Goal: Task Accomplishment & Management: Manage account settings

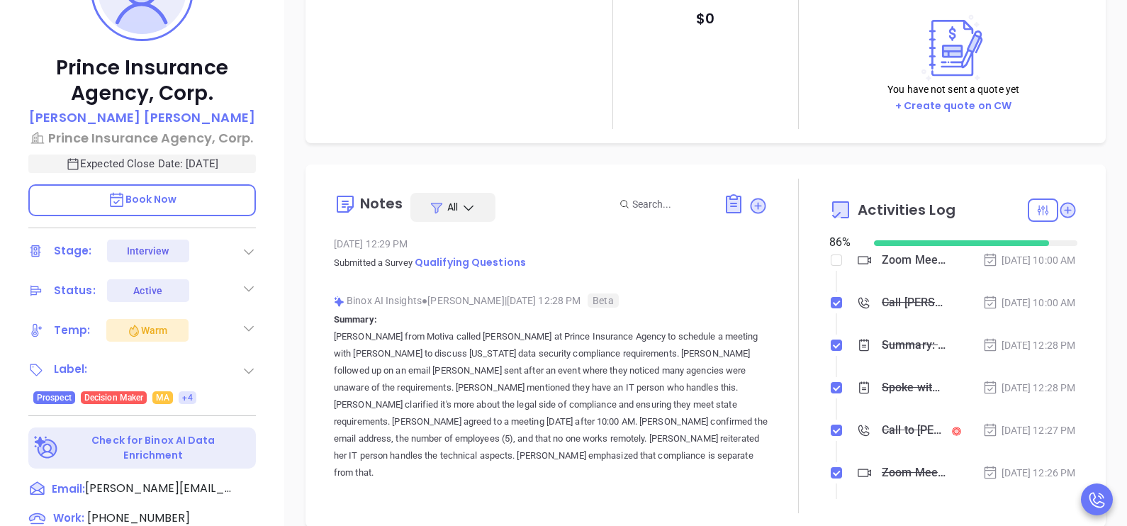
scroll to position [411, 0]
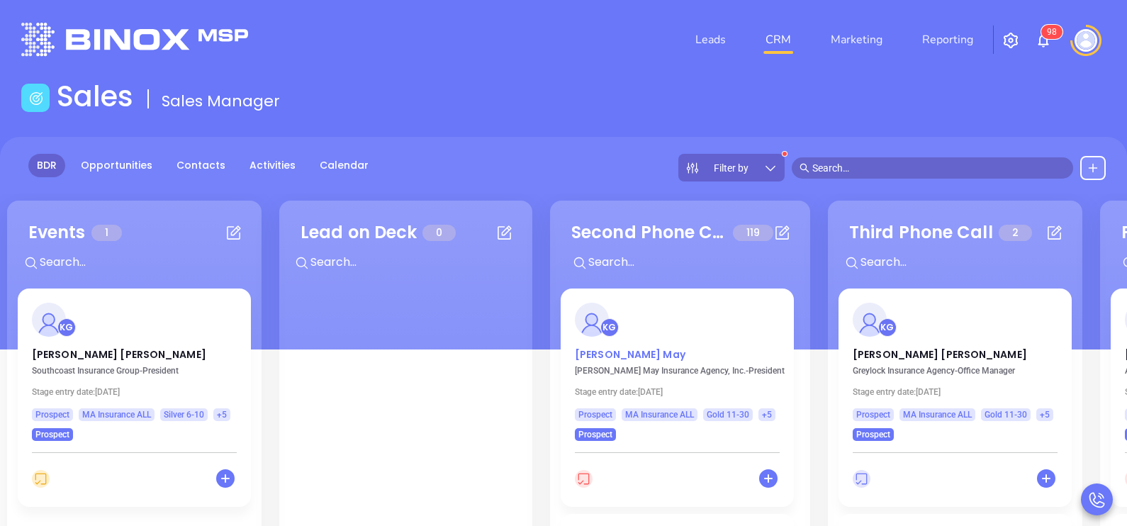
click at [597, 354] on p "Larry May" at bounding box center [677, 350] width 205 height 7
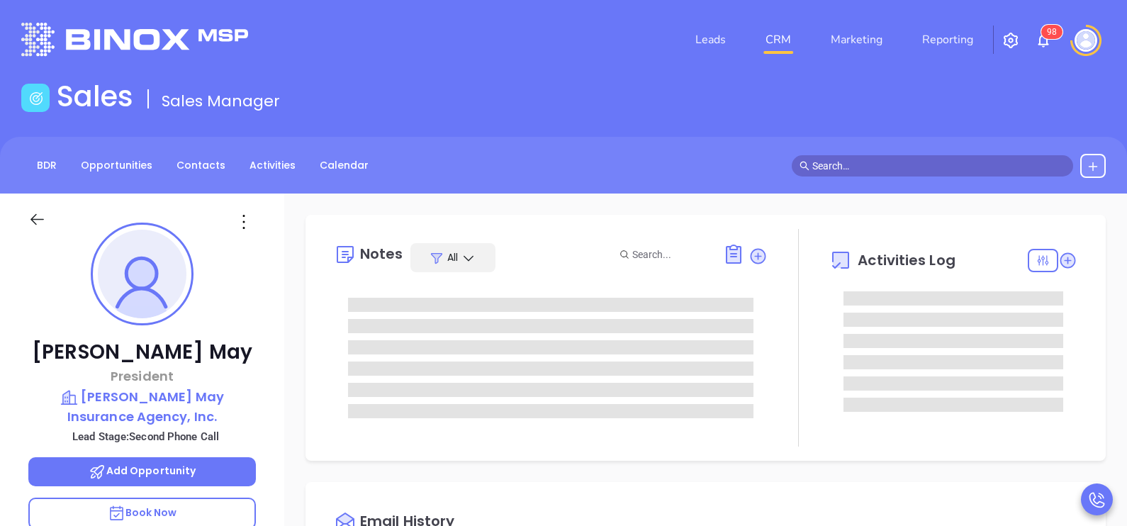
type input "[DATE]"
type input "[PERSON_NAME]"
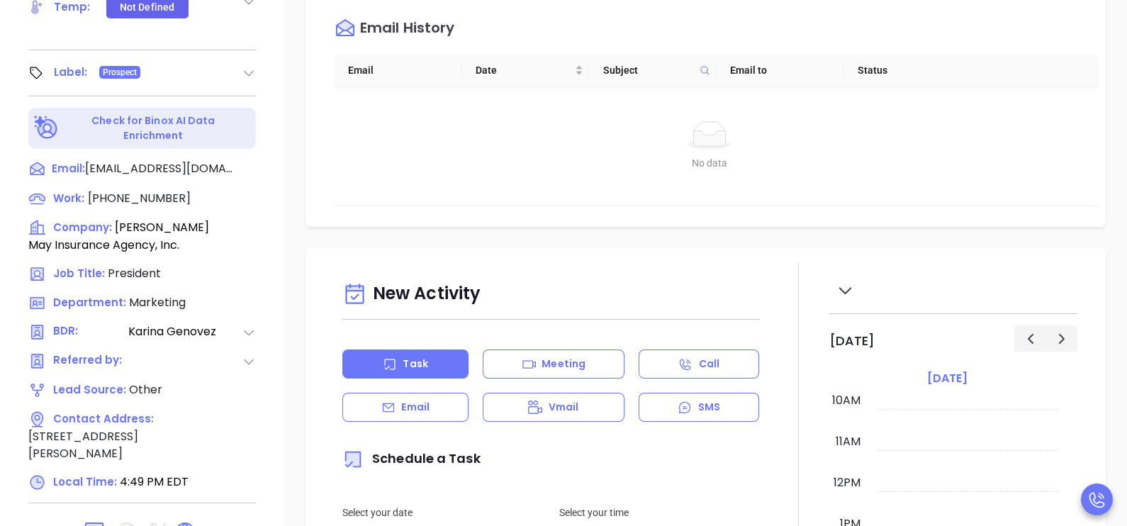
scroll to position [602, 0]
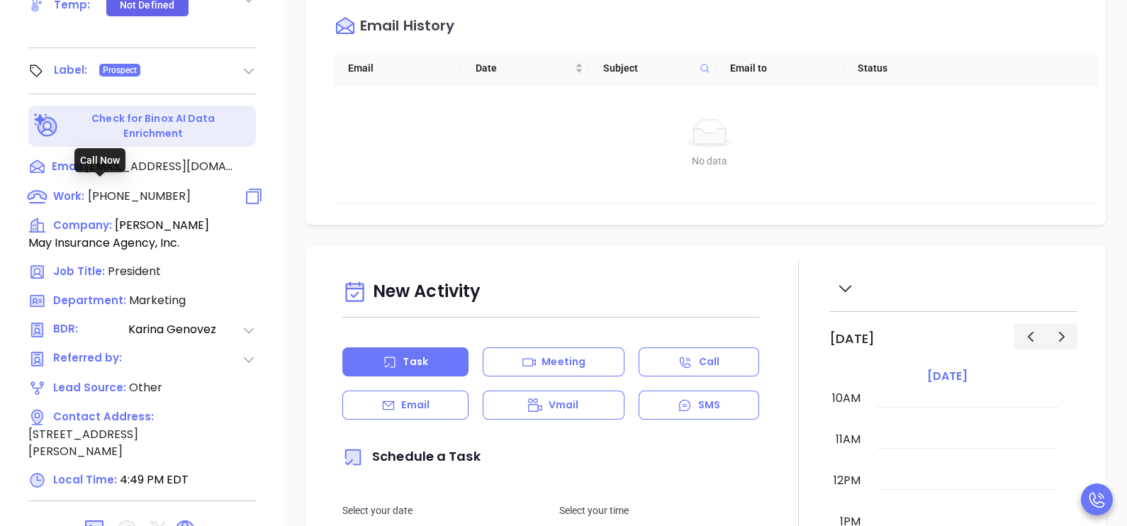
click at [151, 188] on span "(781) 749-4310" at bounding box center [139, 196] width 103 height 16
type input "(781) 749-4310"
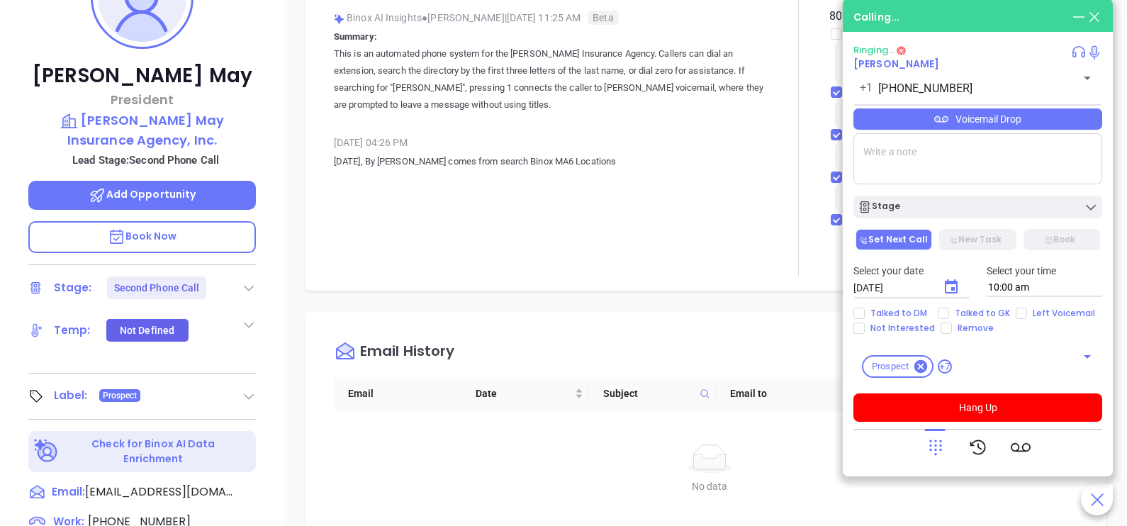
scroll to position [248, 0]
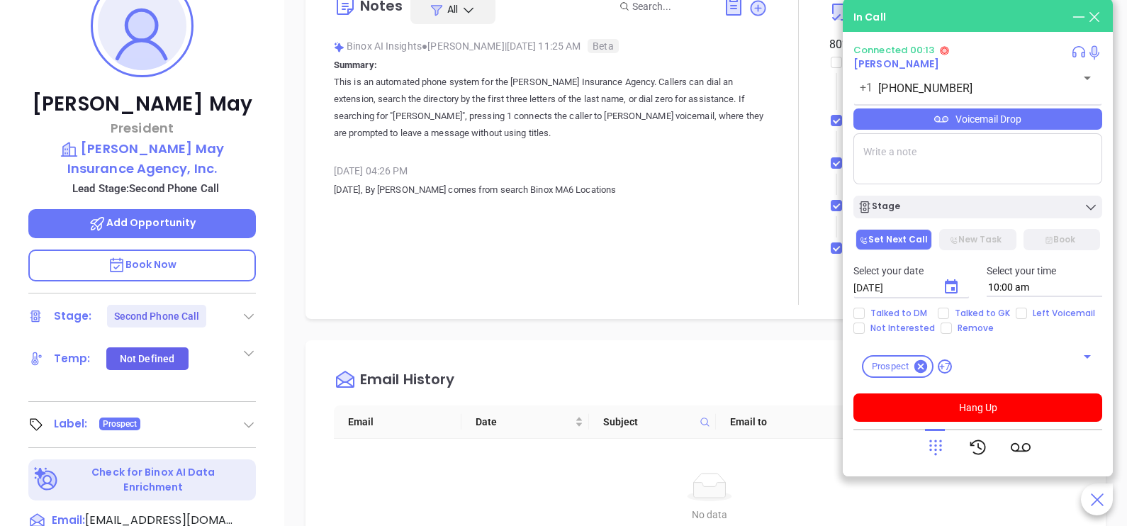
click at [932, 438] on icon at bounding box center [935, 447] width 20 height 20
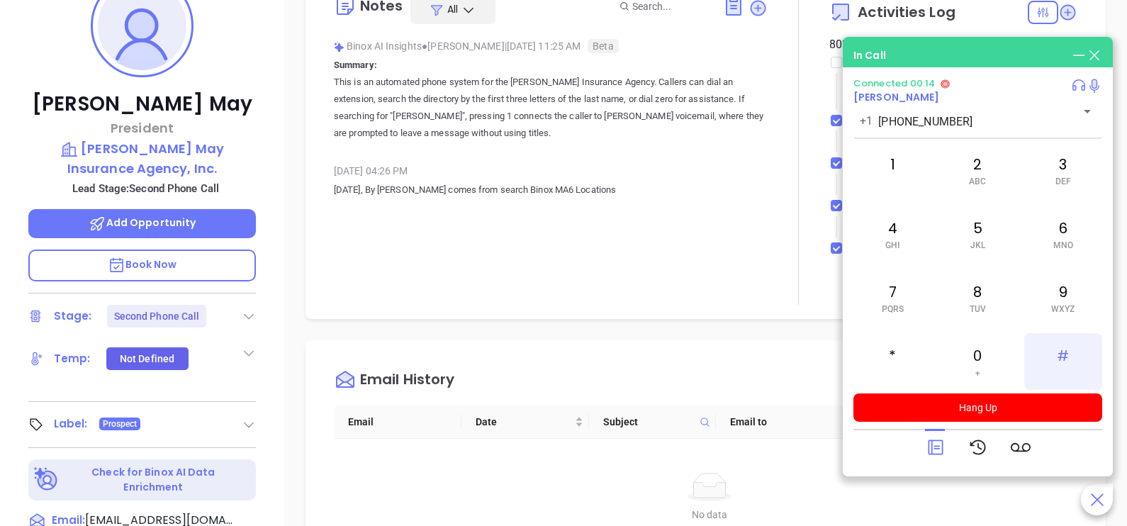
click at [1065, 351] on div "#" at bounding box center [1063, 361] width 78 height 57
click at [992, 353] on div "0 +" at bounding box center [977, 361] width 78 height 57
click at [1066, 242] on span "MNO" at bounding box center [1063, 245] width 20 height 10
click at [995, 174] on div "2 ABC" at bounding box center [977, 170] width 78 height 57
click at [1070, 301] on div "9 WXYZ" at bounding box center [1063, 297] width 78 height 57
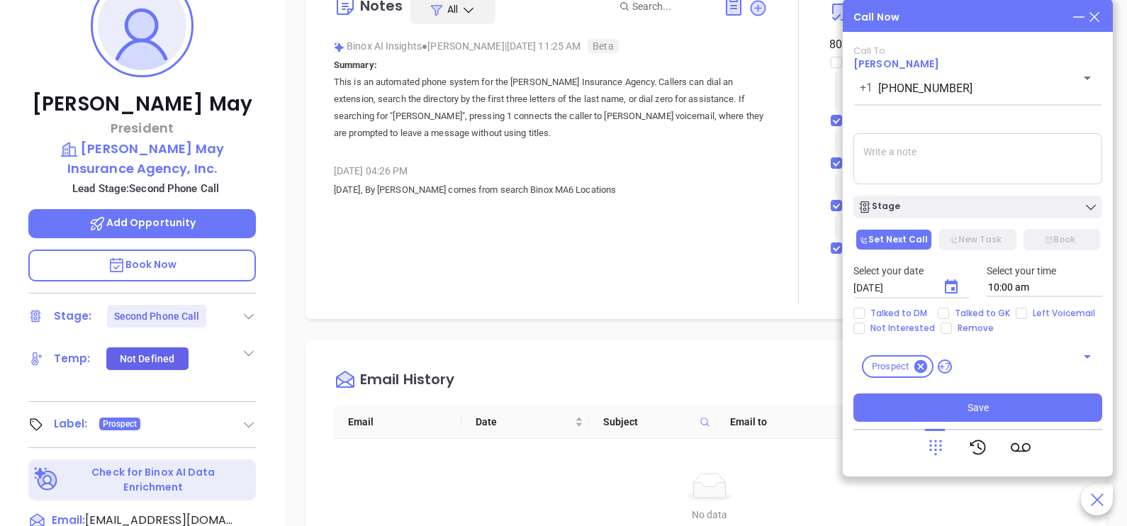
click at [1093, 21] on icon at bounding box center [1094, 17] width 16 height 16
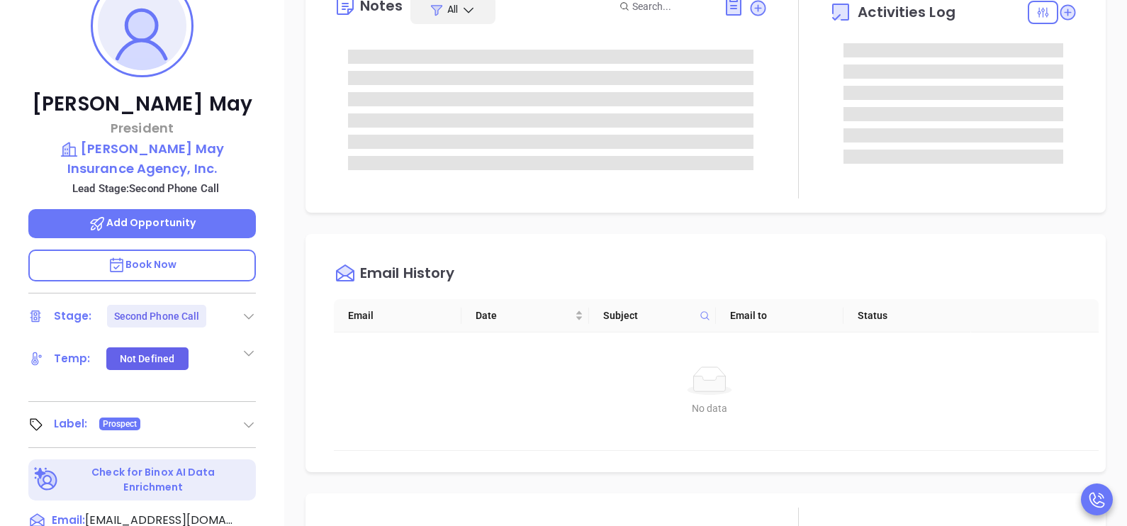
click at [273, 267] on div "Larry May President Walter J. May Insurance Agency, Inc. Lead Stage: Second Pho…" at bounding box center [142, 274] width 284 height 658
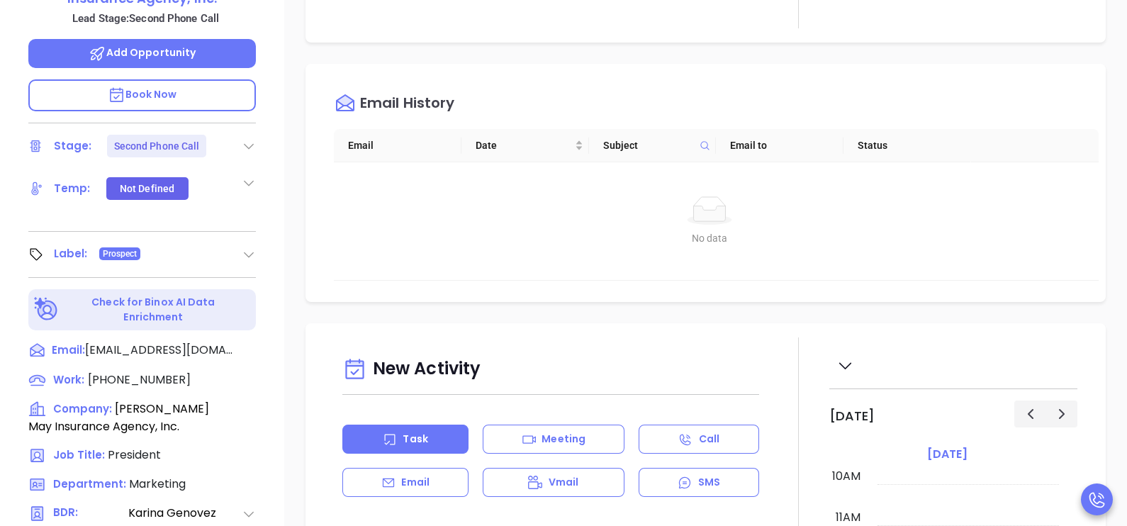
scroll to position [637, 0]
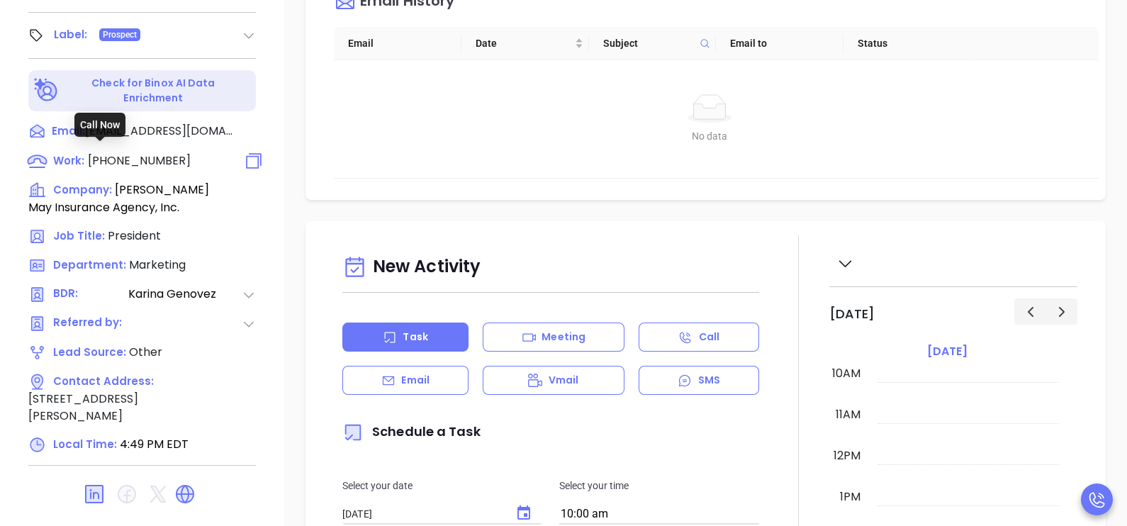
click at [156, 159] on span "(781) 749-4310" at bounding box center [139, 160] width 103 height 16
type input "(781) 749-4310"
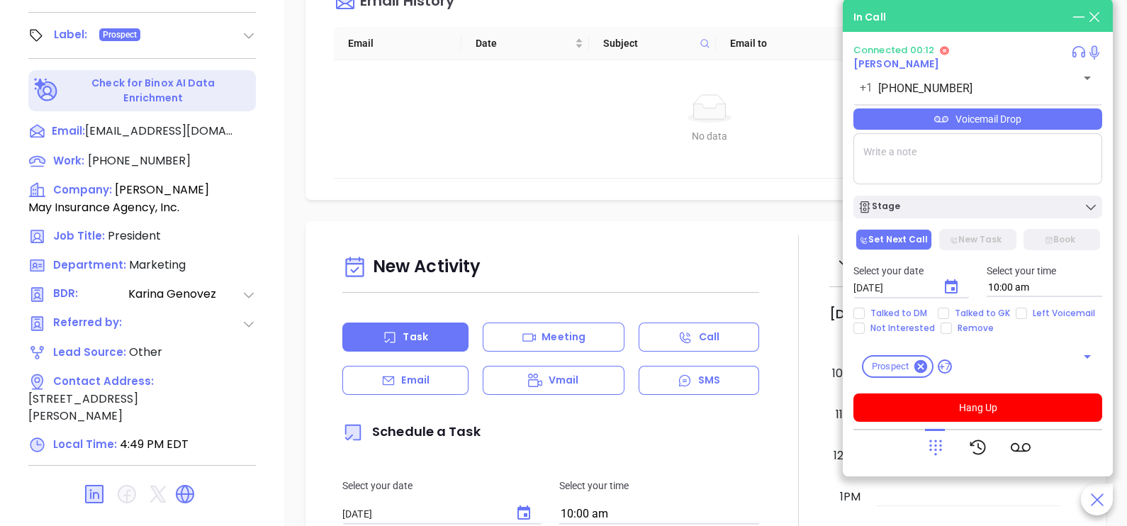
click at [932, 443] on icon at bounding box center [935, 447] width 20 height 20
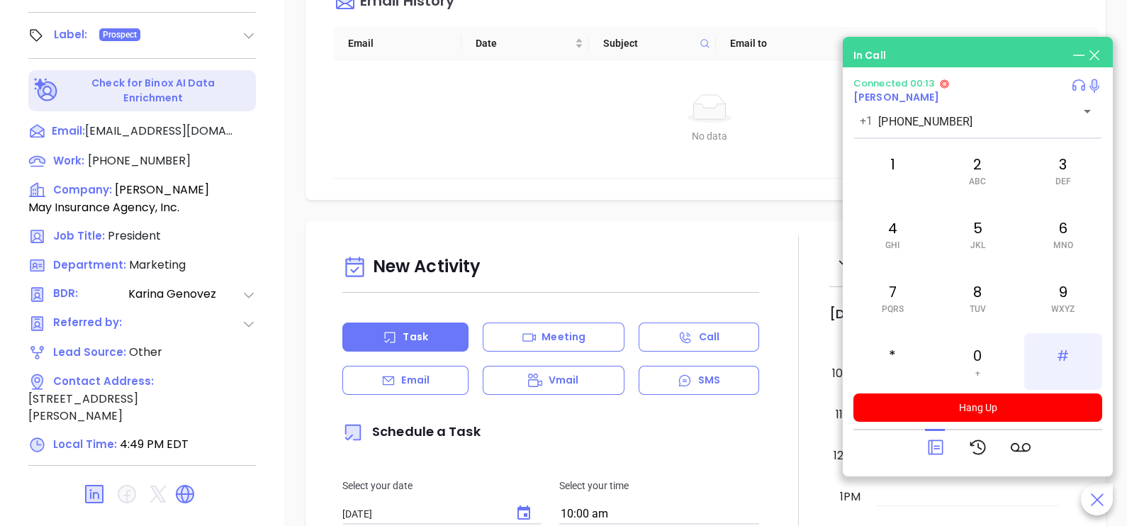
click at [1059, 361] on div "#" at bounding box center [1063, 361] width 78 height 57
click at [1061, 241] on span "MNO" at bounding box center [1063, 245] width 20 height 10
click at [976, 170] on div "2 ABC" at bounding box center [977, 170] width 78 height 57
click at [1071, 298] on div "9 WXYZ" at bounding box center [1063, 297] width 78 height 57
click at [916, 181] on div "1" at bounding box center [892, 170] width 78 height 57
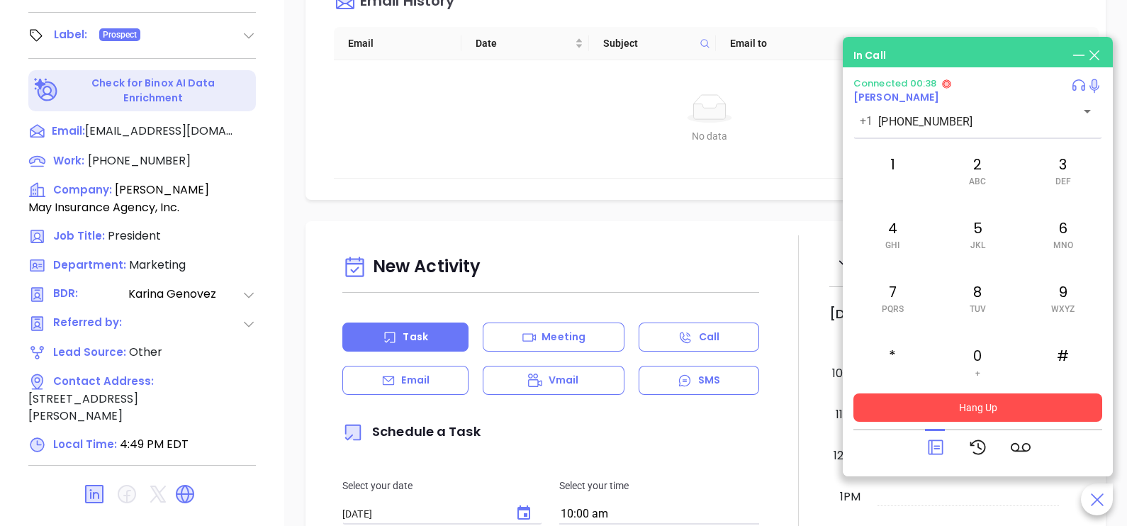
click at [968, 405] on button "Hang Up" at bounding box center [977, 407] width 249 height 28
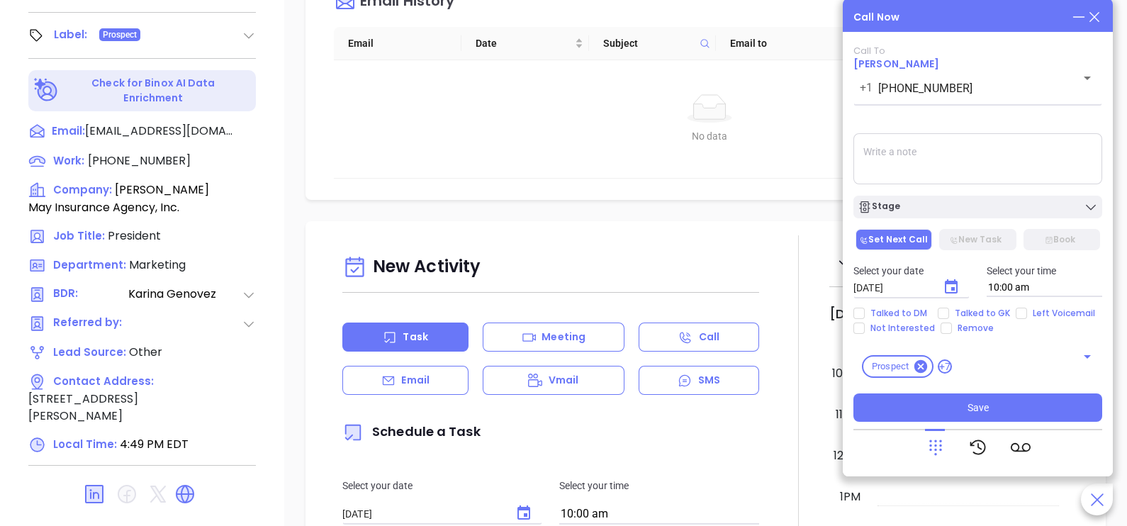
click at [1096, 25] on div "Call Now Call To Larry May +1 (781) 749-4310 ​ Voicemail Drop Stage Set Next Ca…" at bounding box center [977, 238] width 270 height 478
click at [1096, 14] on icon at bounding box center [1094, 17] width 10 height 10
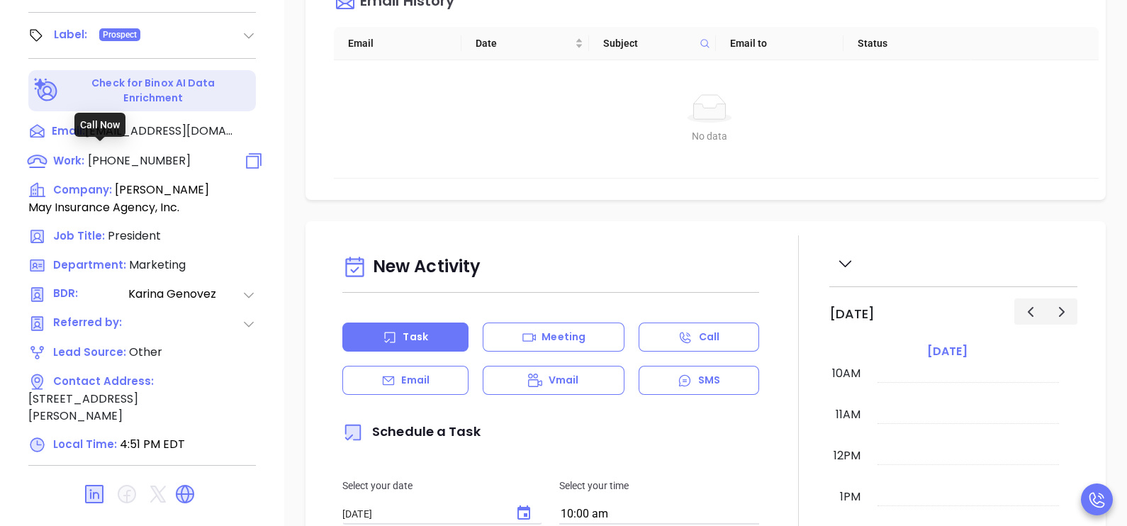
click at [150, 154] on span "(781) 749-4310" at bounding box center [139, 160] width 103 height 16
type input "(781) 749-4310"
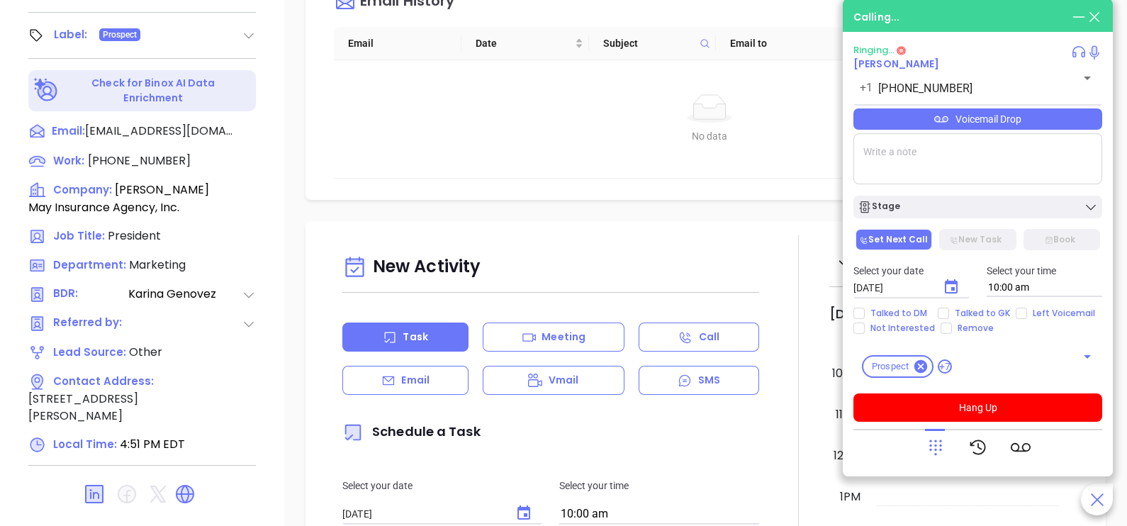
click at [930, 443] on icon at bounding box center [935, 447] width 20 height 20
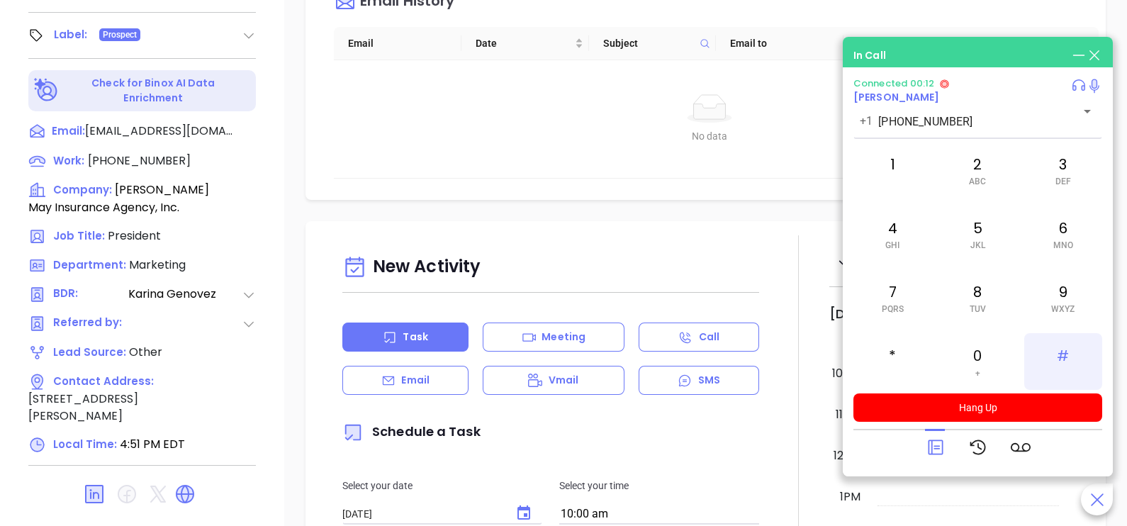
click at [1061, 369] on span at bounding box center [1062, 373] width 6 height 10
click at [1069, 229] on div "6 MNO" at bounding box center [1063, 233] width 78 height 57
click at [972, 178] on span "ABC" at bounding box center [977, 181] width 17 height 10
click at [1077, 321] on div "9 WXYZ" at bounding box center [1063, 297] width 78 height 57
click at [885, 164] on div "1" at bounding box center [892, 170] width 78 height 57
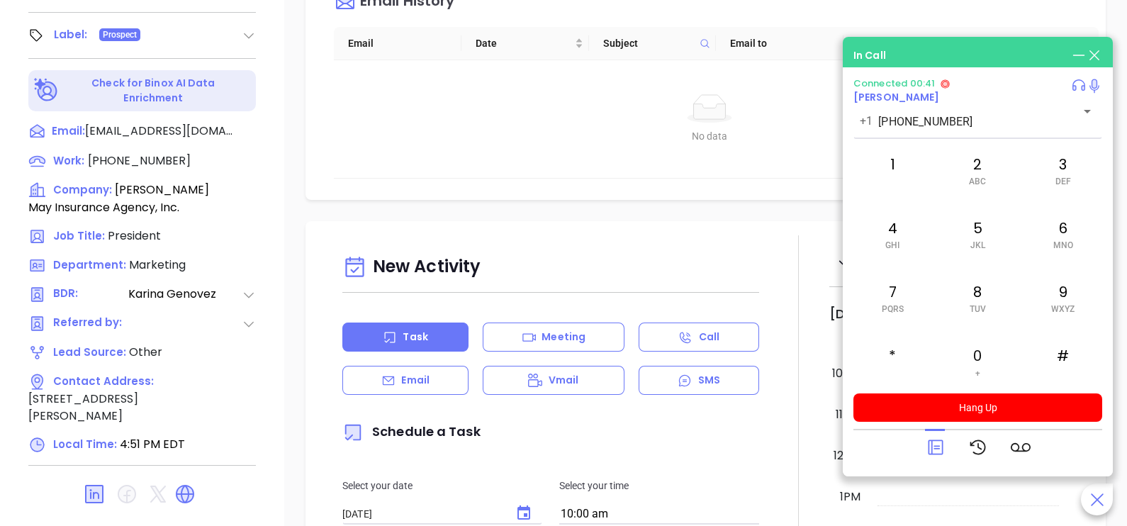
click at [920, 450] on div at bounding box center [977, 447] width 249 height 37
click at [934, 449] on icon at bounding box center [935, 447] width 15 height 15
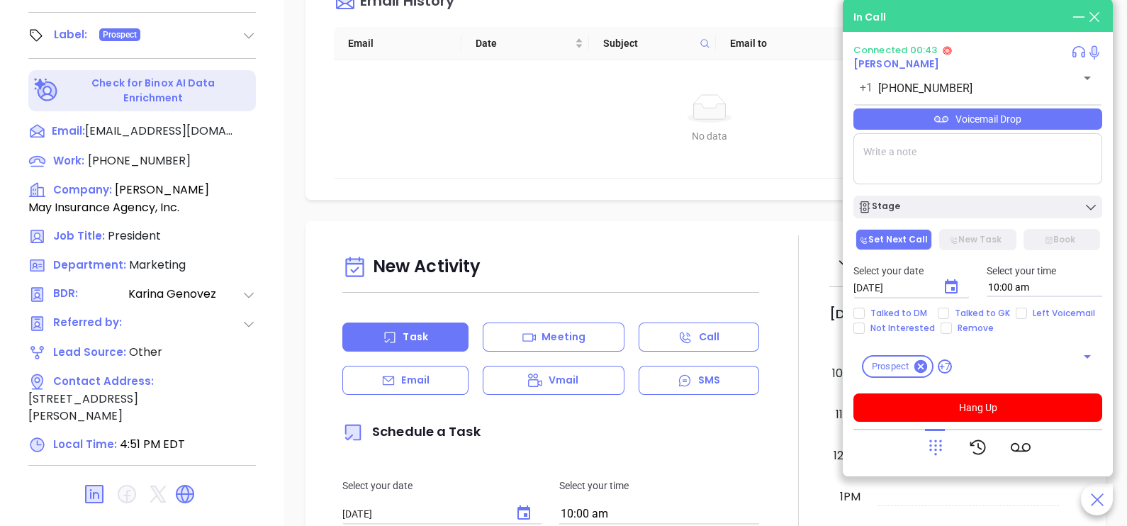
click at [1056, 117] on div "Voicemail Drop" at bounding box center [977, 118] width 249 height 21
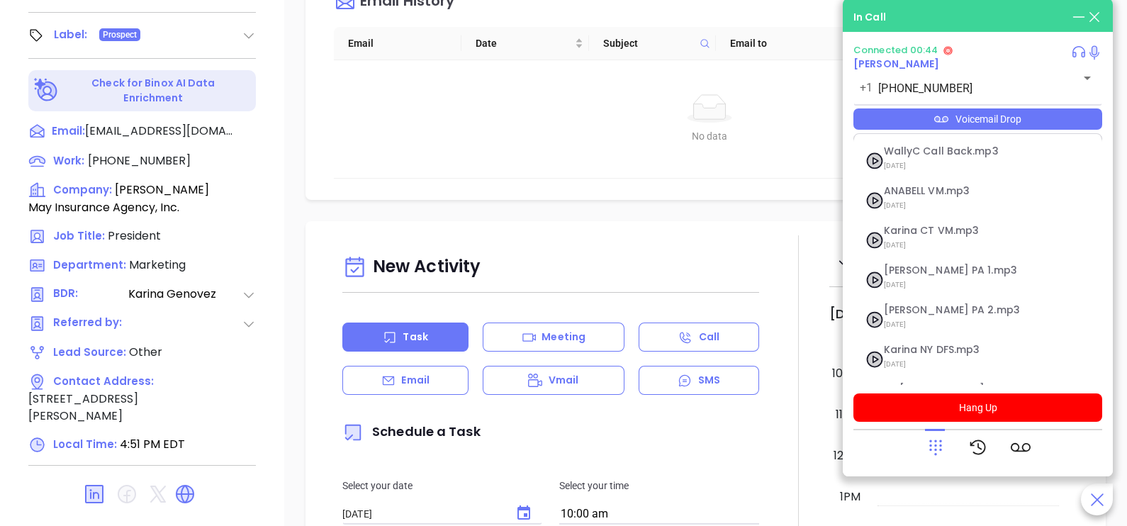
scroll to position [154, 0]
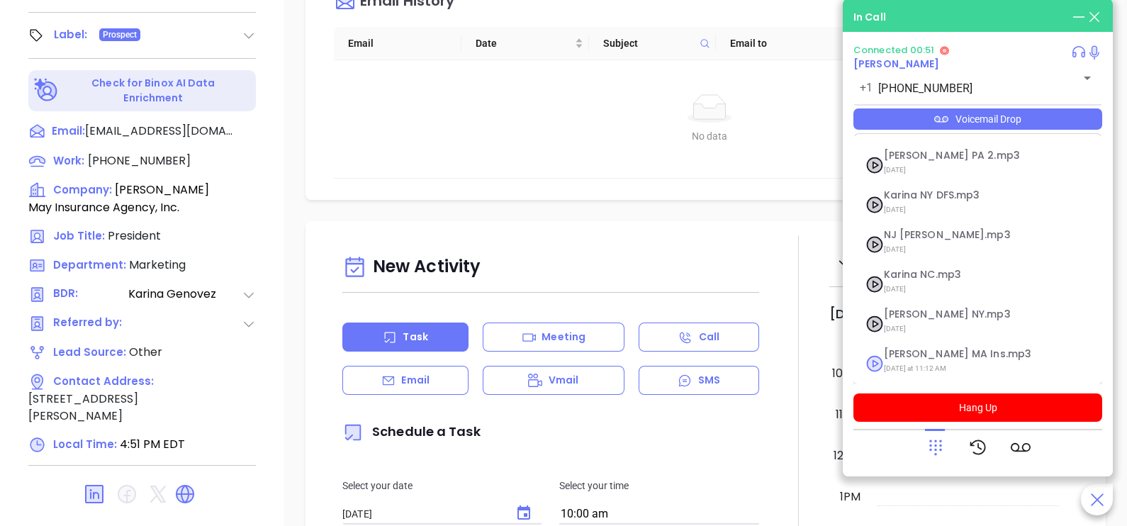
click at [924, 359] on span "Last Monday at 11:12 AM" at bounding box center [960, 368] width 153 height 18
checkbox input "true"
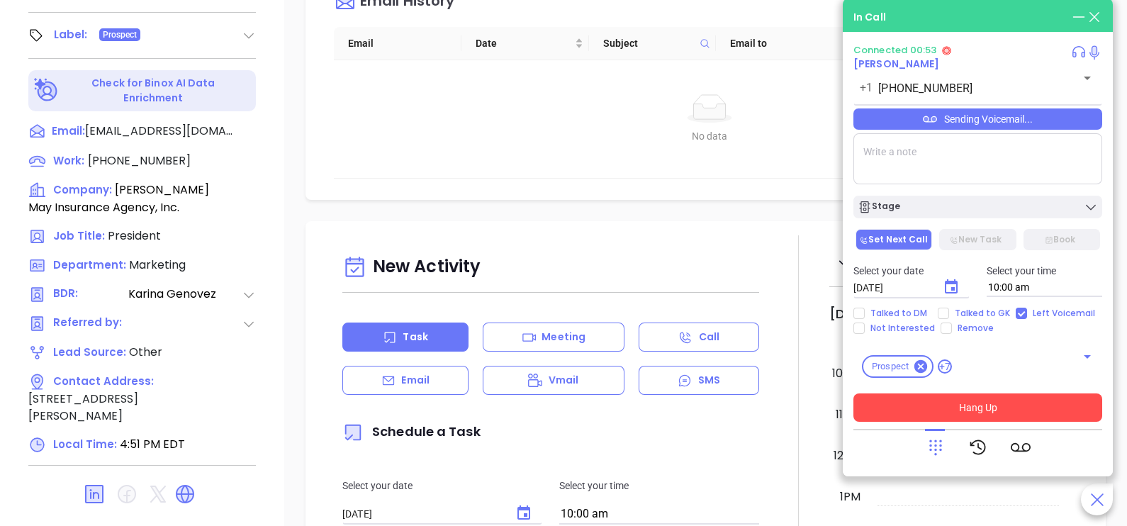
click at [978, 404] on button "Hang Up" at bounding box center [977, 407] width 249 height 28
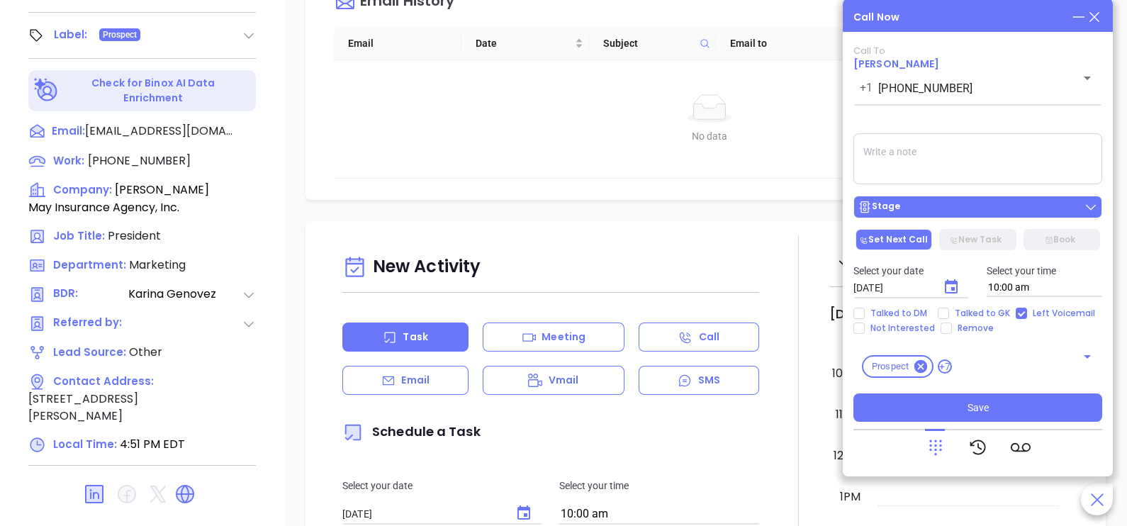
click at [933, 211] on div "Stage" at bounding box center [977, 207] width 240 height 14
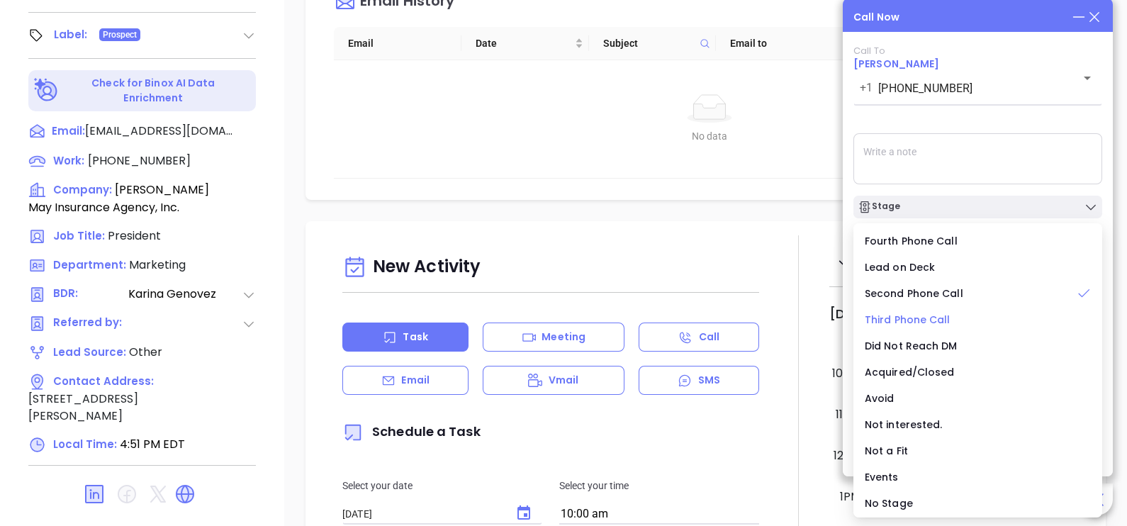
click at [913, 318] on span "Third Phone Call" at bounding box center [907, 319] width 86 height 14
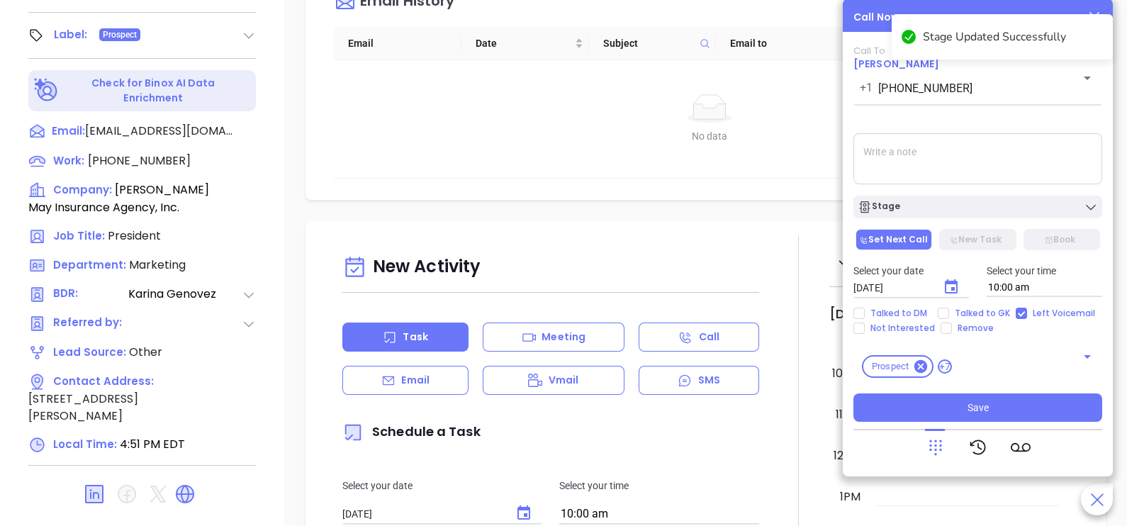
click at [957, 289] on icon "Choose date, selected date is Oct 3, 2025" at bounding box center [950, 286] width 17 height 17
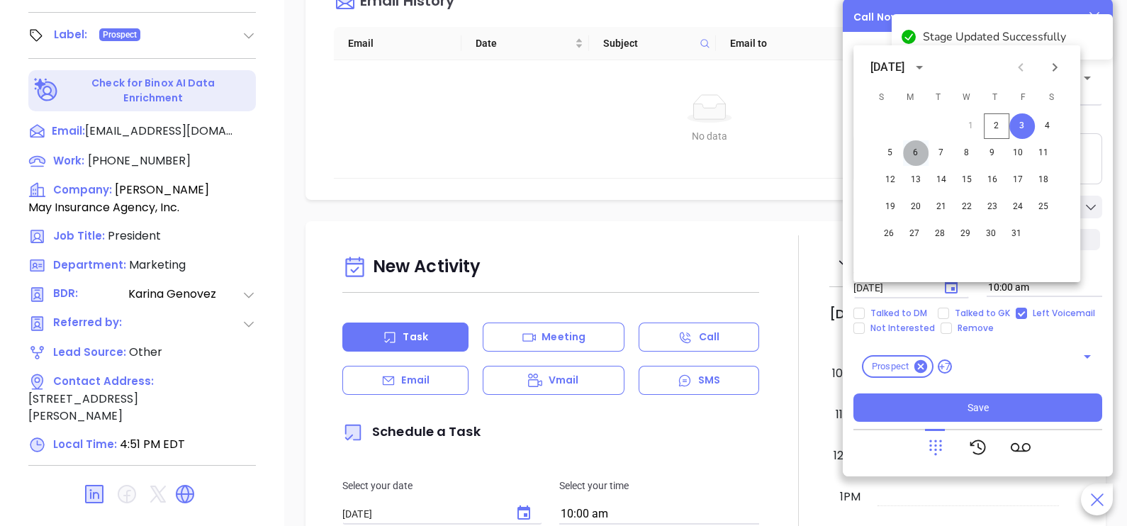
click at [918, 156] on button "6" at bounding box center [916, 153] width 26 height 26
type input "10/06/2025"
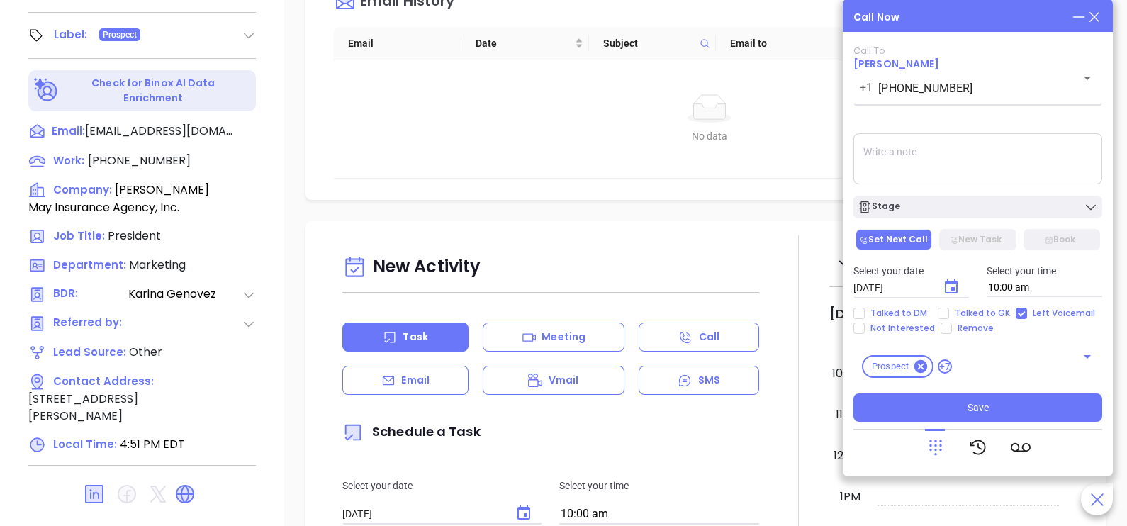
click at [963, 392] on div "Call To Larry May +1 (781) 749-4310 ​ Sending Voicemail... Stage Set Next Call …" at bounding box center [977, 233] width 249 height 376
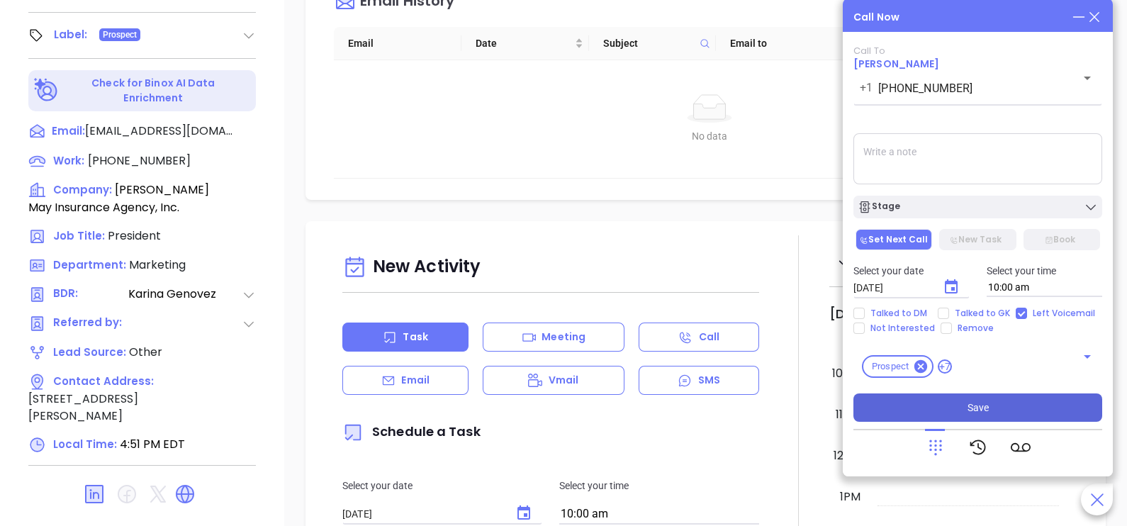
click at [978, 405] on span "Save" at bounding box center [977, 408] width 21 height 16
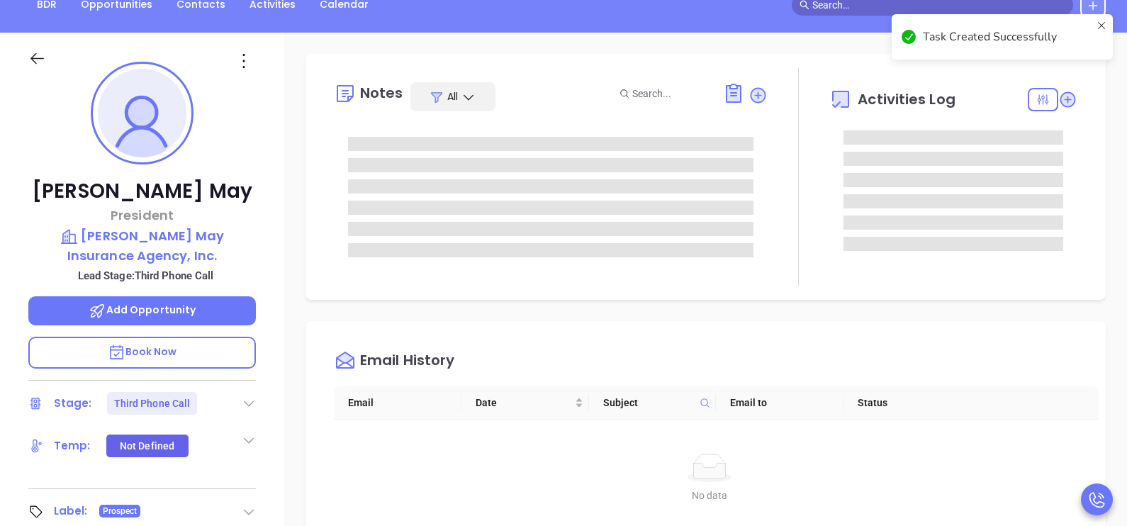
scroll to position [106, 0]
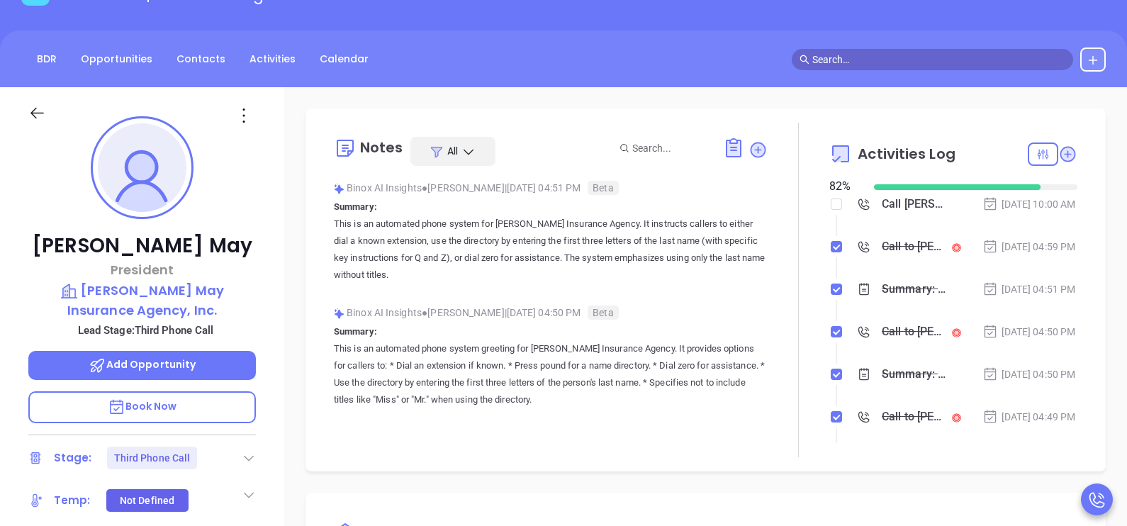
click at [986, 297] on div "Oct 2, 2025 | 04:51 PM" at bounding box center [1029, 289] width 94 height 16
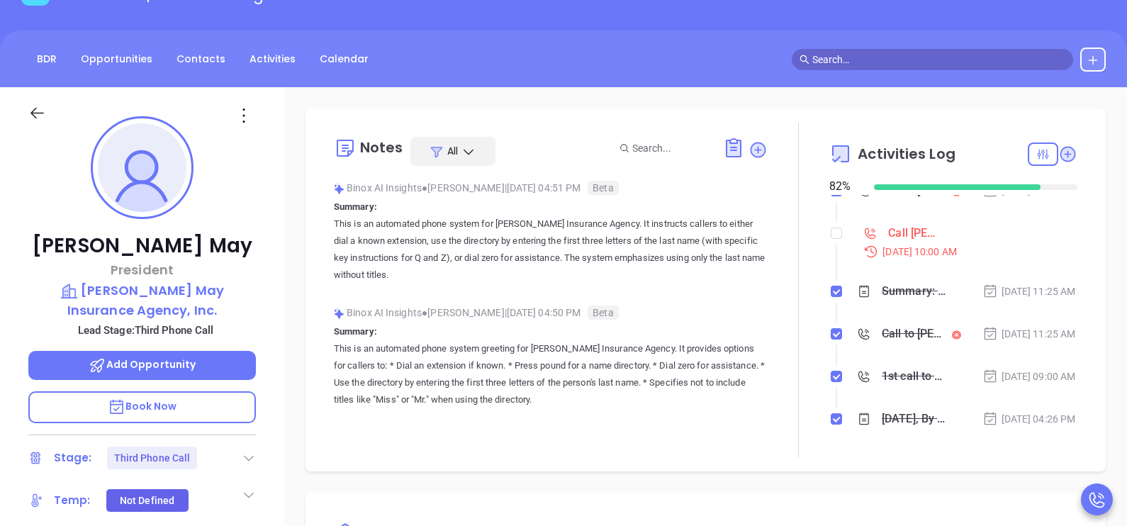
scroll to position [248, 0]
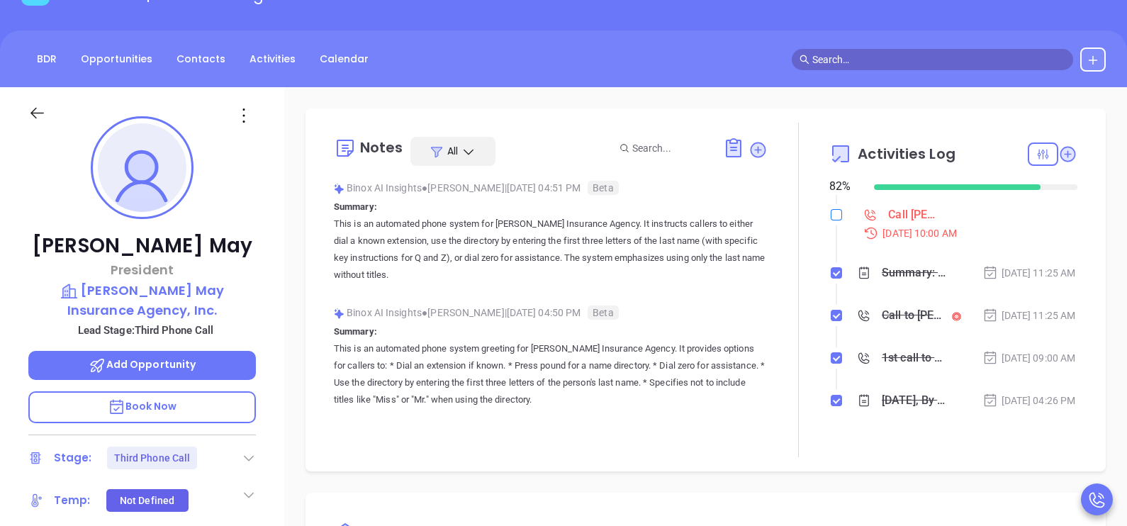
click at [832, 220] on input "checkbox" at bounding box center [835, 214] width 11 height 11
checkbox input "true"
click at [43, 108] on icon at bounding box center [37, 113] width 18 height 18
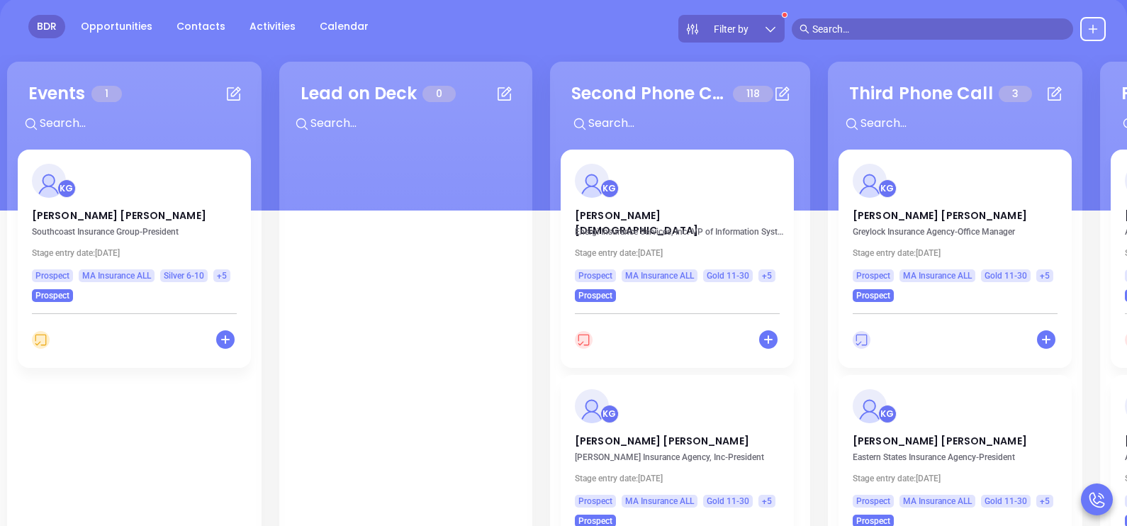
scroll to position [141, 0]
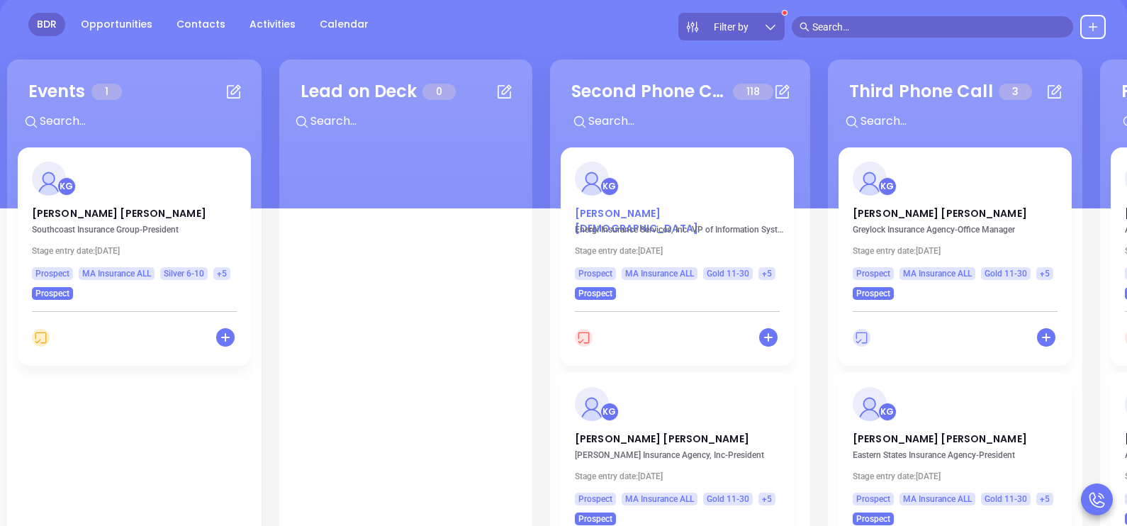
click at [636, 213] on p "Arthur Dogramacian" at bounding box center [677, 209] width 205 height 7
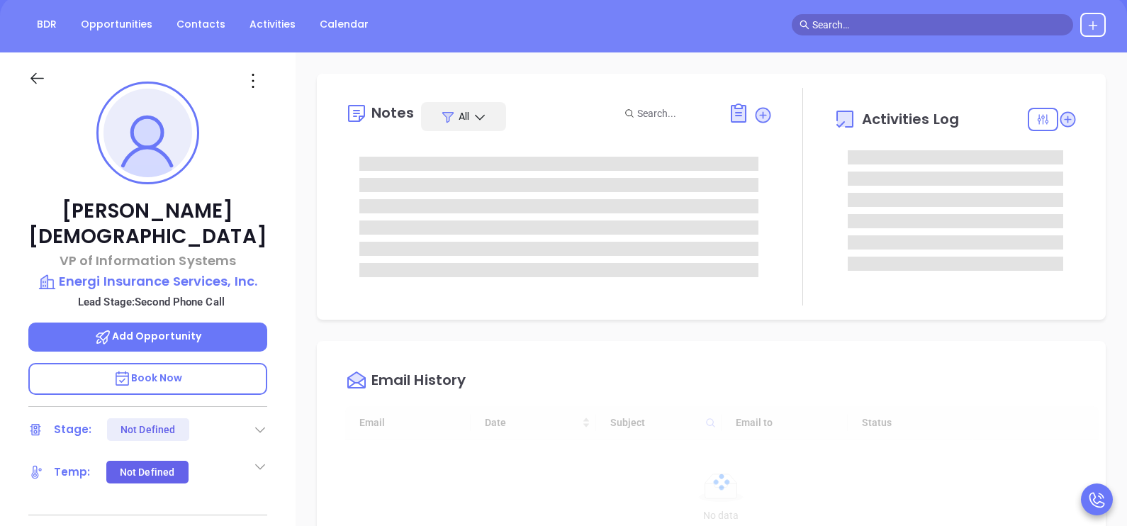
type input "[DATE]"
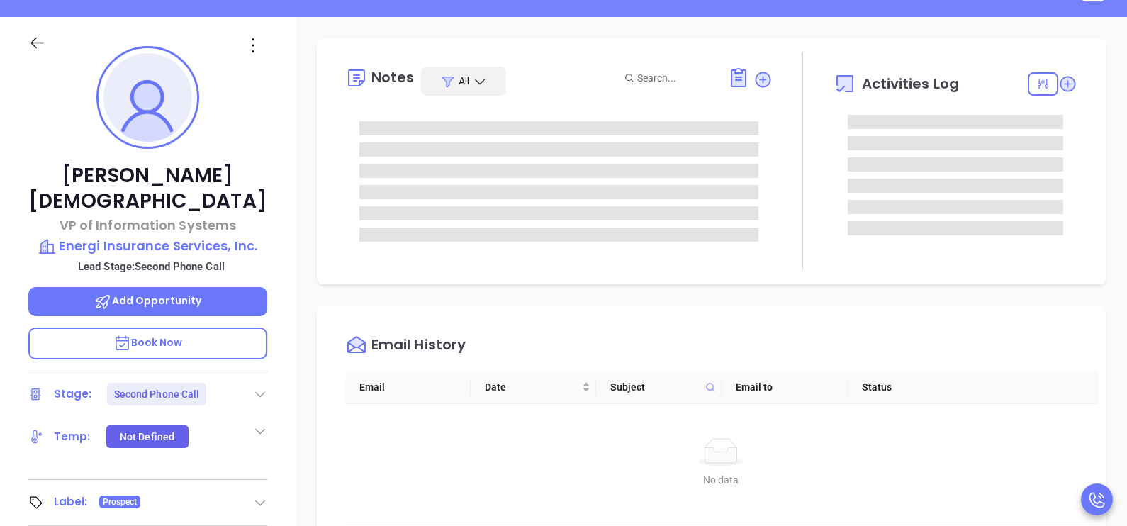
type input "[PERSON_NAME]"
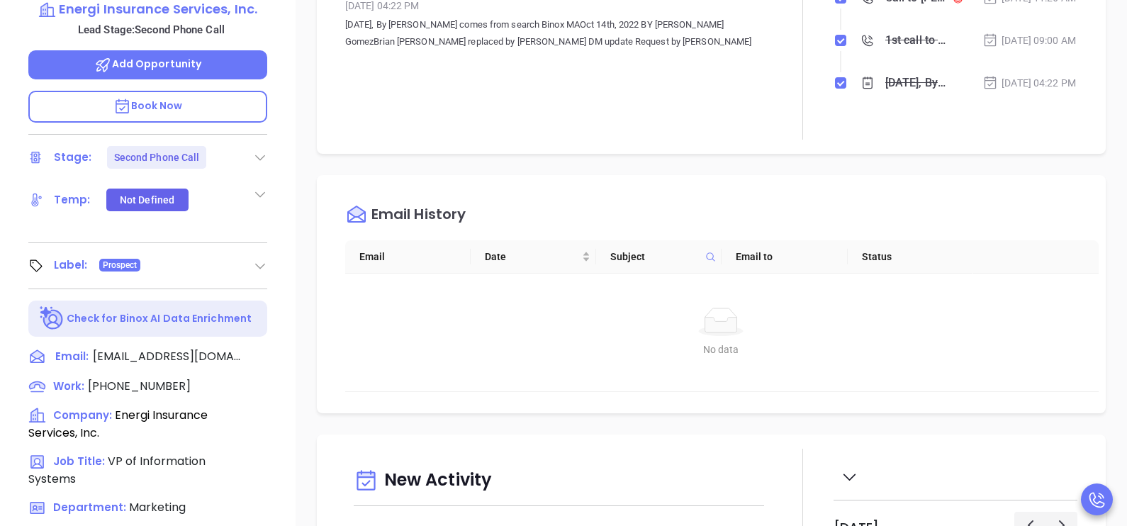
scroll to position [531, 0]
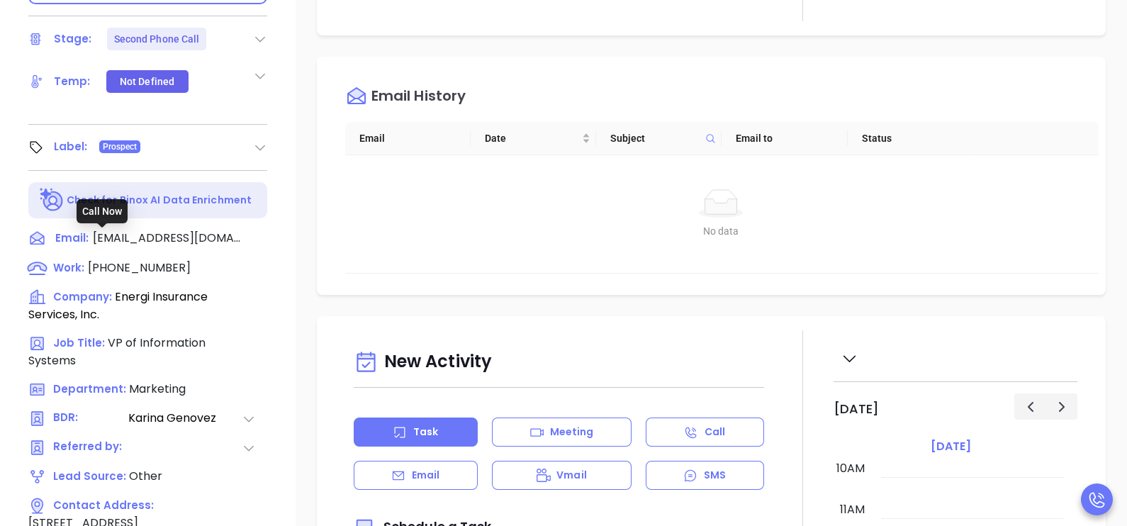
click at [139, 259] on span "(888) 363-7441" at bounding box center [139, 267] width 103 height 16
type input "(888) 363-7441"
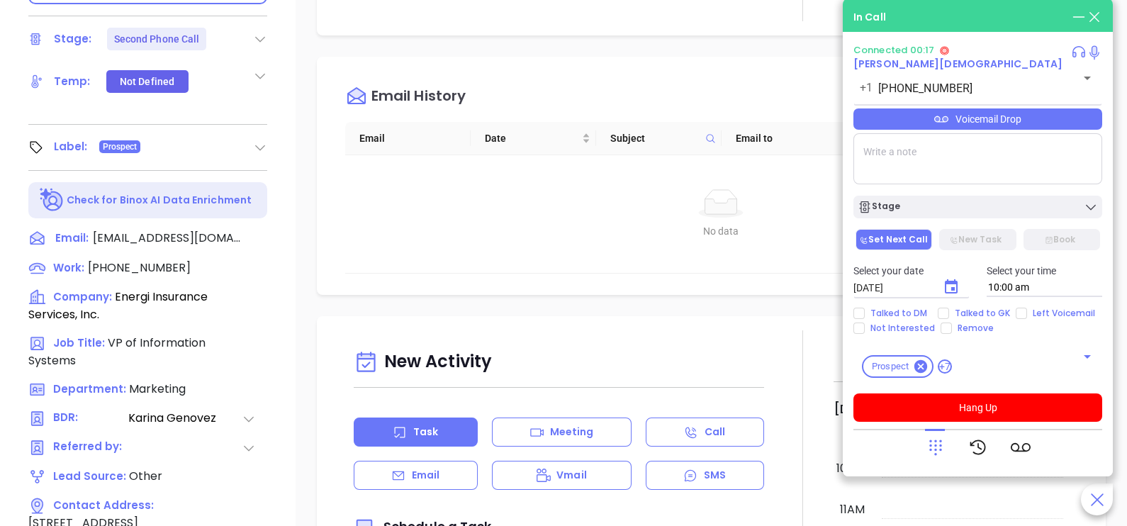
click at [932, 439] on icon at bounding box center [935, 447] width 20 height 20
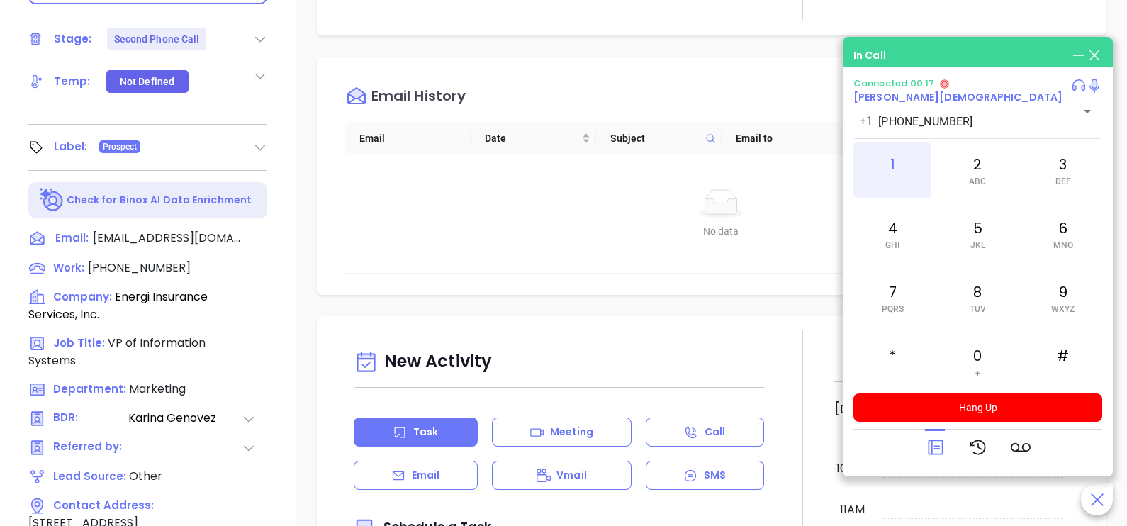
click at [896, 161] on div "1" at bounding box center [892, 170] width 78 height 57
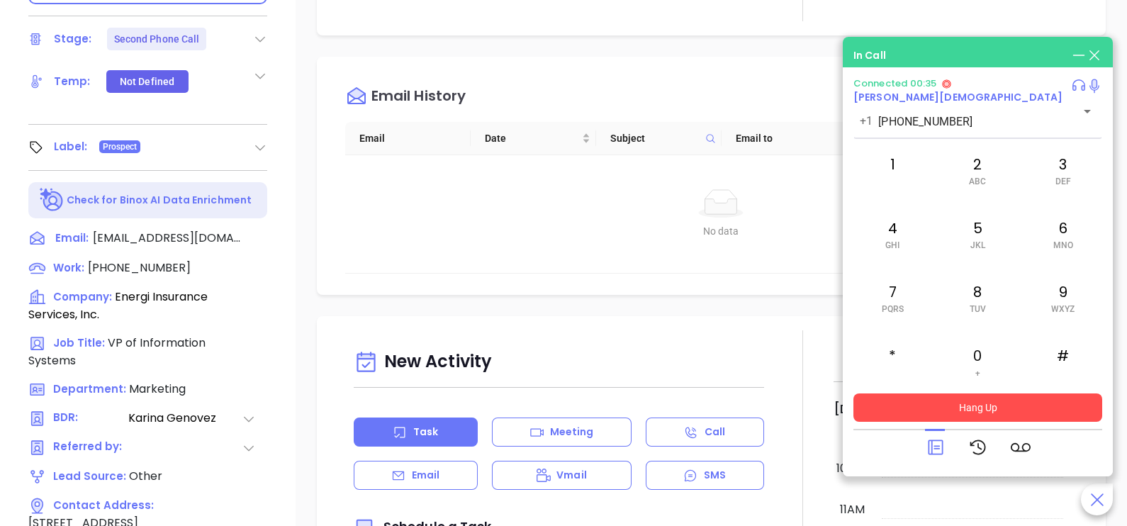
click at [1042, 398] on button "Hang Up" at bounding box center [977, 407] width 249 height 28
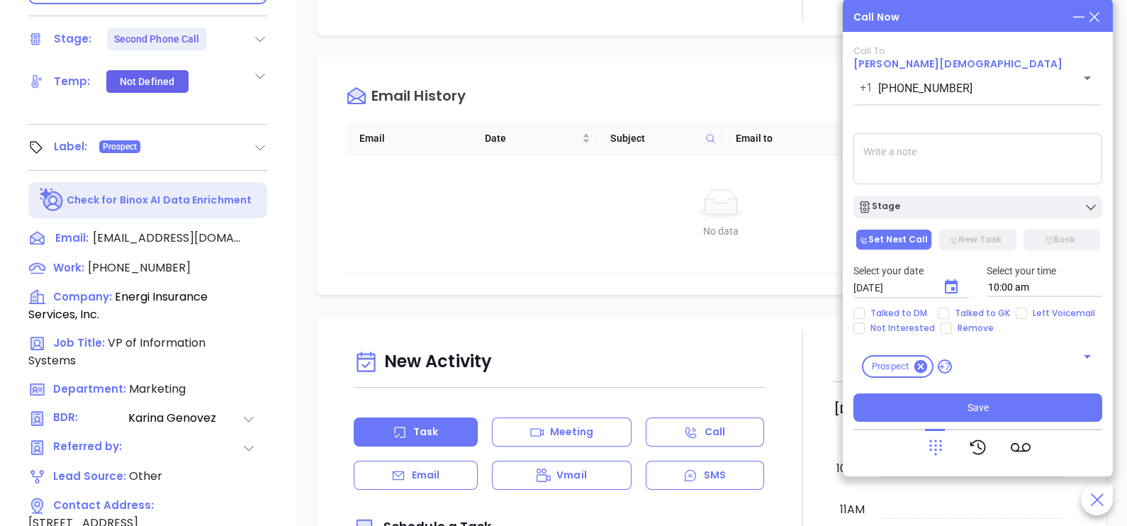
click at [1107, 19] on div "Call Now Call To Arthur Dogramacian +1 (888) 363-7441 ​ Voicemail Drop Stage Se…" at bounding box center [977, 238] width 270 height 478
click at [1103, 19] on div "Call Now Call To Arthur Dogramacian +1 (888) 363-7441 ​ Voicemail Drop Stage Se…" at bounding box center [977, 238] width 270 height 478
click at [1092, 20] on icon at bounding box center [1094, 17] width 16 height 16
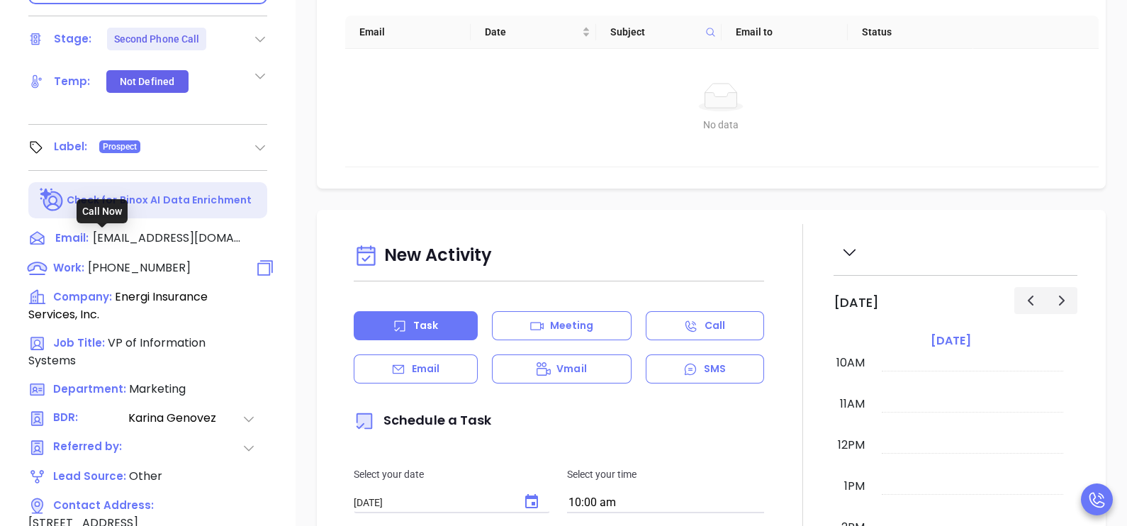
click at [146, 259] on span "(888) 363-7441" at bounding box center [139, 267] width 103 height 16
type input "(888) 363-7441"
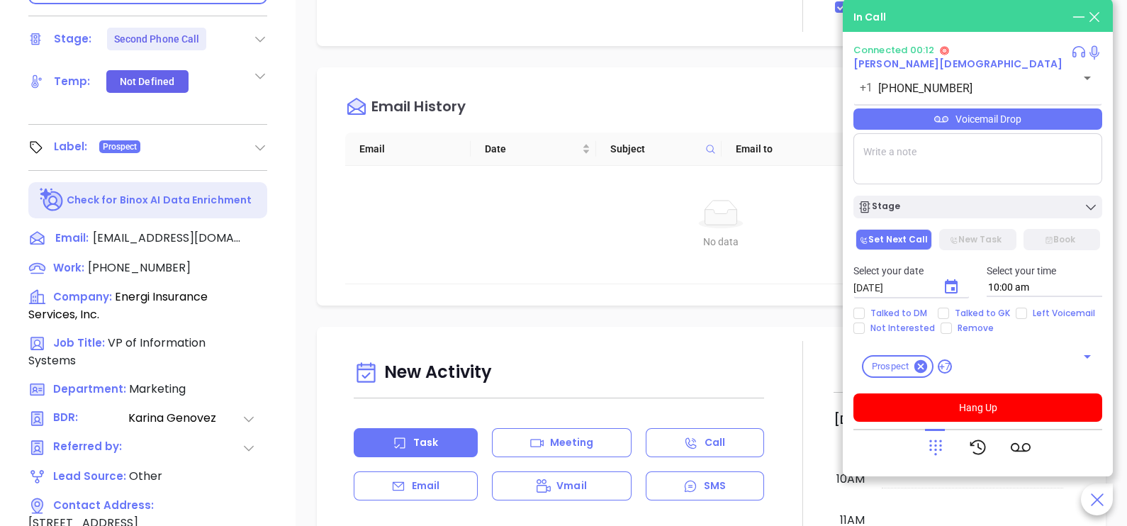
click at [925, 441] on icon at bounding box center [935, 447] width 20 height 20
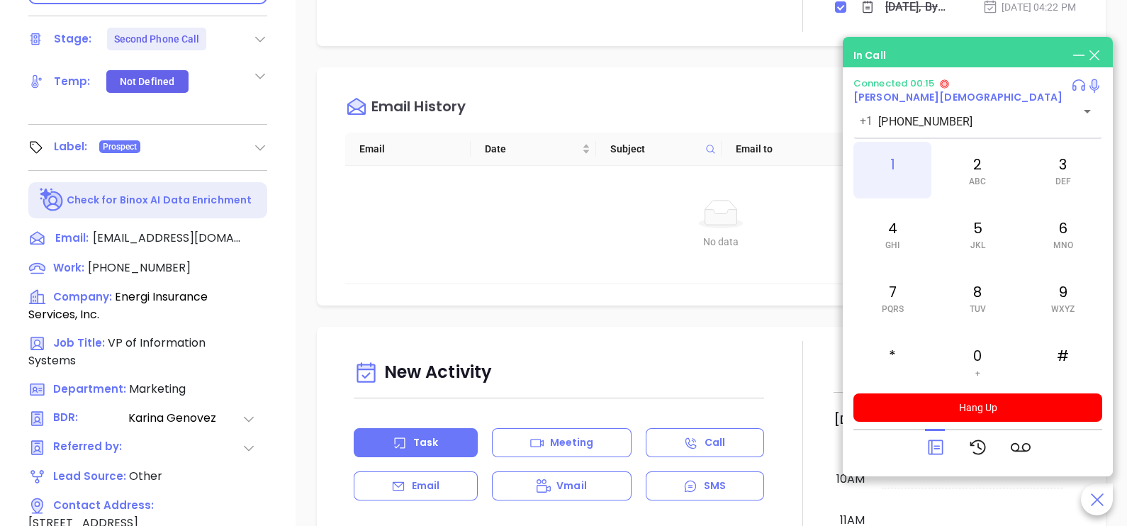
click at [898, 169] on div "1" at bounding box center [892, 170] width 78 height 57
click at [933, 446] on icon at bounding box center [935, 447] width 15 height 15
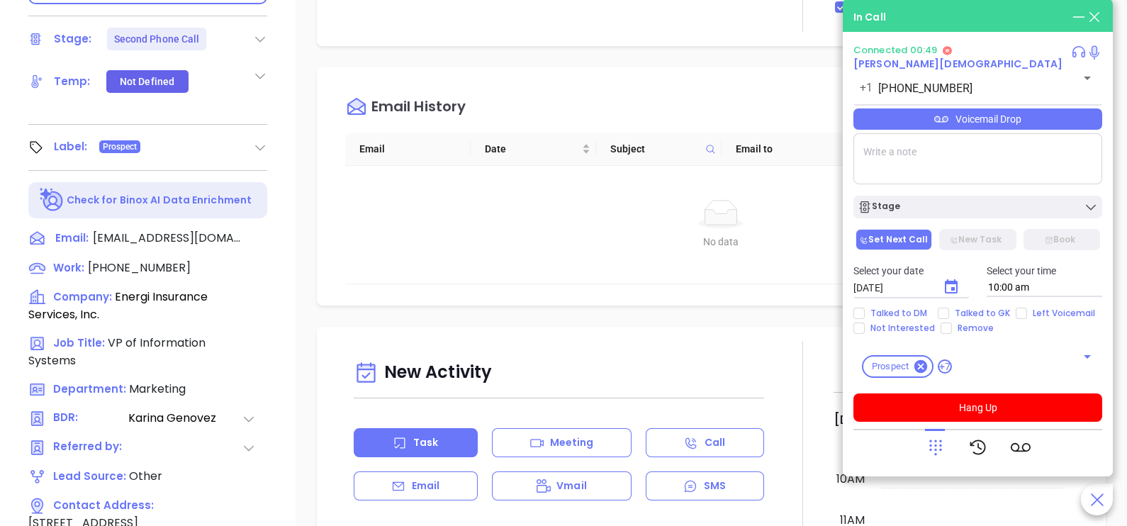
click at [1039, 124] on div "Voicemail Drop" at bounding box center [977, 118] width 249 height 21
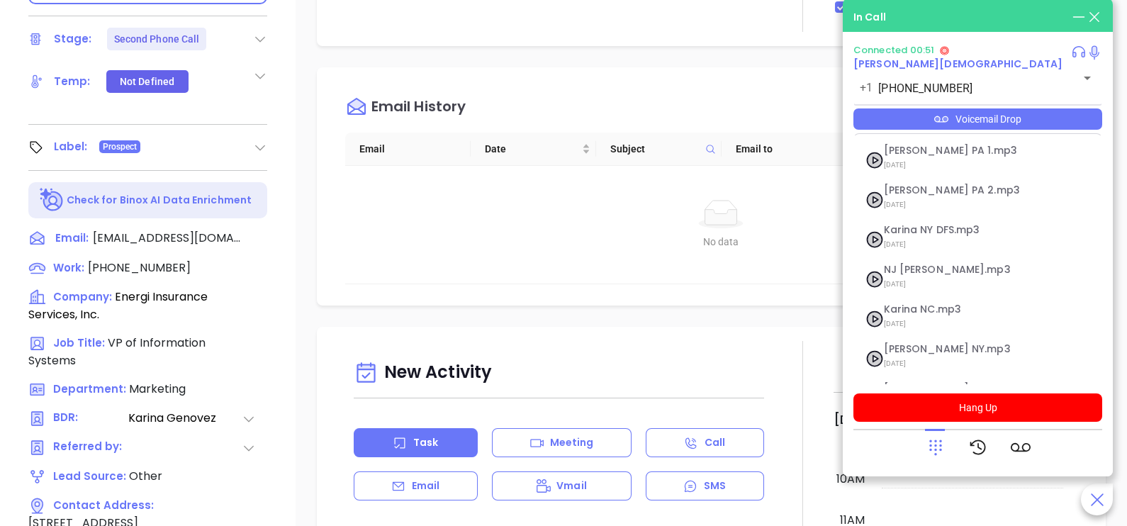
scroll to position [154, 0]
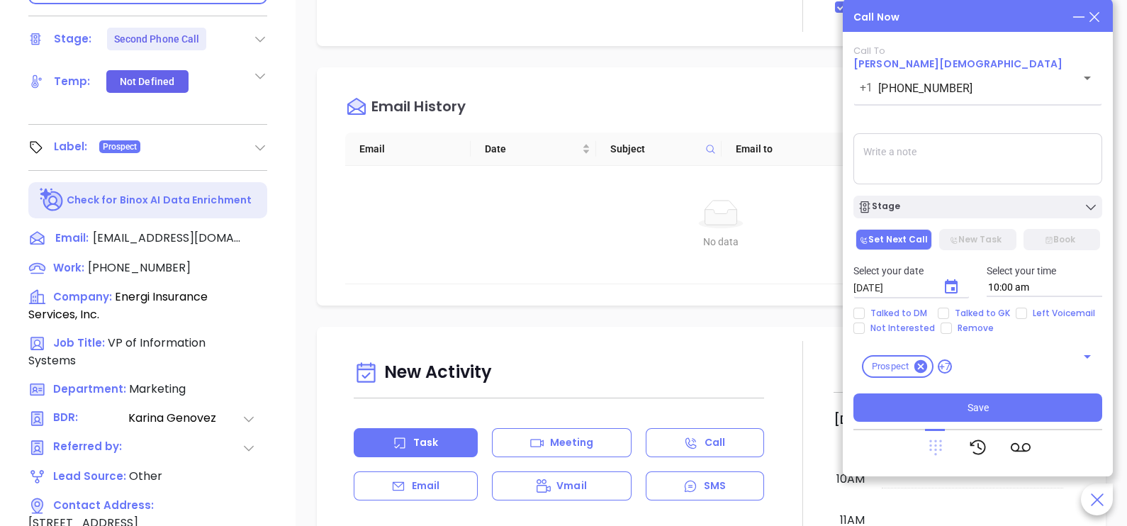
click at [931, 450] on icon at bounding box center [935, 448] width 13 height 16
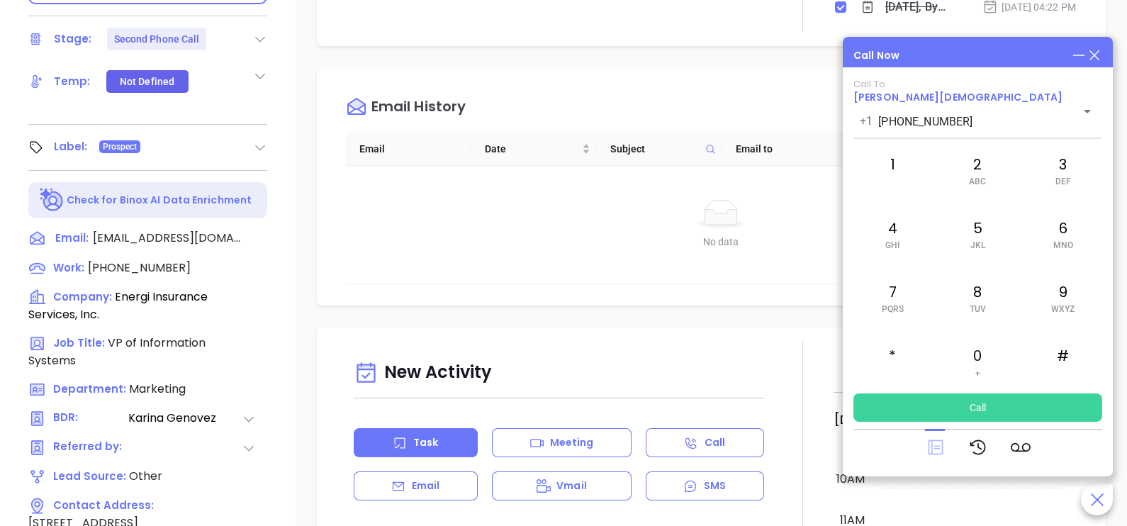
click at [937, 453] on icon at bounding box center [935, 447] width 15 height 15
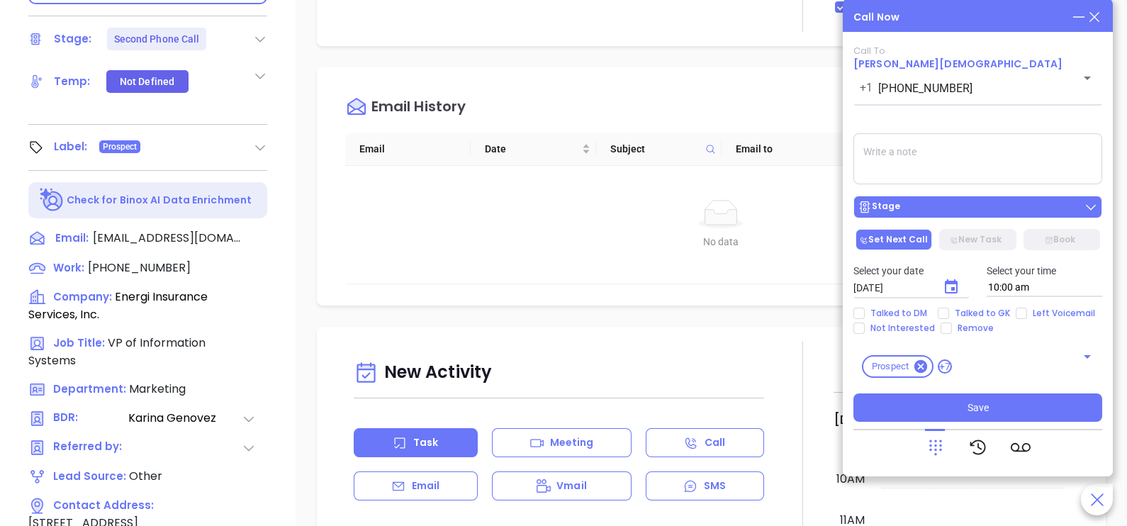
click at [984, 210] on div "Stage" at bounding box center [977, 207] width 240 height 14
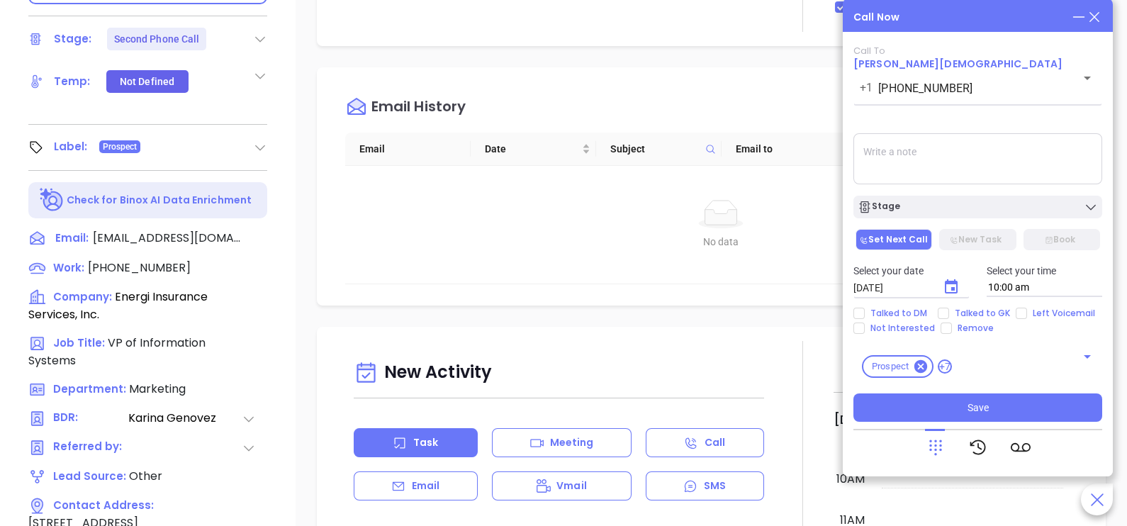
click at [981, 156] on textarea at bounding box center [977, 158] width 249 height 51
click at [913, 310] on span "Talked to DM" at bounding box center [898, 313] width 68 height 11
click at [864, 310] on input "Talked to DM" at bounding box center [858, 313] width 11 height 11
checkbox input "true"
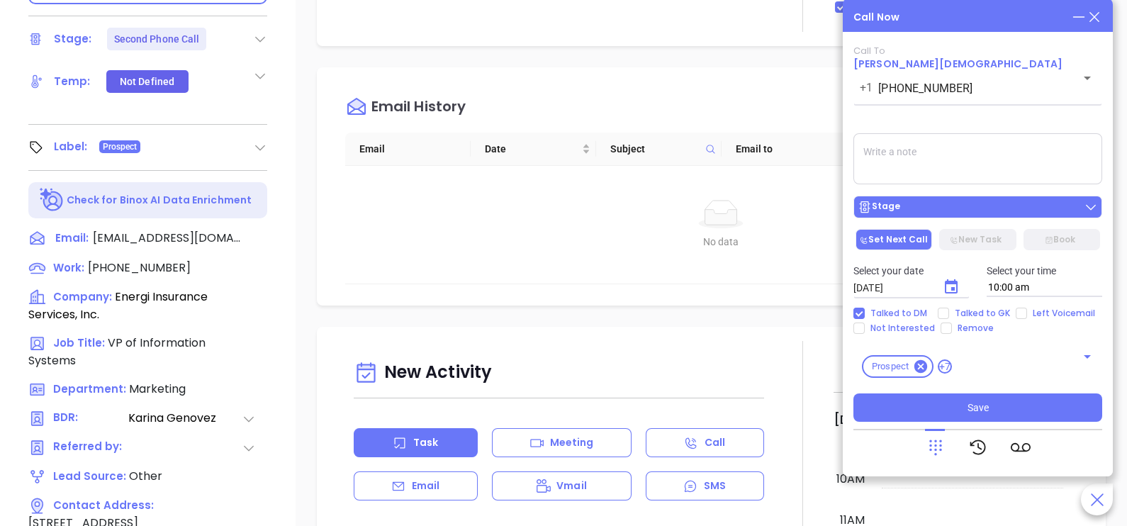
click at [1005, 207] on div "Stage" at bounding box center [977, 207] width 240 height 14
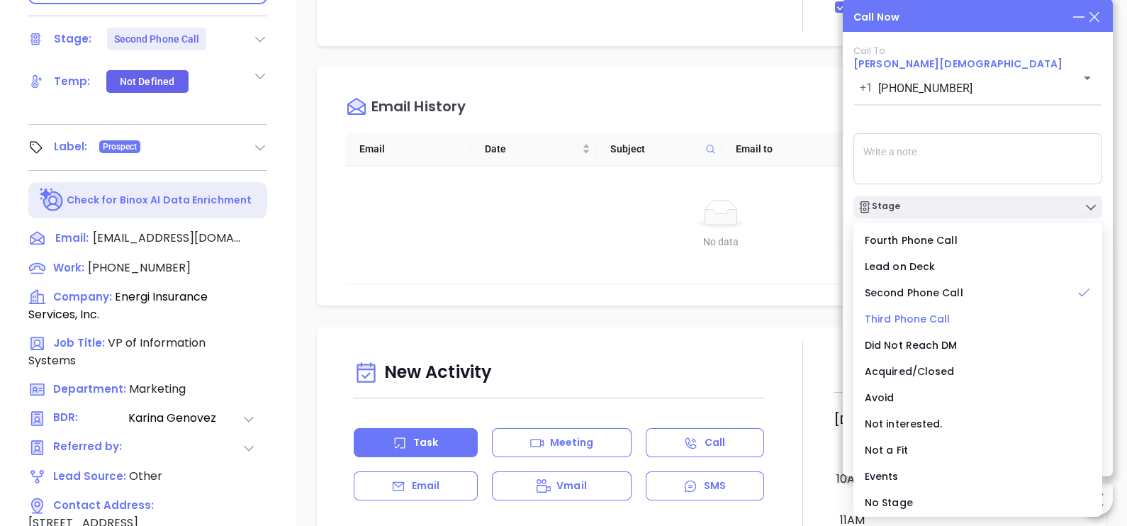
click at [925, 317] on span "Third Phone Call" at bounding box center [907, 319] width 86 height 14
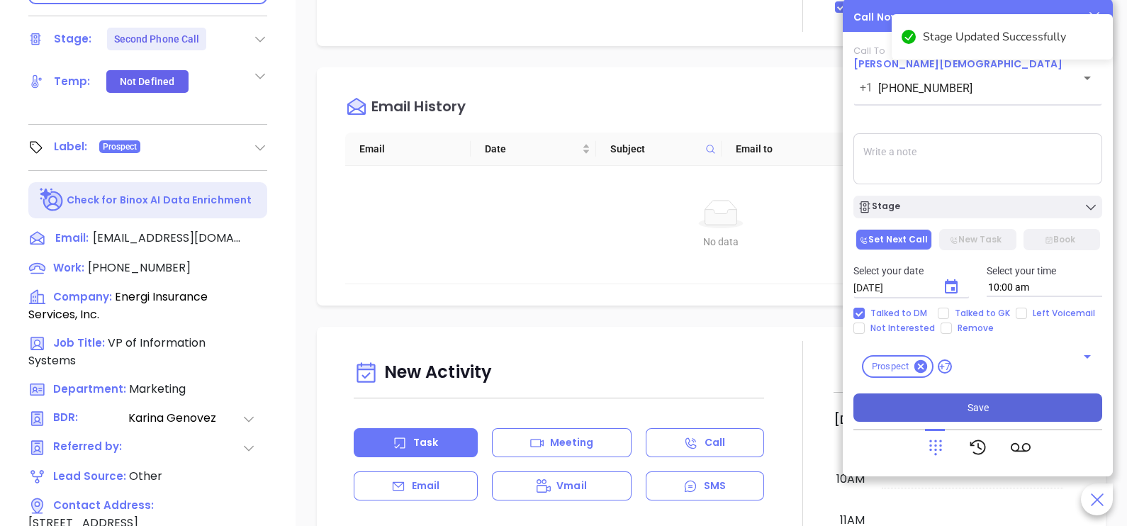
click at [961, 403] on button "Save" at bounding box center [977, 407] width 249 height 28
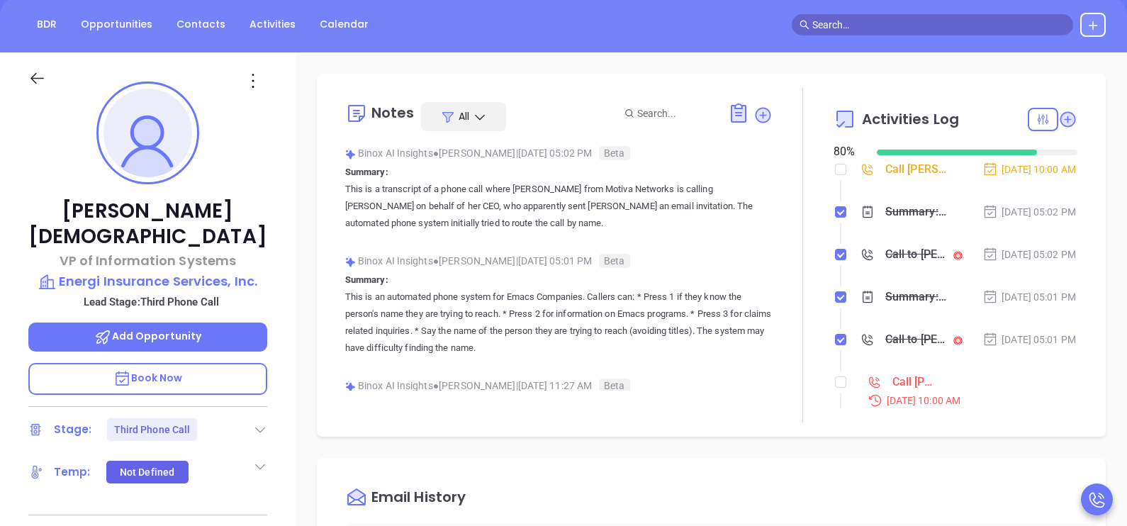
scroll to position [0, 0]
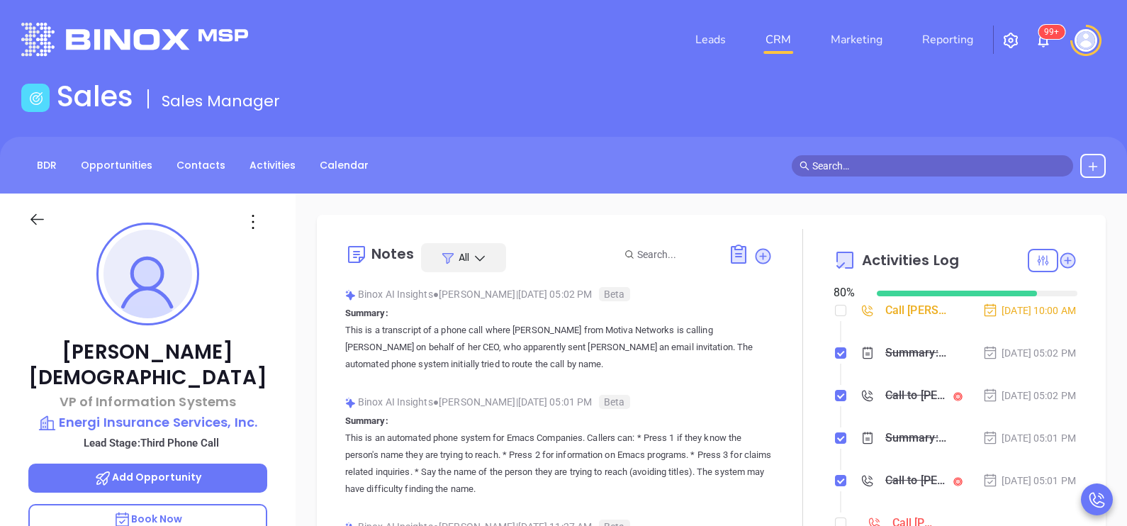
click at [916, 319] on div "Call Arthur Dogramacian to follow up" at bounding box center [916, 310] width 62 height 21
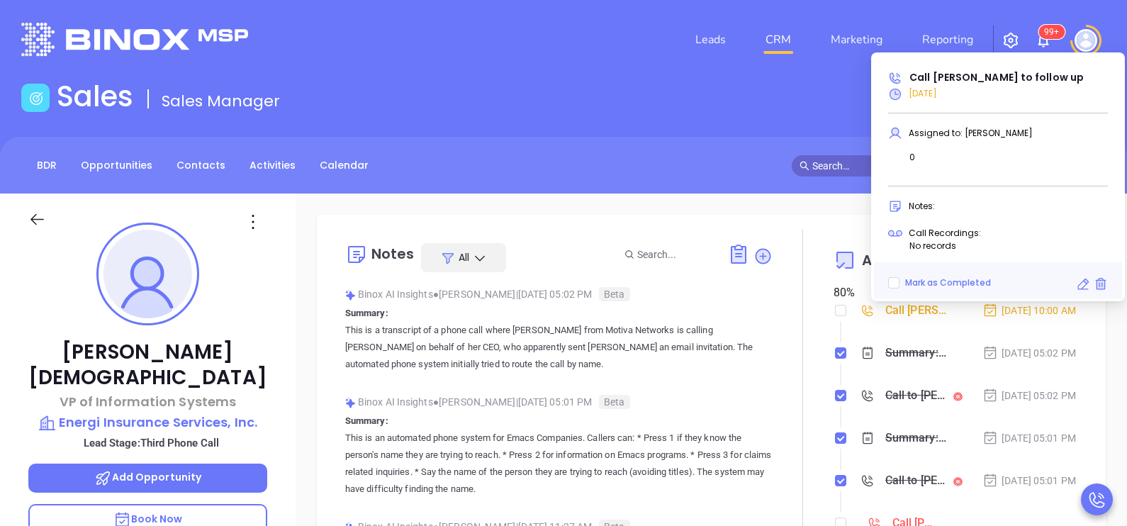
click at [1076, 283] on icon at bounding box center [1083, 284] width 14 height 14
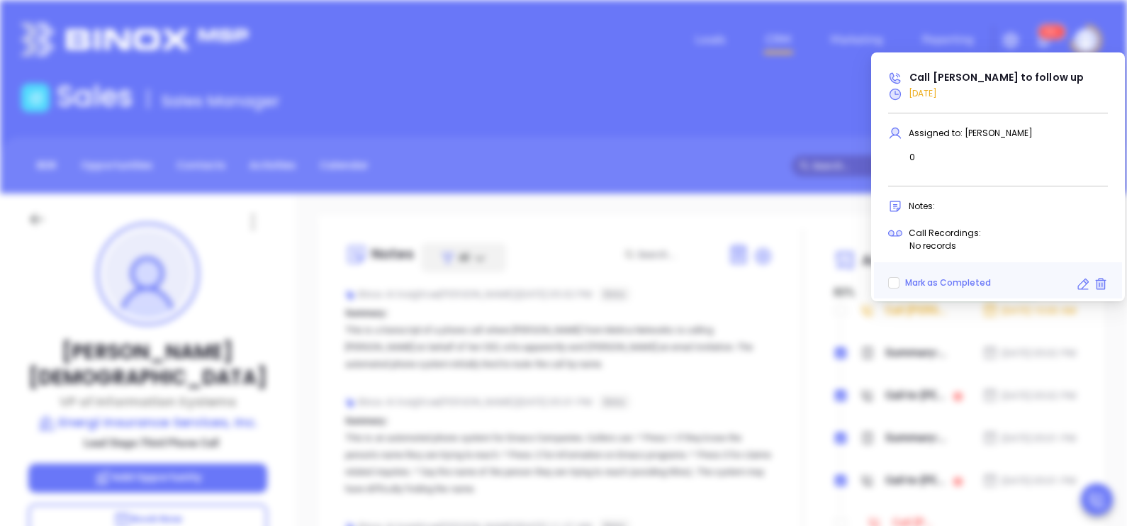
scroll to position [447, 0]
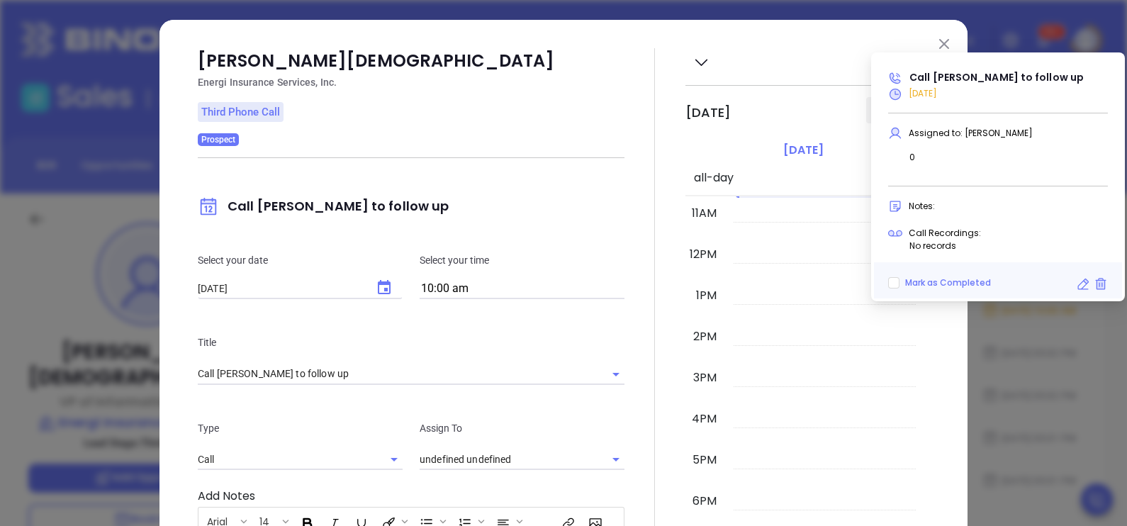
type input "[PERSON_NAME]"
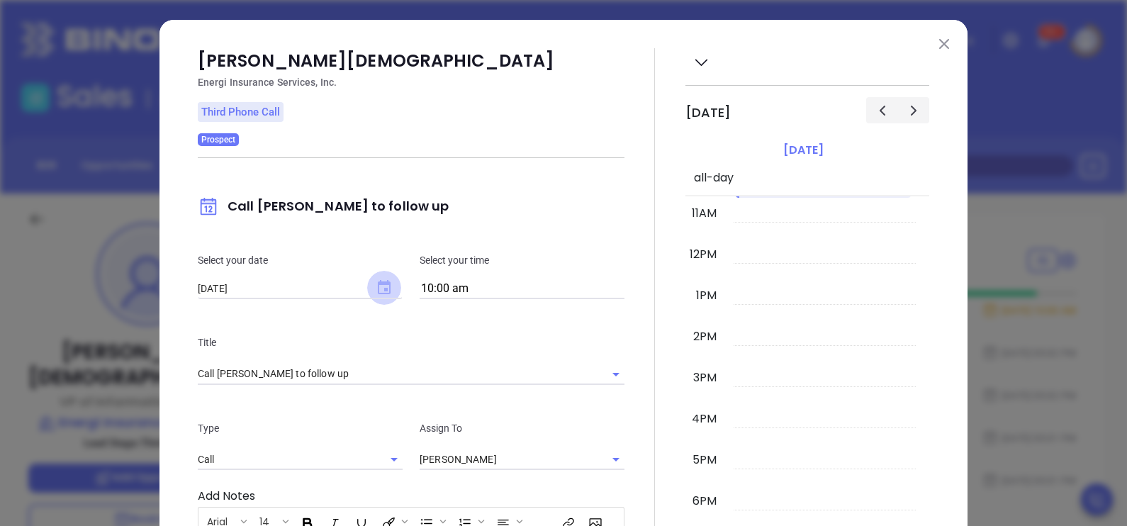
click at [378, 283] on icon "Choose date, selected date is Oct 3, 2025" at bounding box center [384, 287] width 13 height 14
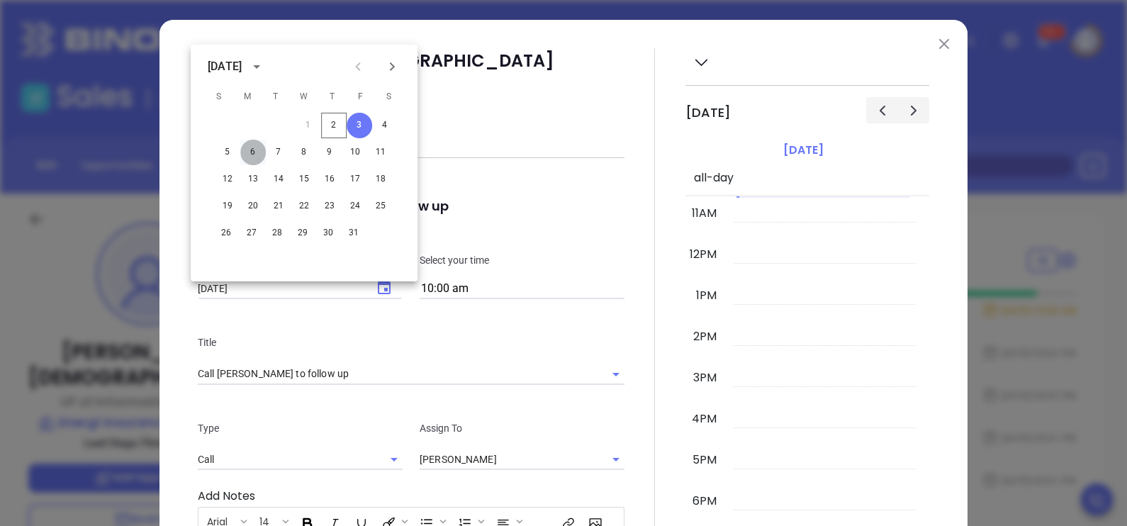
click at [252, 154] on button "6" at bounding box center [253, 153] width 26 height 26
type input "10/06/2025"
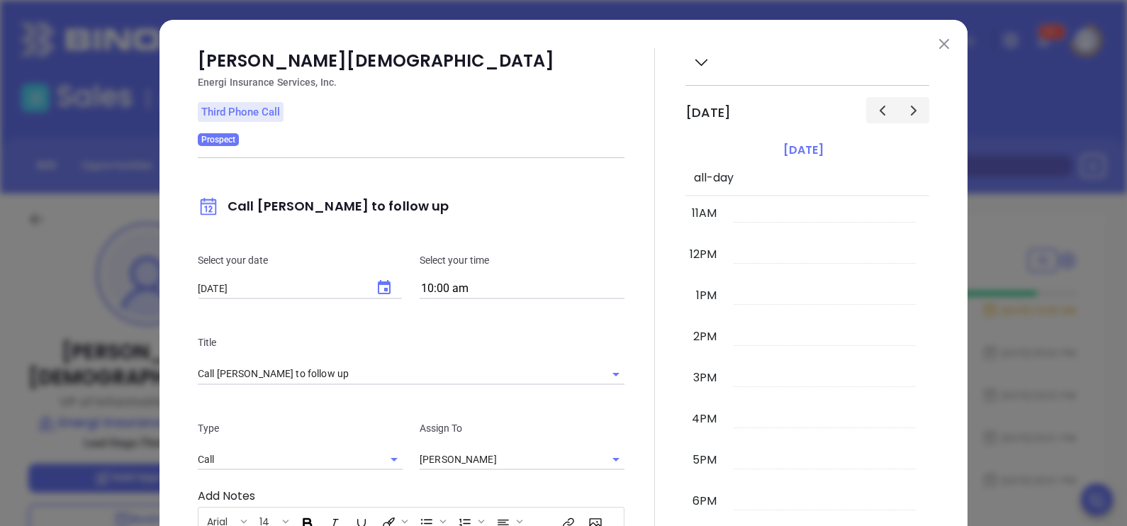
click at [643, 226] on div at bounding box center [654, 407] width 61 height 719
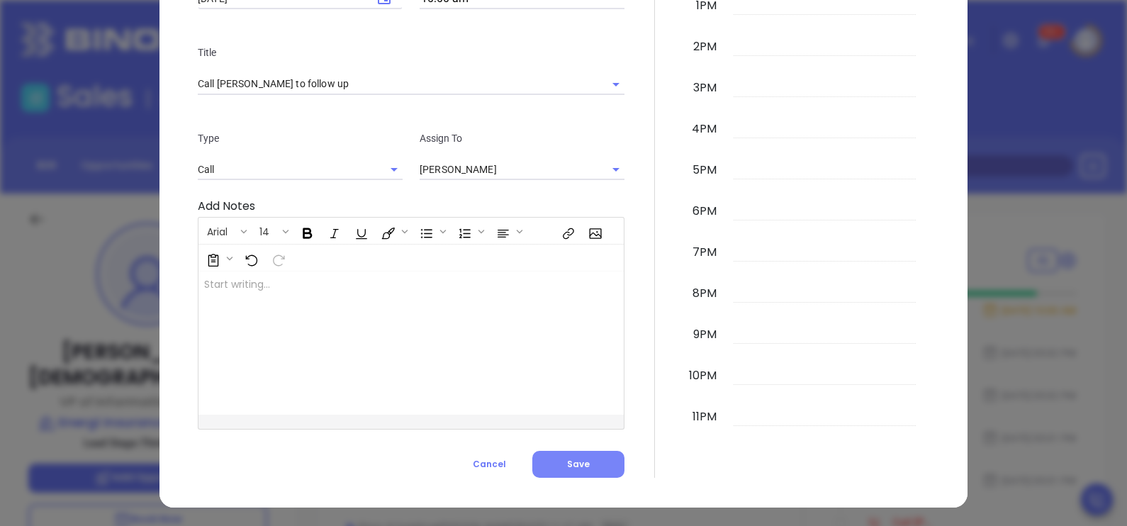
click at [541, 463] on button "Save" at bounding box center [578, 464] width 92 height 27
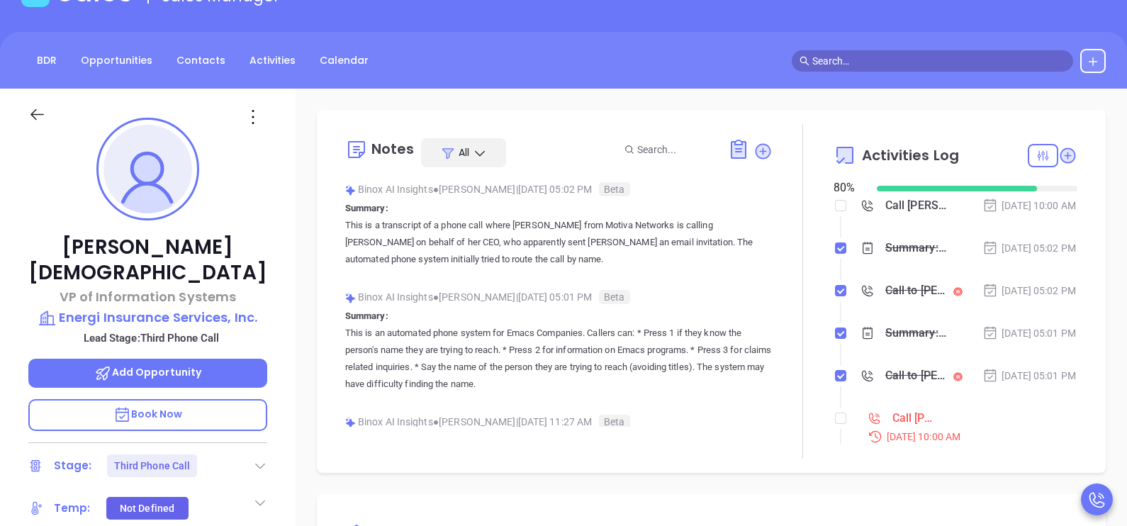
scroll to position [106, 0]
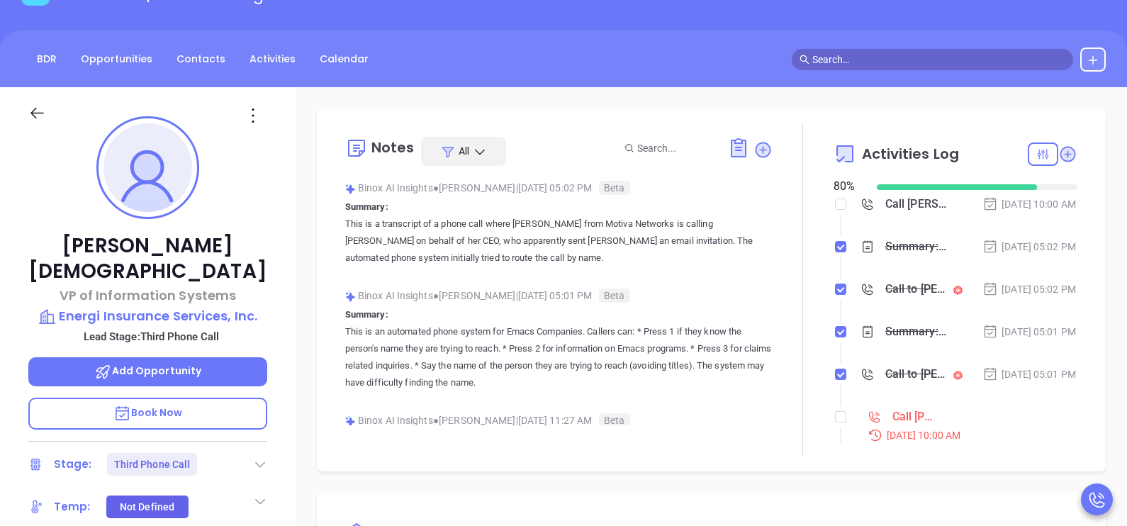
click at [1034, 297] on div "Oct 2, 2025 | 05:02 PM" at bounding box center [1029, 289] width 94 height 16
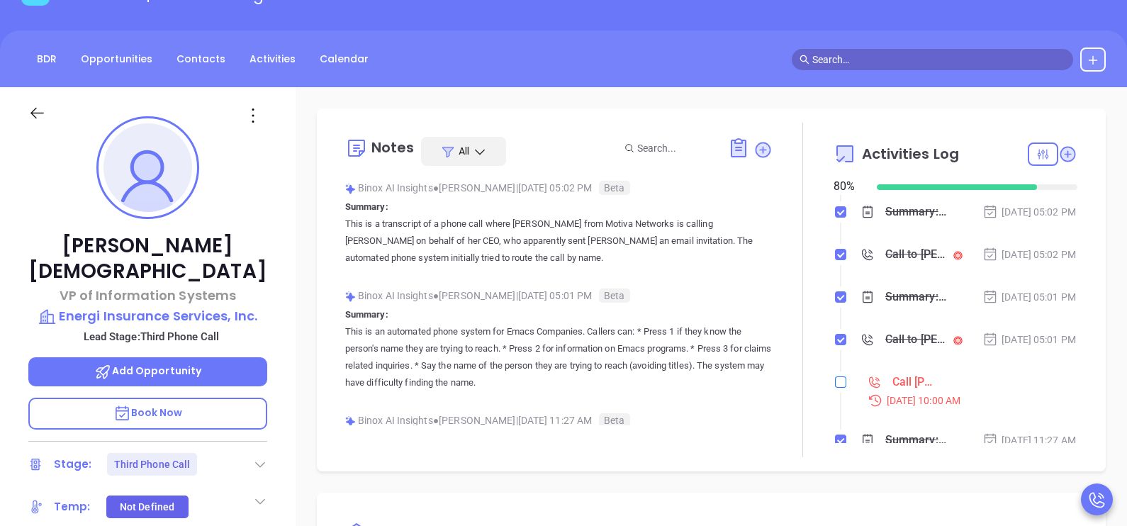
click at [835, 388] on input "checkbox" at bounding box center [840, 381] width 11 height 11
checkbox input "true"
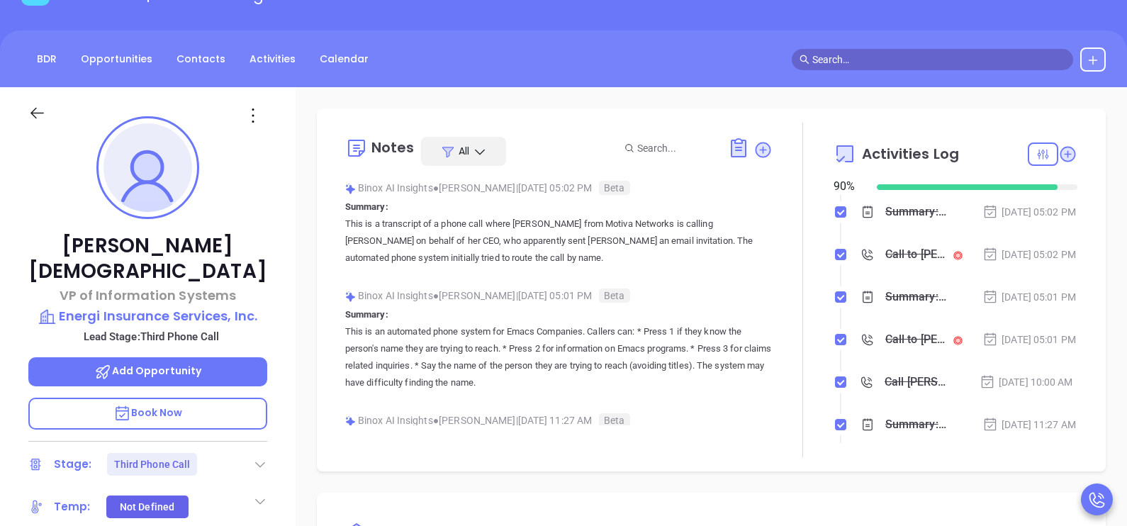
click at [31, 106] on icon at bounding box center [37, 113] width 18 height 18
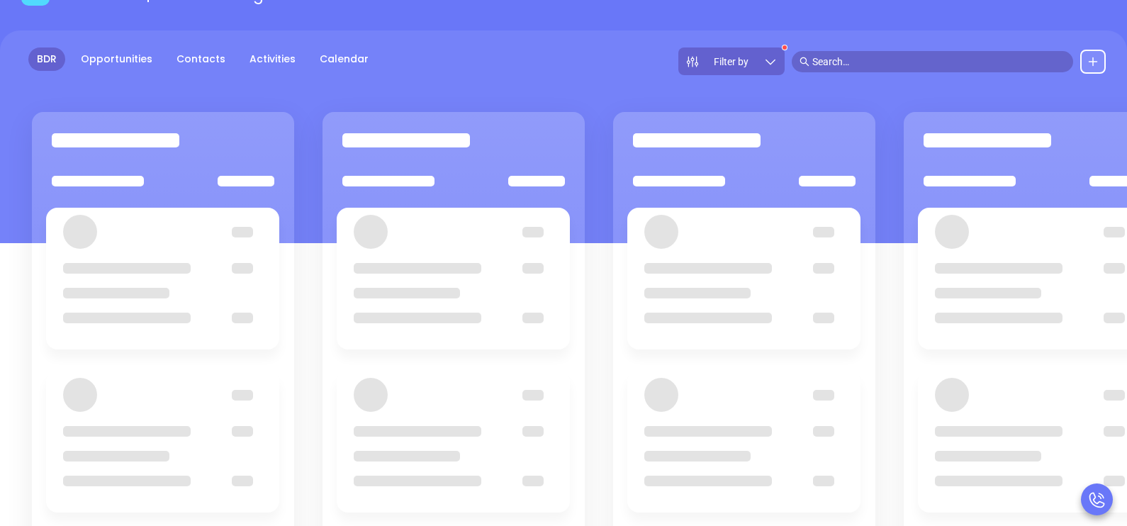
scroll to position [141, 0]
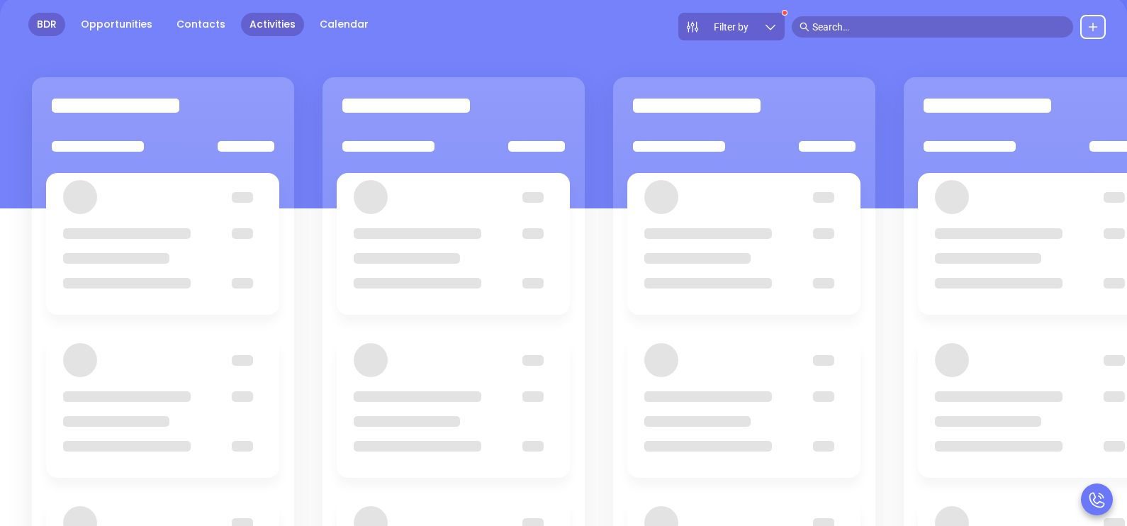
click at [264, 33] on link "Activities" at bounding box center [272, 24] width 63 height 23
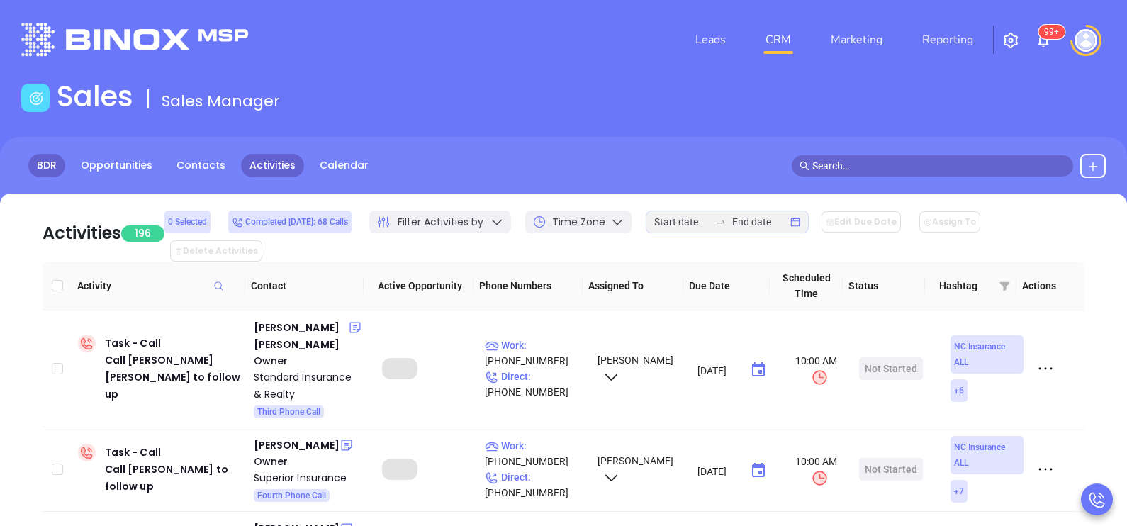
click at [48, 163] on link "BDR" at bounding box center [46, 165] width 37 height 23
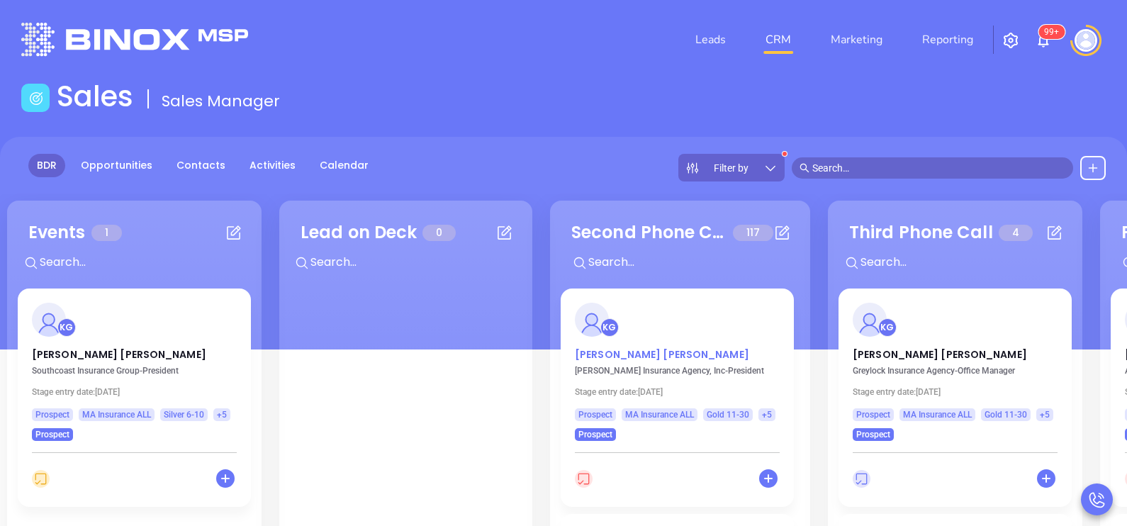
click at [641, 354] on p "Matthew DiVirgilio" at bounding box center [677, 350] width 205 height 7
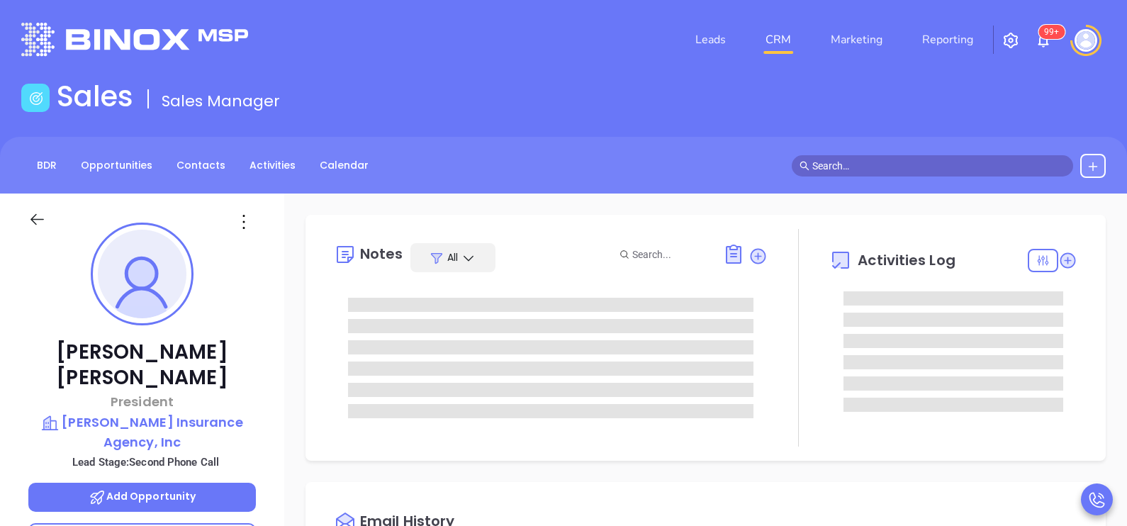
scroll to position [411, 0]
type input "[PERSON_NAME]"
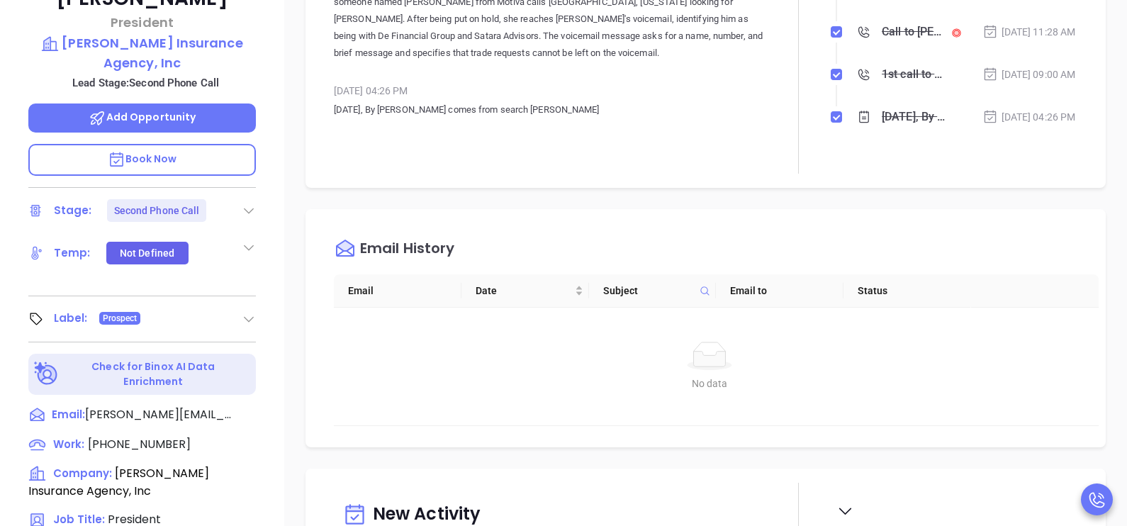
scroll to position [390, 0]
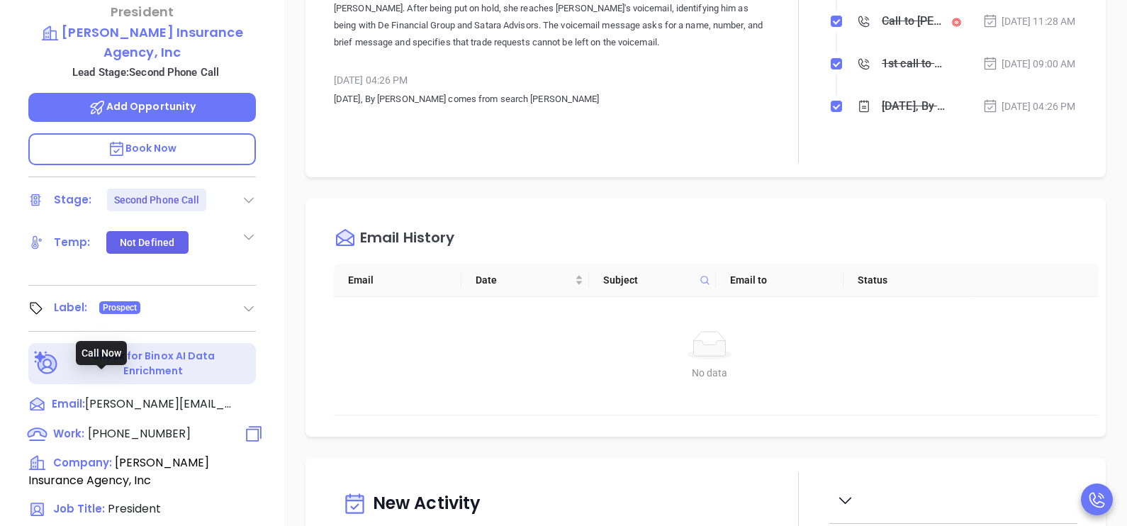
click at [157, 425] on span "(781) 592-5220" at bounding box center [139, 433] width 103 height 16
type input "(781) 592-5220"
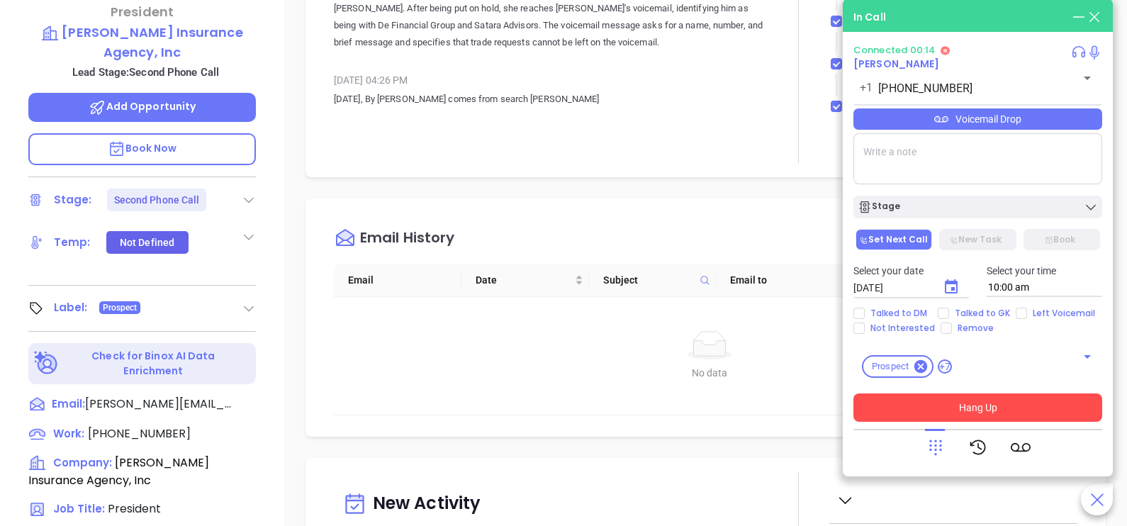
click at [1048, 411] on button "Hang Up" at bounding box center [977, 407] width 249 height 28
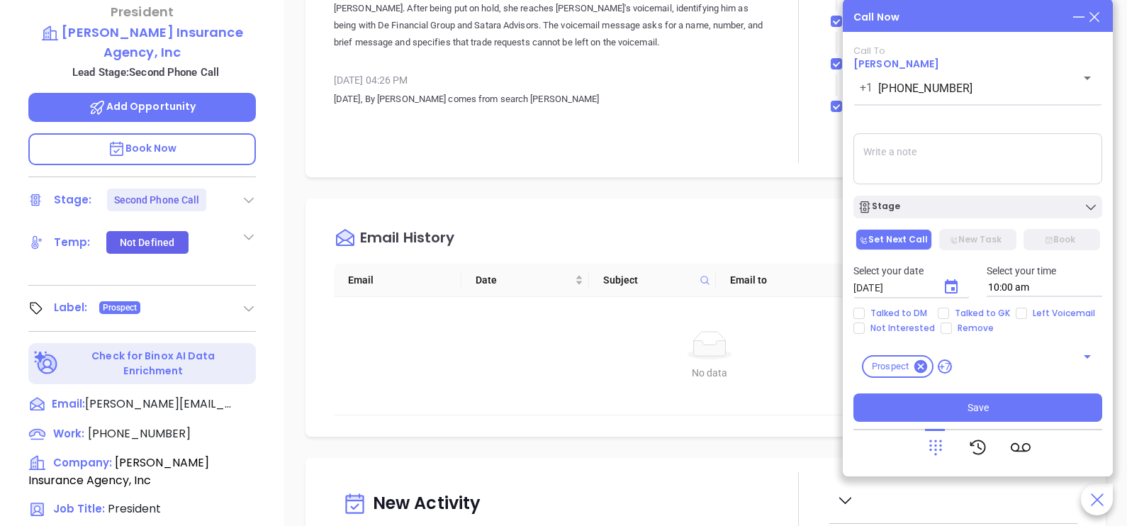
click at [1096, 26] on div "Call Now Call To Matthew DiVirgilio +1 (781) 592-5220 ​ Voicemail Drop Stage Se…" at bounding box center [977, 238] width 270 height 478
click at [1096, 23] on icon at bounding box center [1094, 17] width 16 height 16
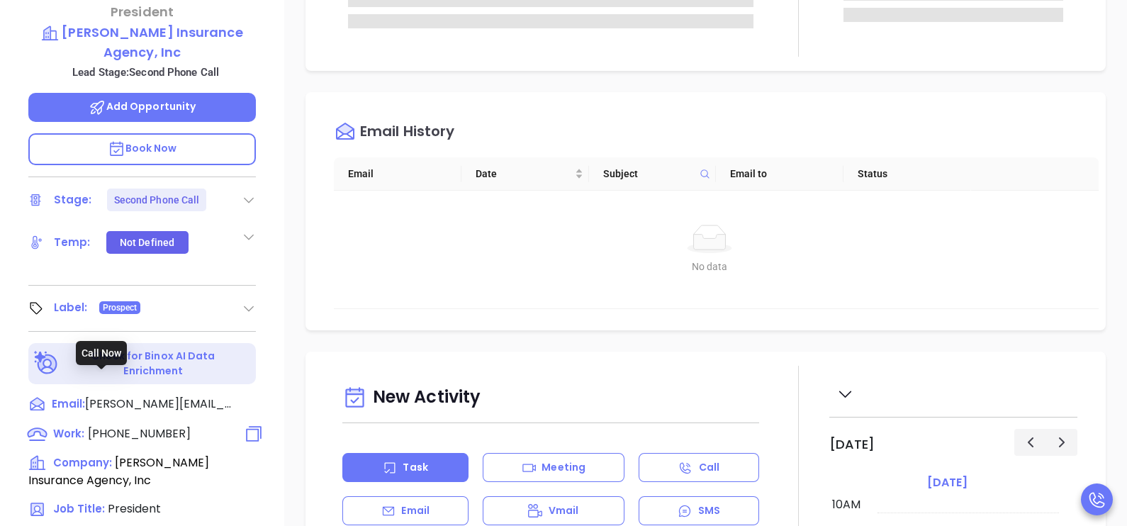
click at [167, 425] on span "(781) 592-5220" at bounding box center [139, 433] width 103 height 16
type input "(781) 592-5220"
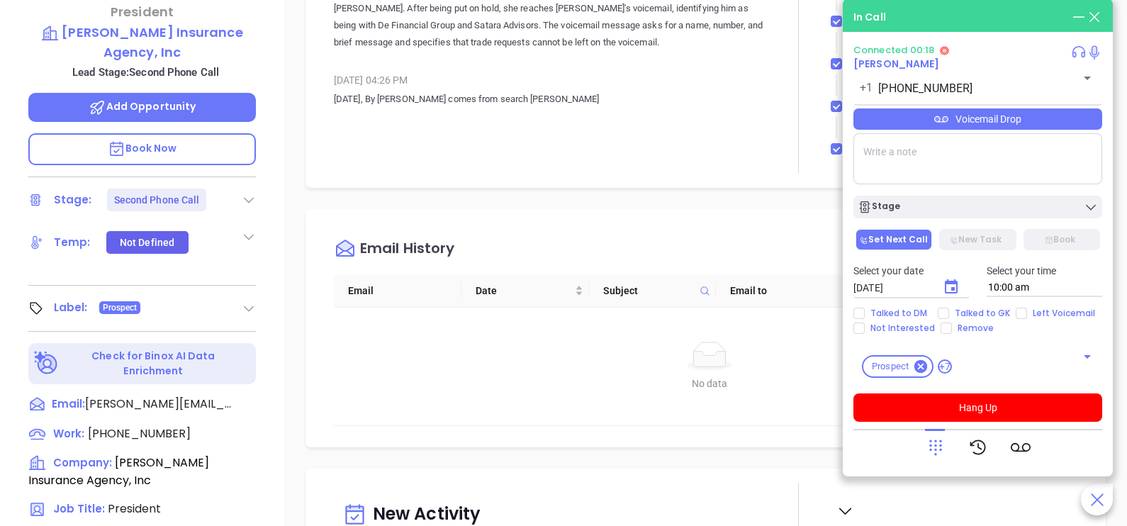
click at [927, 444] on icon at bounding box center [935, 447] width 20 height 20
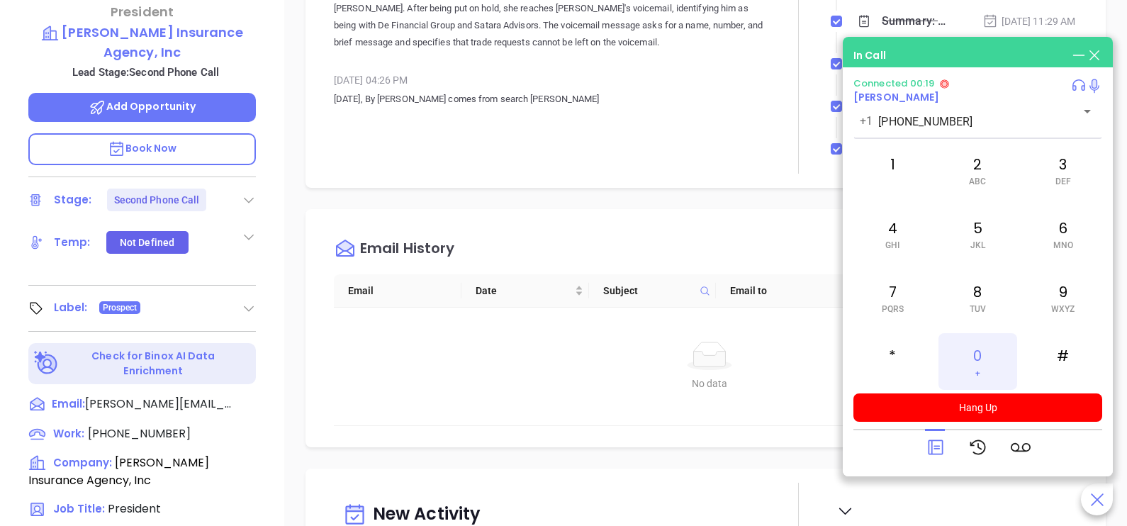
click at [966, 383] on div "0 +" at bounding box center [977, 361] width 78 height 57
click at [940, 451] on icon at bounding box center [935, 447] width 20 height 20
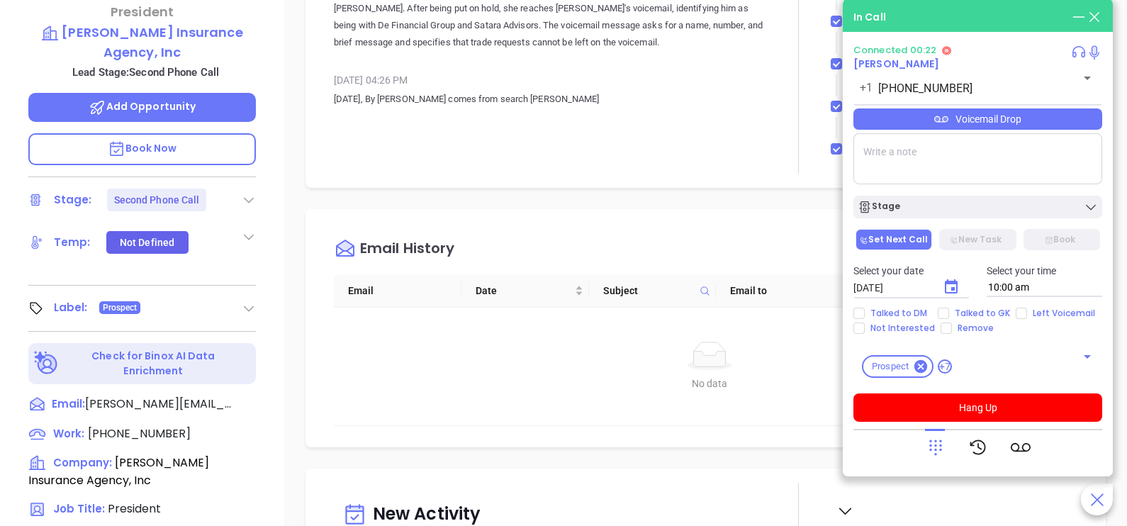
click at [269, 456] on div "Matthew DiVirgilio President Divirgilio Insurance Agency, Inc Lead Stage: Secon…" at bounding box center [142, 133] width 284 height 658
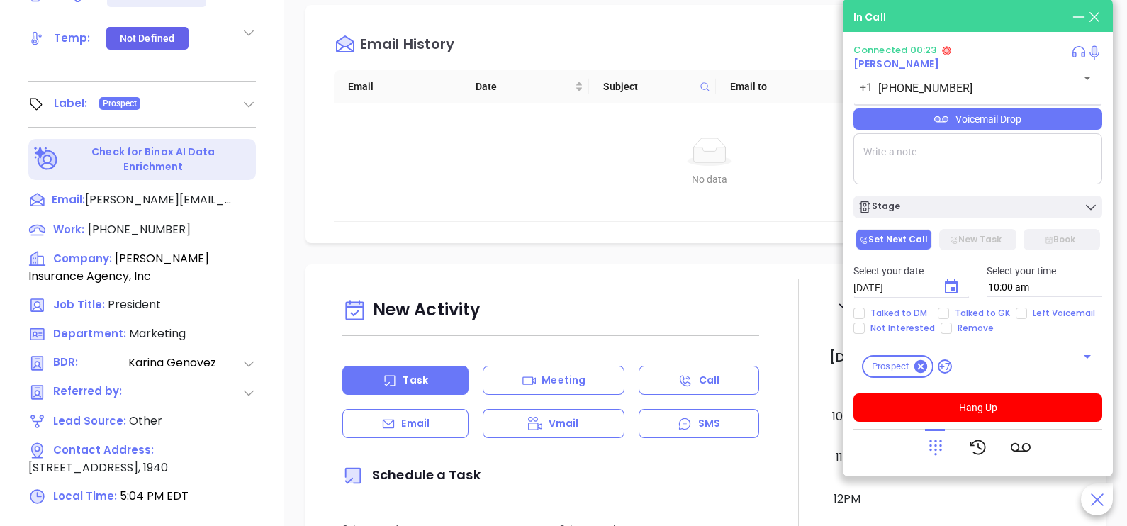
scroll to position [602, 0]
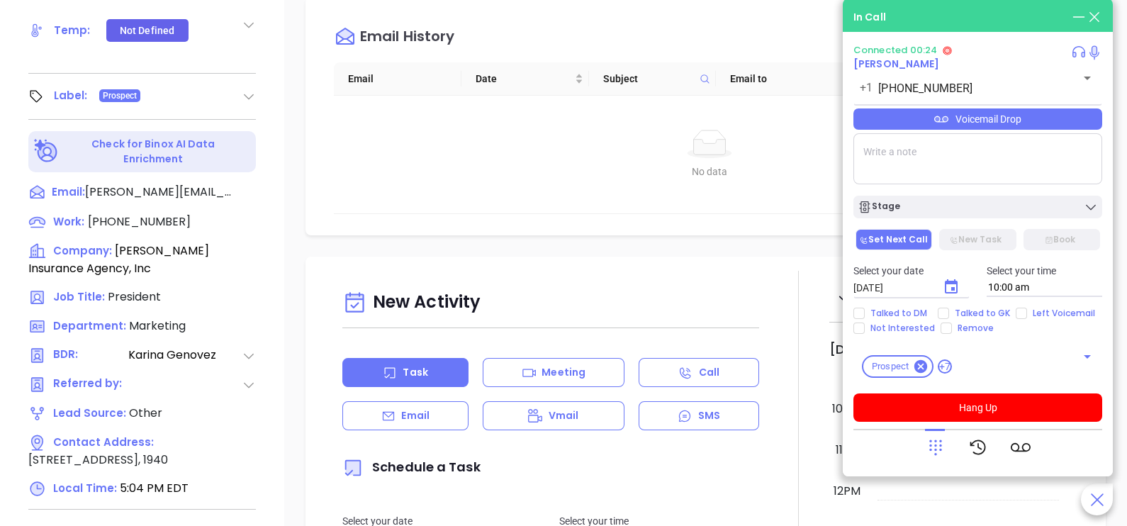
click at [999, 113] on div "Voicemail Drop" at bounding box center [977, 118] width 249 height 21
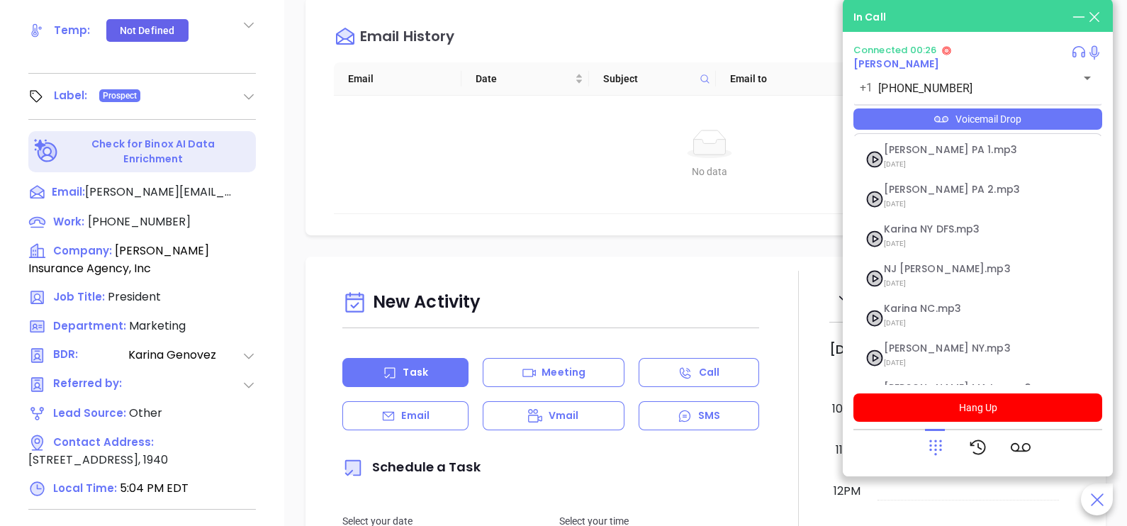
scroll to position [154, 0]
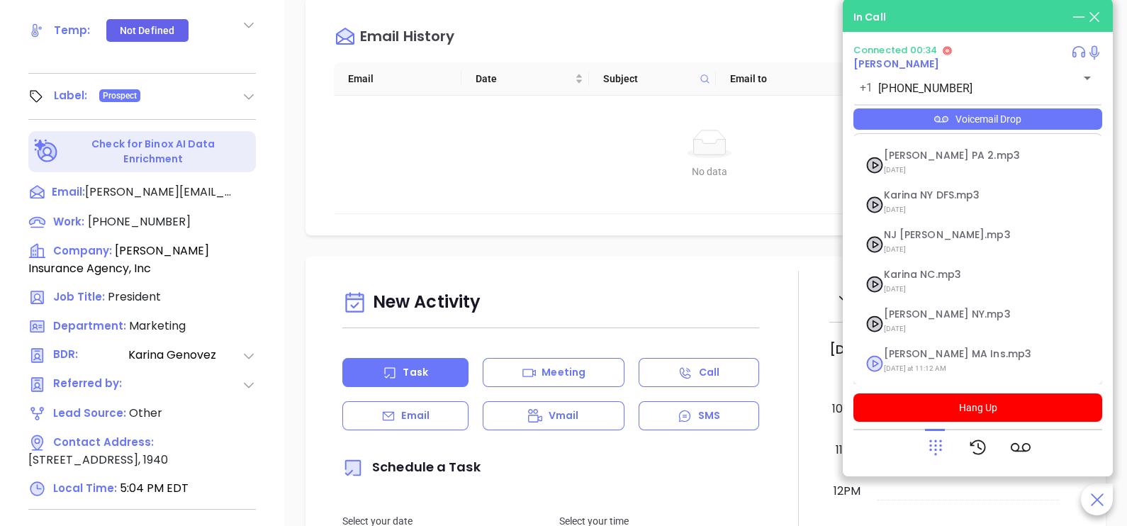
click at [944, 356] on span "Karina MA Ins.mp3" at bounding box center [960, 354] width 153 height 11
checkbox input "true"
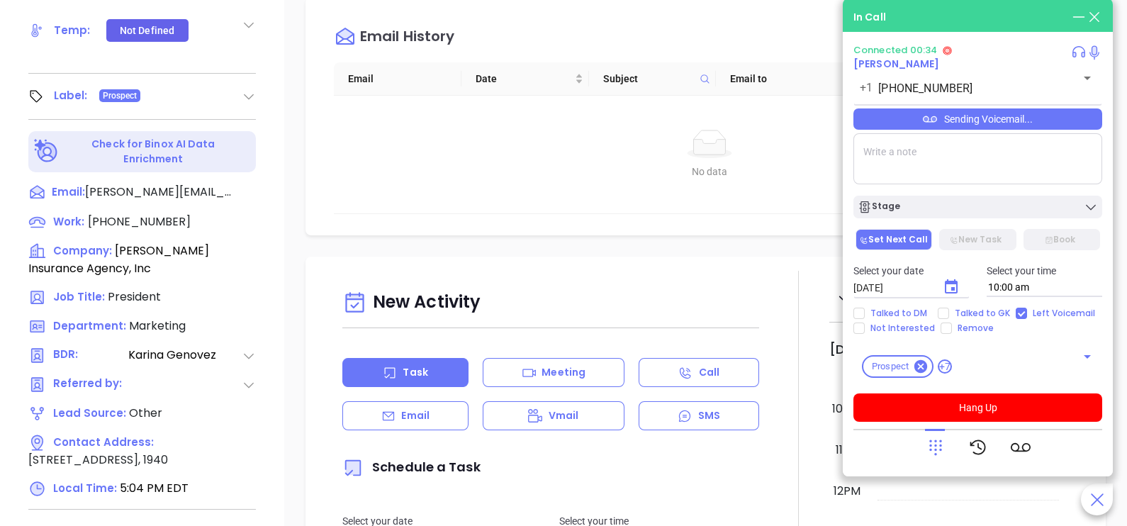
click at [944, 356] on div "Prospect +7 ​" at bounding box center [977, 366] width 249 height 40
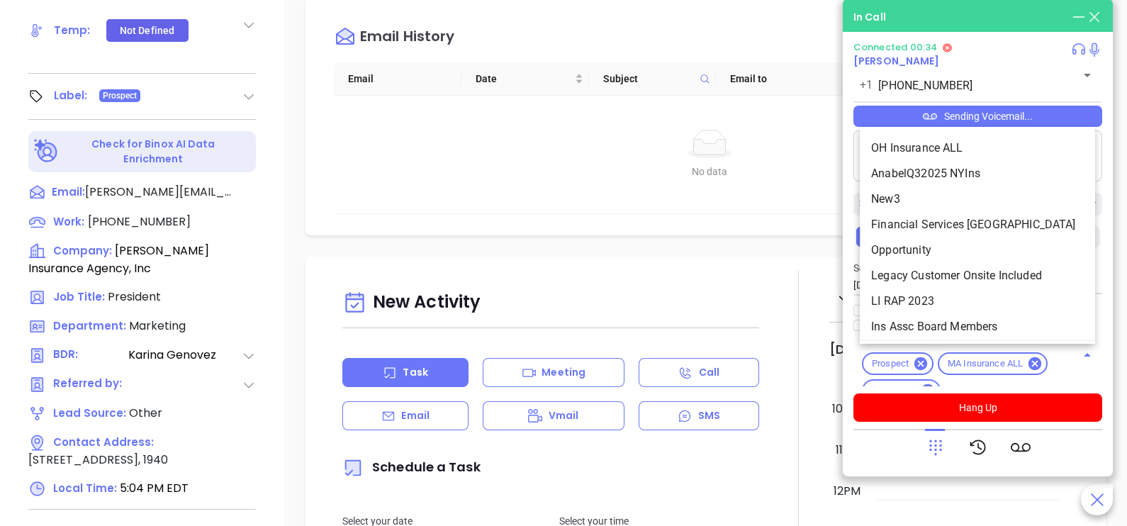
scroll to position [1988, 0]
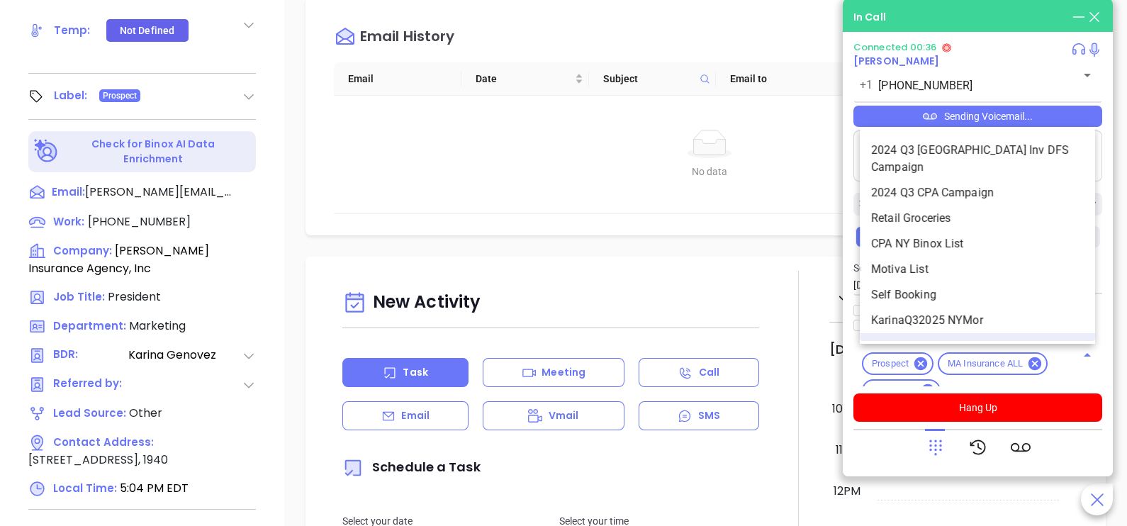
click at [989, 372] on div "Prospect MA Insurance ALL Gold 11-30 MA INS MDSR Q3 0925 C1 Insurance KarinaQ32…" at bounding box center [977, 365] width 249 height 43
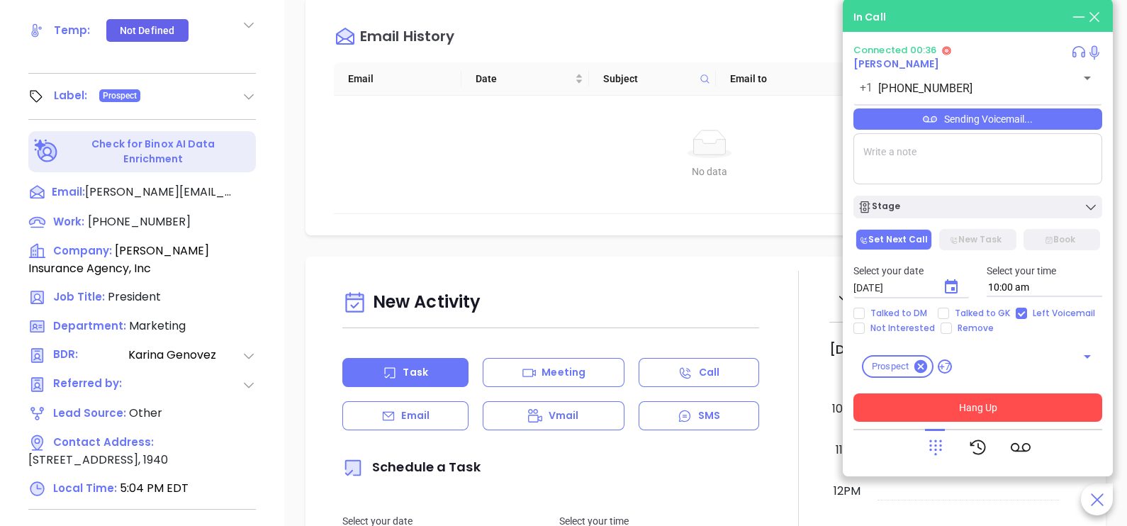
click at [1011, 416] on button "Hang Up" at bounding box center [977, 407] width 249 height 28
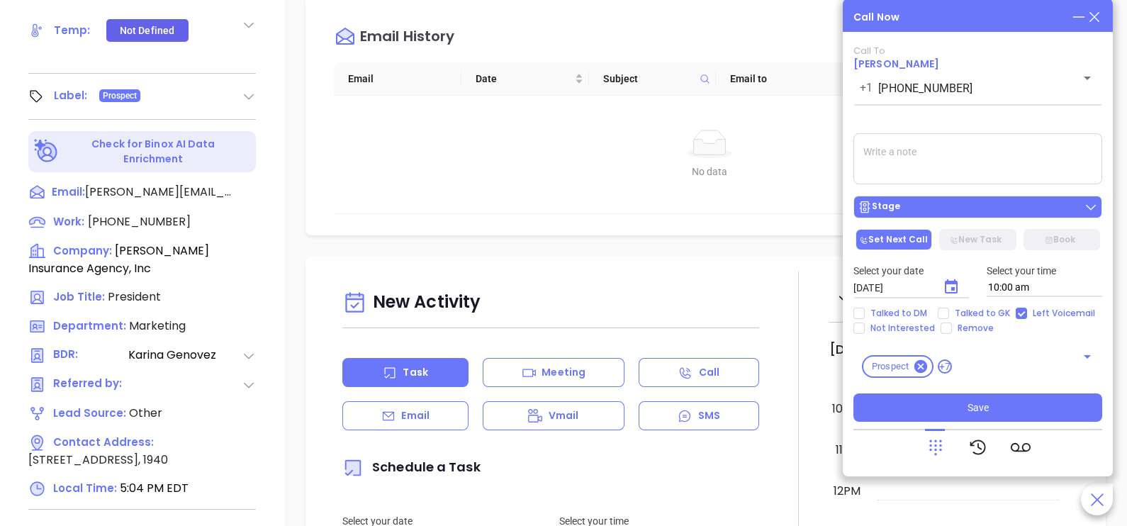
click at [978, 218] on button "Stage" at bounding box center [977, 207] width 249 height 23
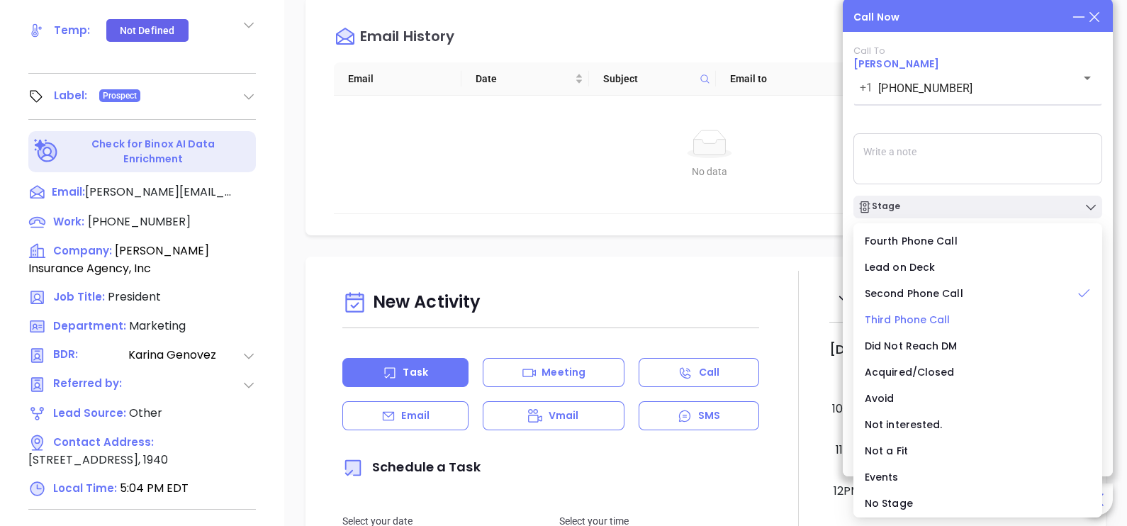
click at [925, 312] on span "Third Phone Call" at bounding box center [907, 319] width 86 height 14
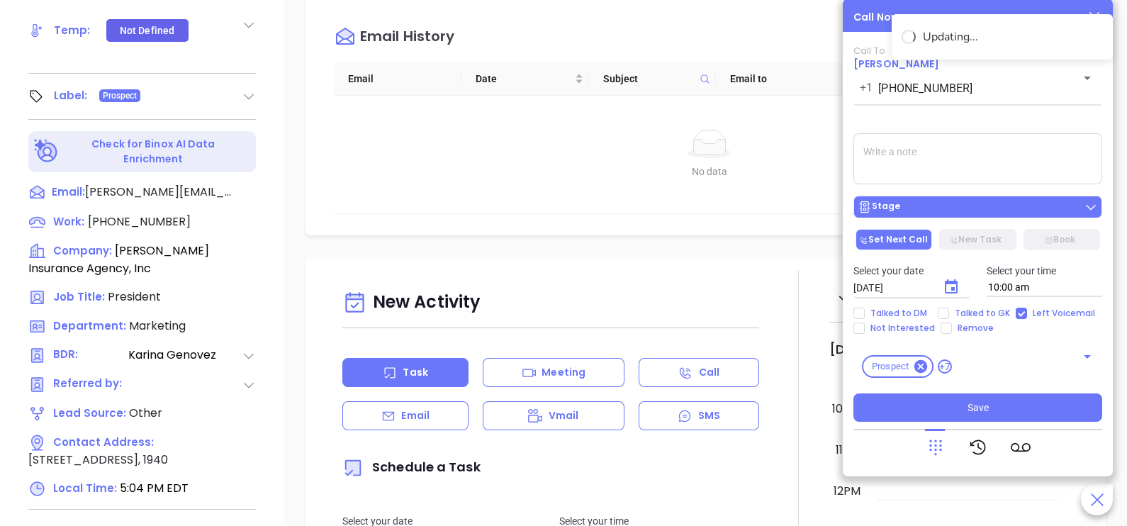
click at [910, 206] on div "Stage" at bounding box center [977, 207] width 240 height 14
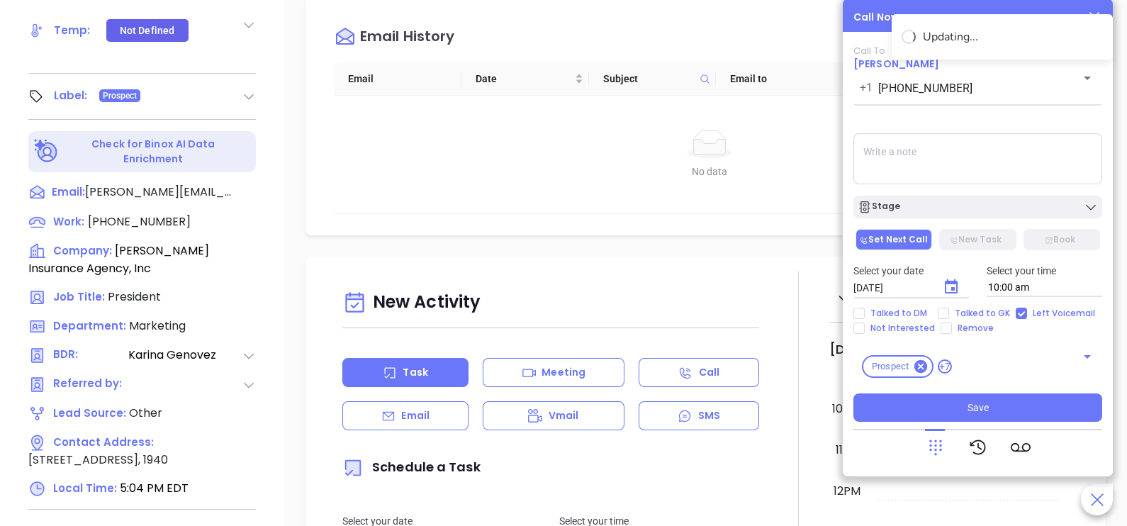
click at [975, 145] on textarea at bounding box center [977, 158] width 249 height 51
click at [957, 291] on icon "Choose date, selected date is Oct 3, 2025" at bounding box center [950, 286] width 17 height 17
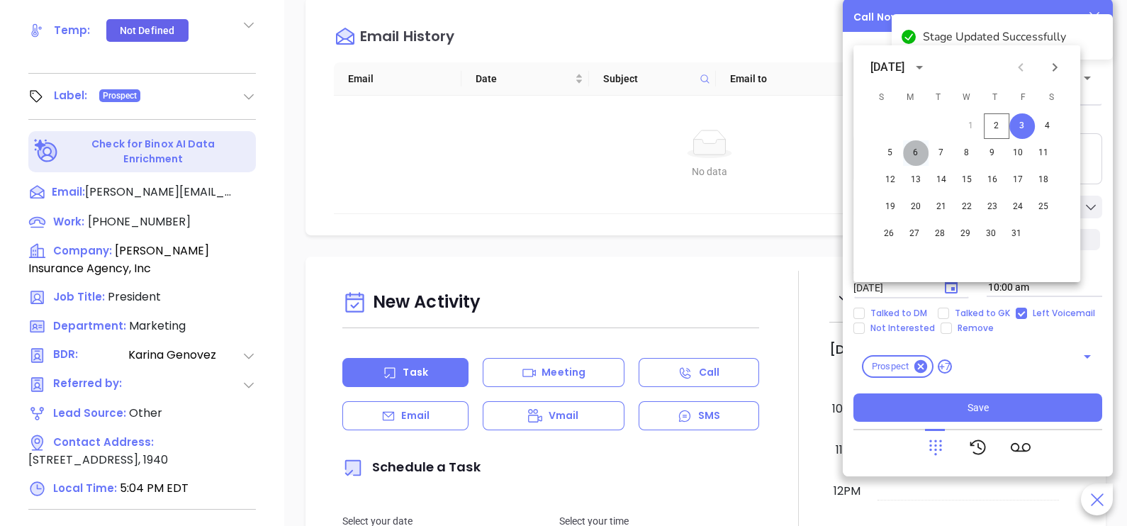
click at [913, 152] on button "6" at bounding box center [916, 153] width 26 height 26
type input "10/06/2025"
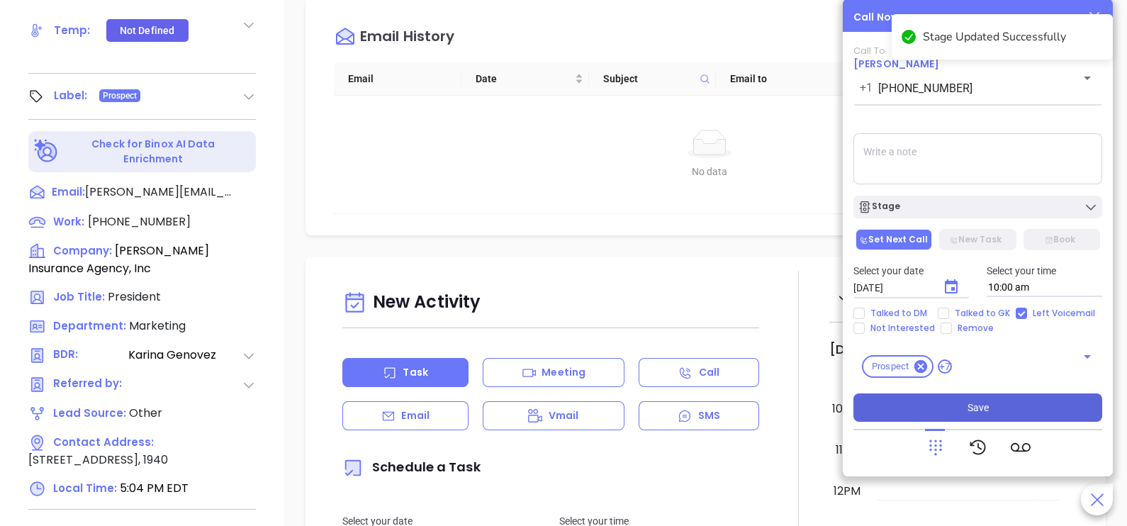
click at [962, 407] on button "Save" at bounding box center [977, 407] width 249 height 28
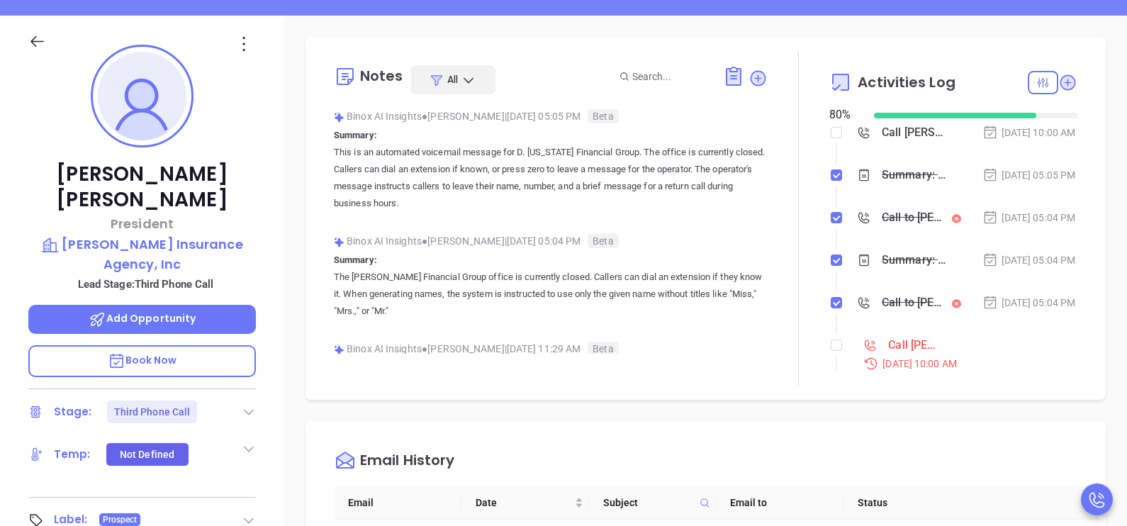
scroll to position [176, 0]
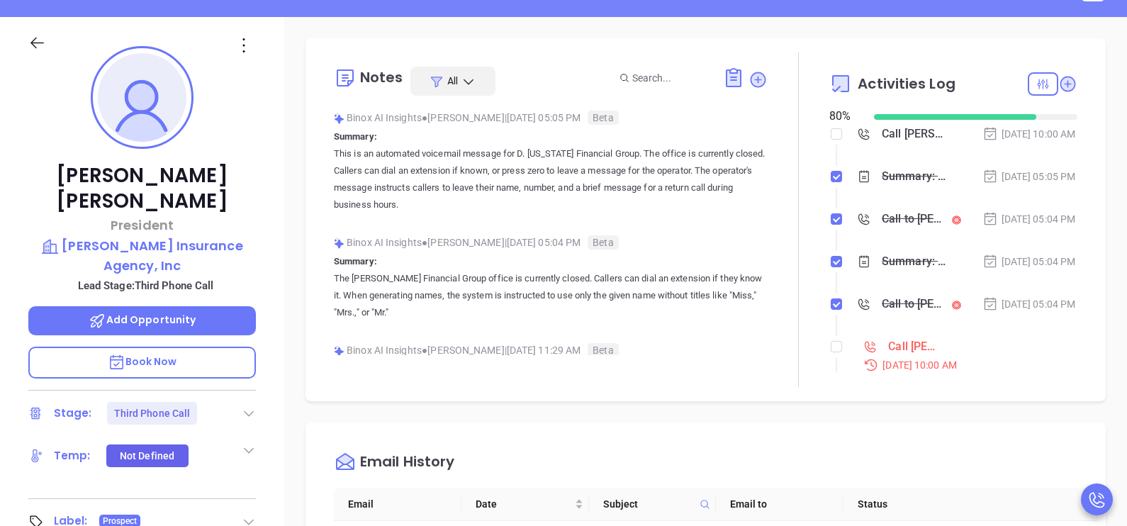
click at [1066, 247] on div "Notes All Binox AI Insights ● Karina Genovez | Oct 2, 2025 05:05 PM Beta Summar…" at bounding box center [706, 219] width 772 height 334
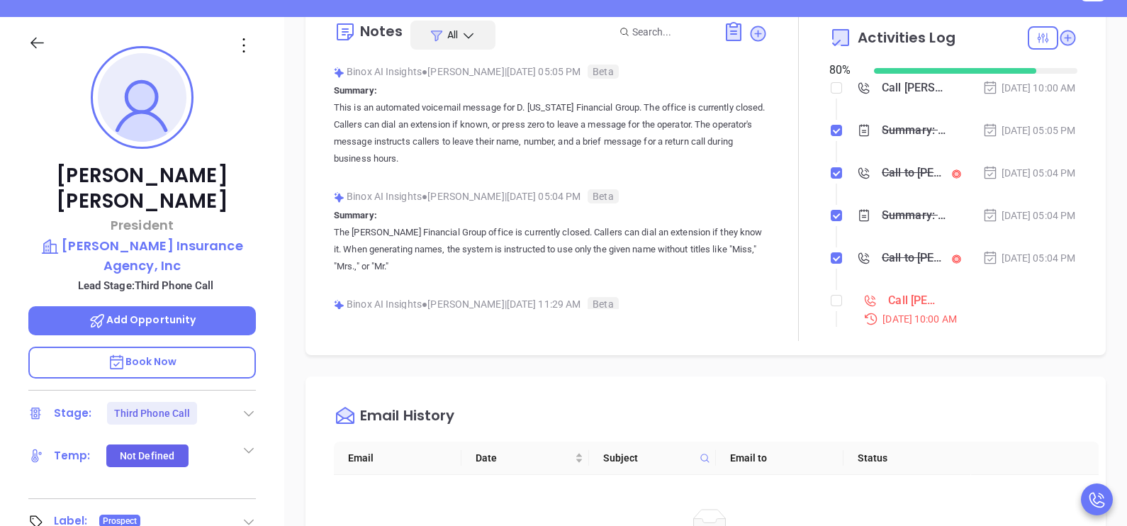
scroll to position [70, 0]
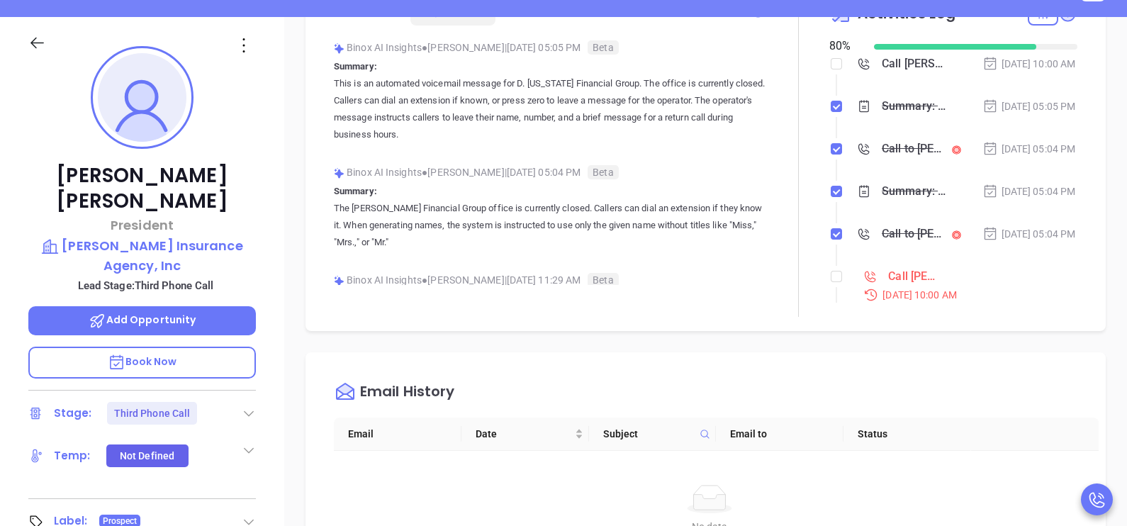
click at [1024, 157] on div "Oct 2, 2025 | 05:04 PM" at bounding box center [1029, 149] width 94 height 16
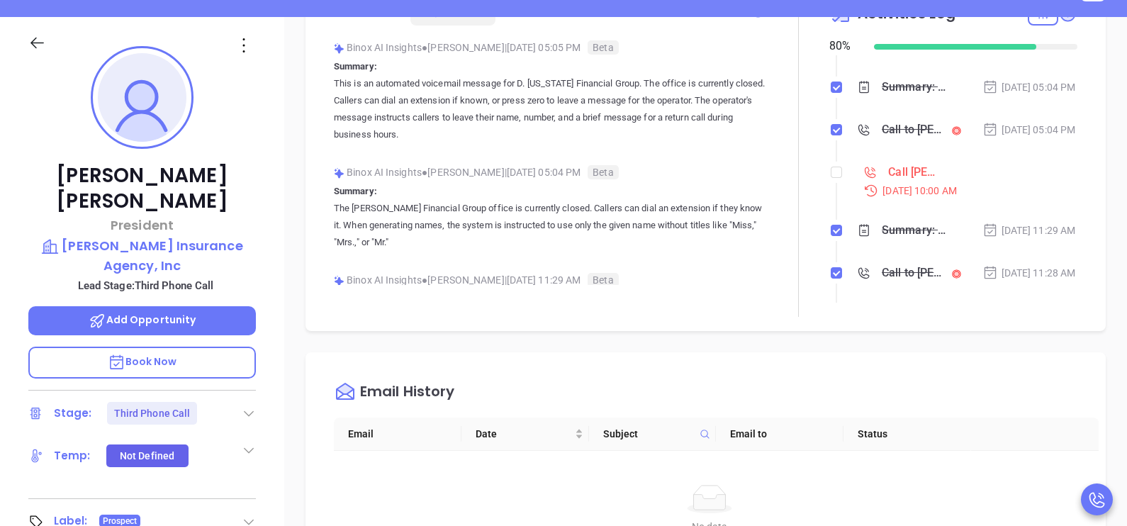
scroll to position [141, 0]
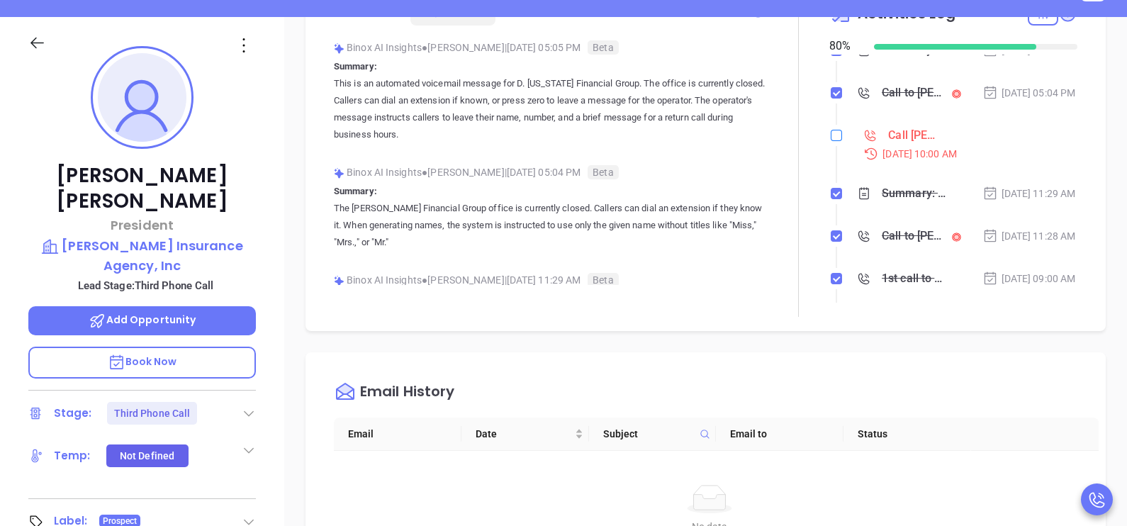
click at [833, 183] on li "Call Matthew DiVirgilio to follow up Oct 1, 2025 | 10:00 AM" at bounding box center [955, 157] width 244 height 55
click at [32, 41] on icon at bounding box center [36, 43] width 13 height 11
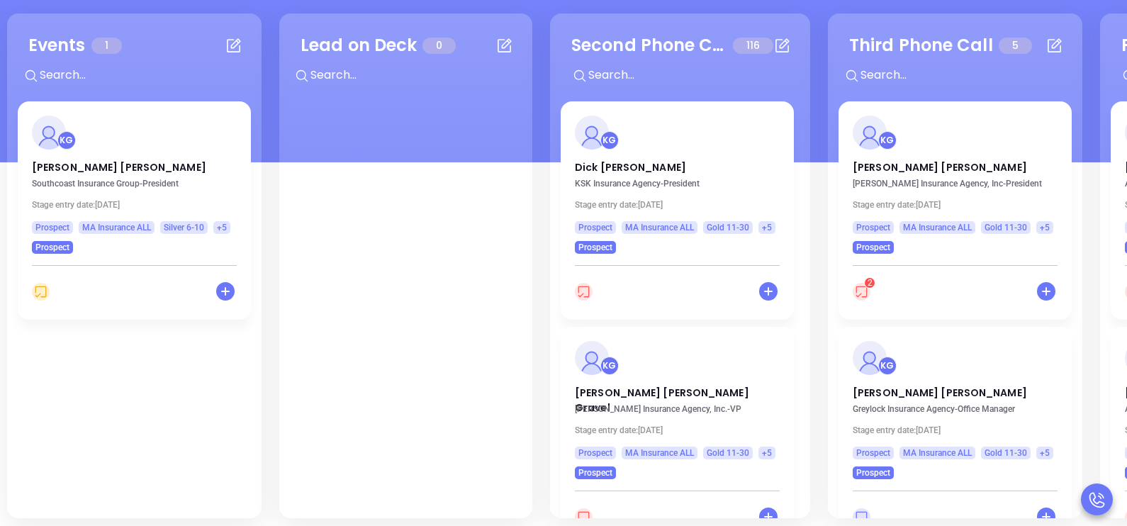
scroll to position [193, 0]
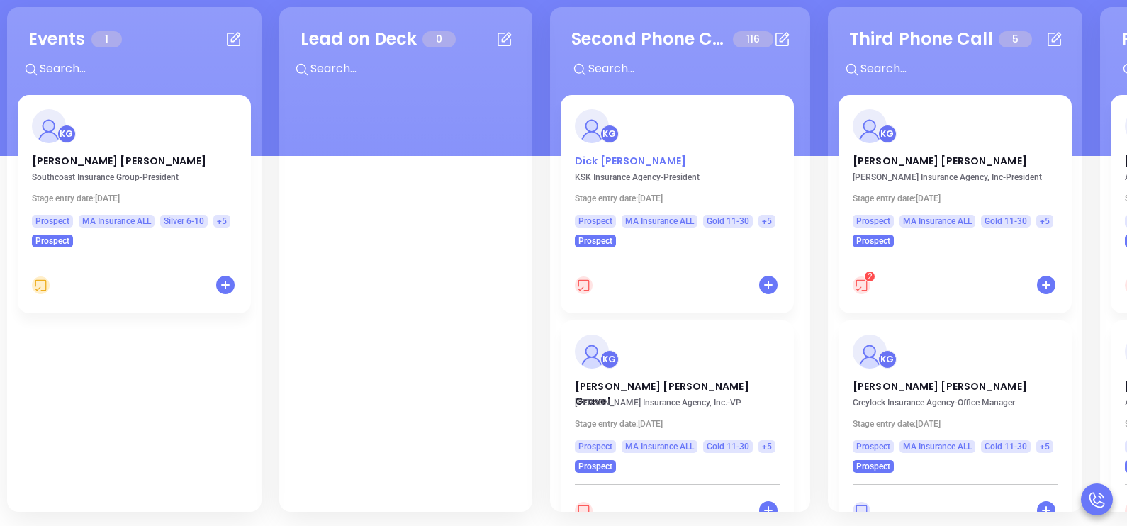
click at [588, 161] on p "Dick Sias" at bounding box center [677, 157] width 205 height 7
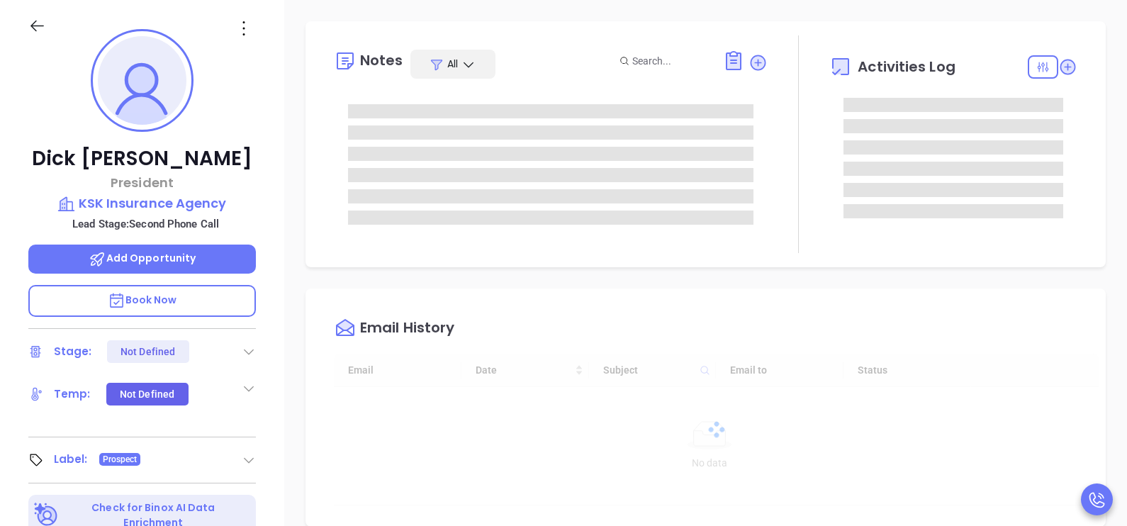
scroll to position [411, 0]
type input "[PERSON_NAME]"
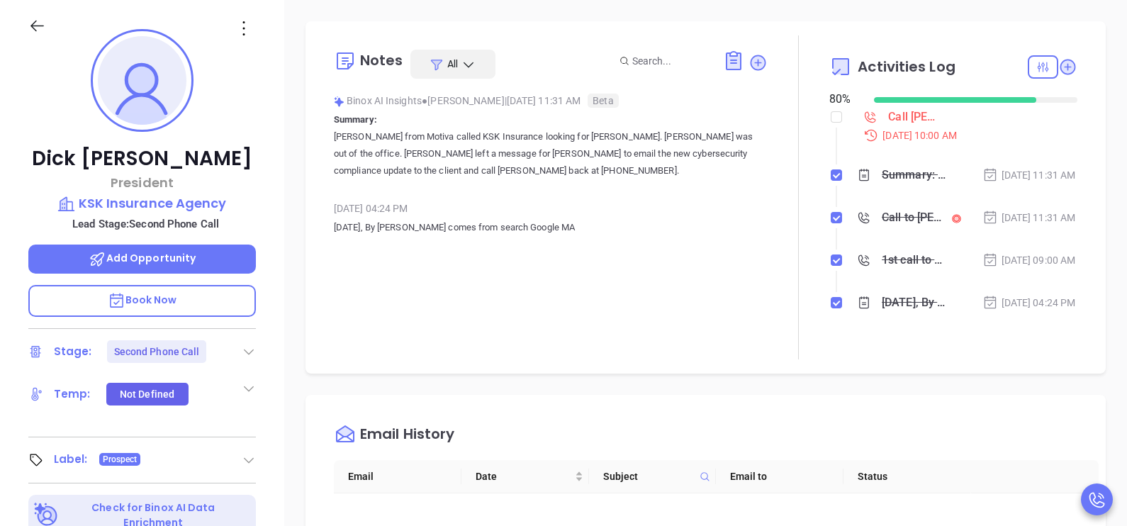
click at [270, 184] on div "Dick Sias President KSK Insurance Agency Lead Stage: Second Phone Call Add Oppo…" at bounding box center [142, 329] width 284 height 658
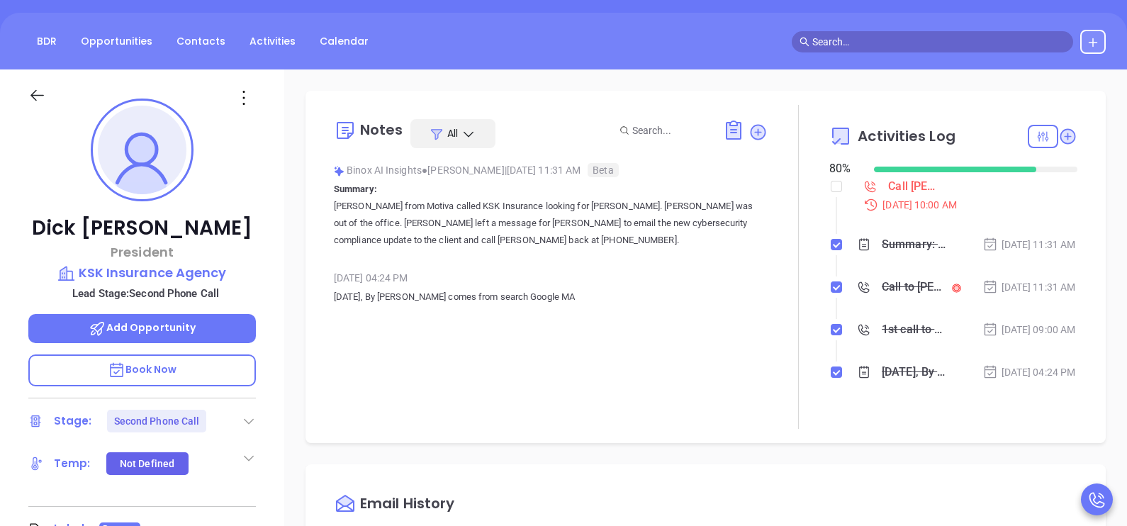
scroll to position [123, 0]
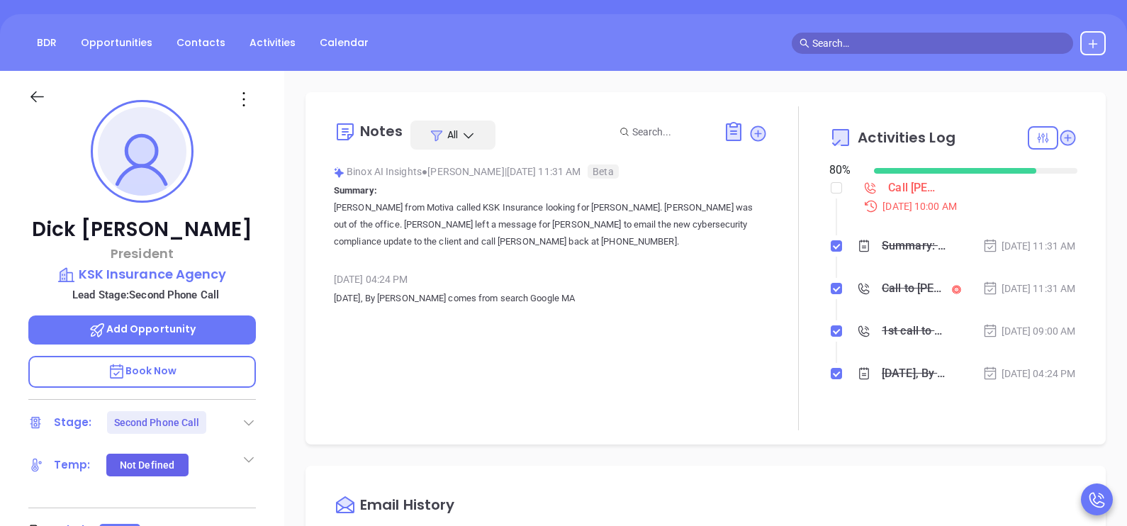
click at [244, 213] on div "Dick Sias President KSK Insurance Agency Lead Stage: Second Phone Call Add Oppo…" at bounding box center [142, 400] width 284 height 658
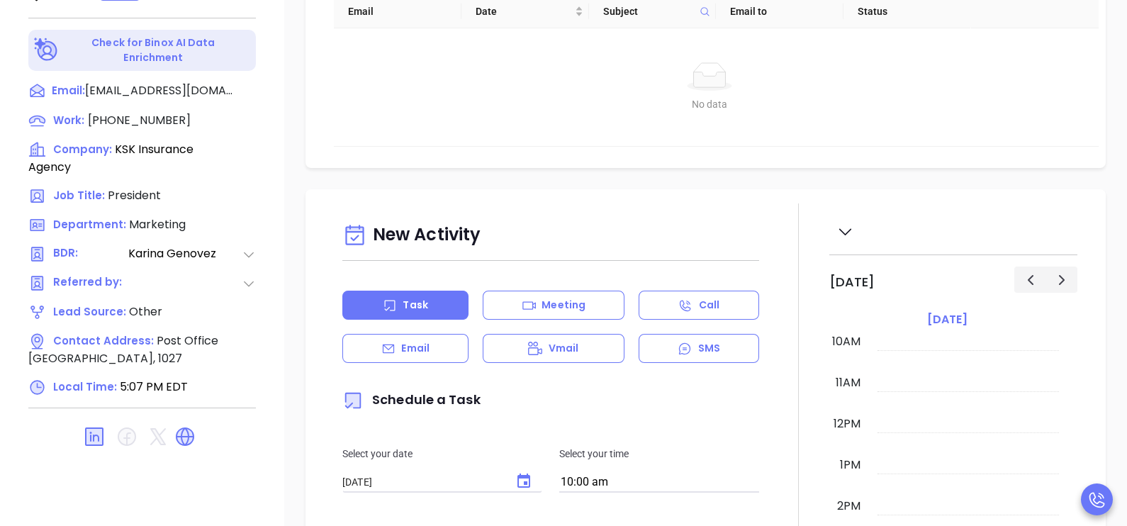
scroll to position [659, 0]
click at [148, 113] on span "(413) 527-7859" at bounding box center [139, 119] width 103 height 16
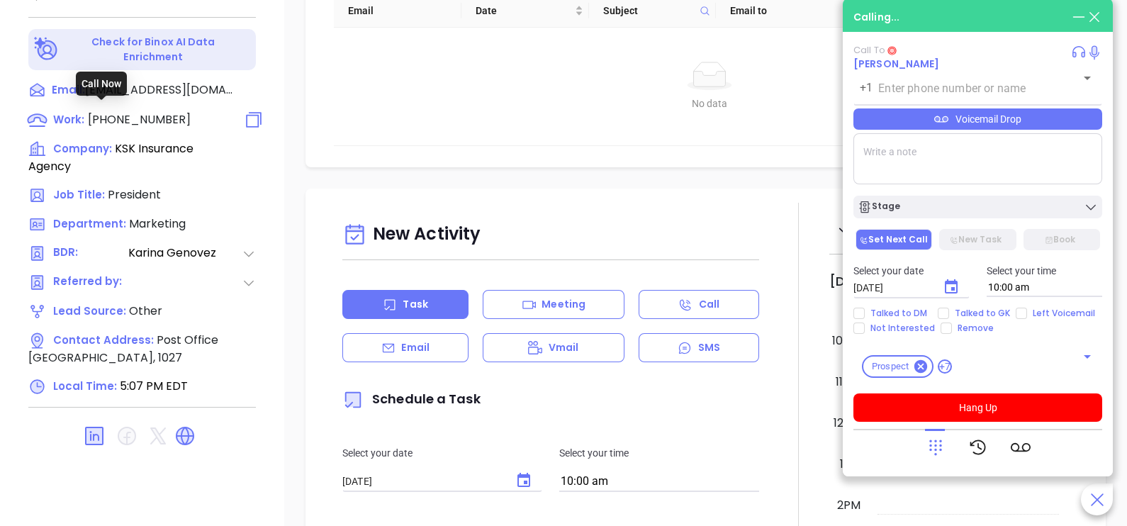
type input "(413) 527-7859"
click at [1042, 130] on div "Voicemail Drop" at bounding box center [977, 118] width 249 height 21
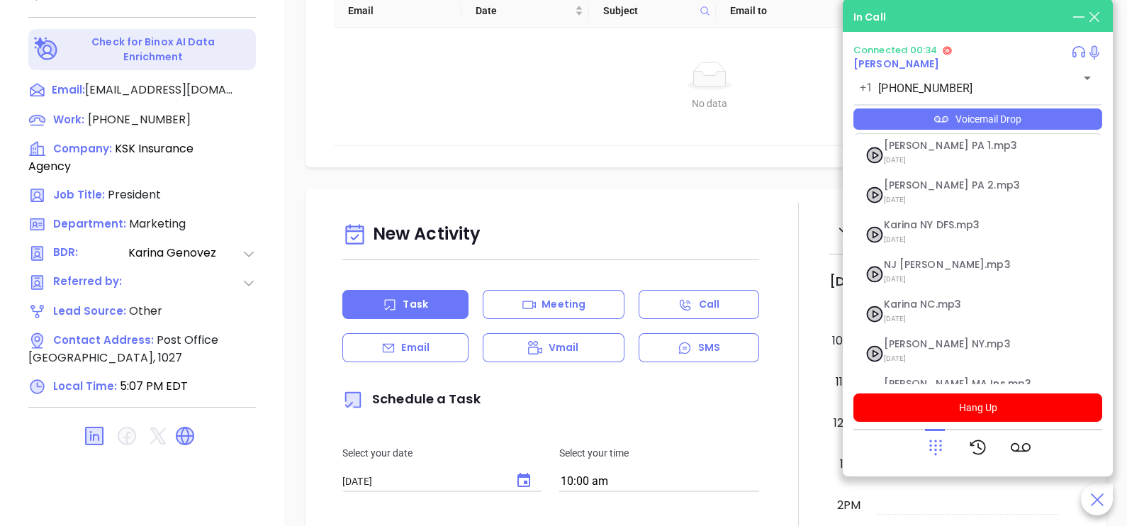
scroll to position [154, 0]
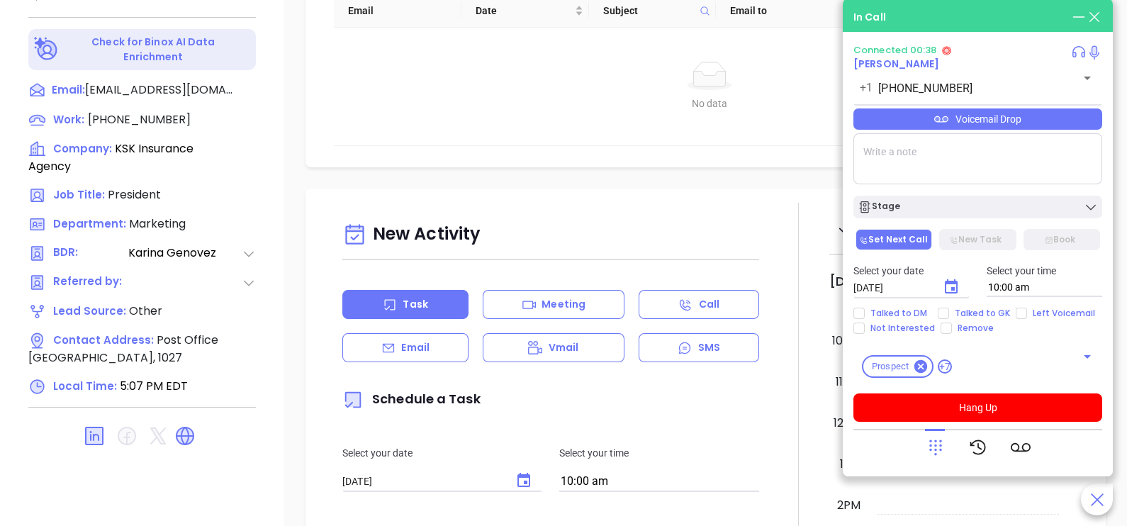
click at [934, 453] on icon at bounding box center [935, 447] width 20 height 20
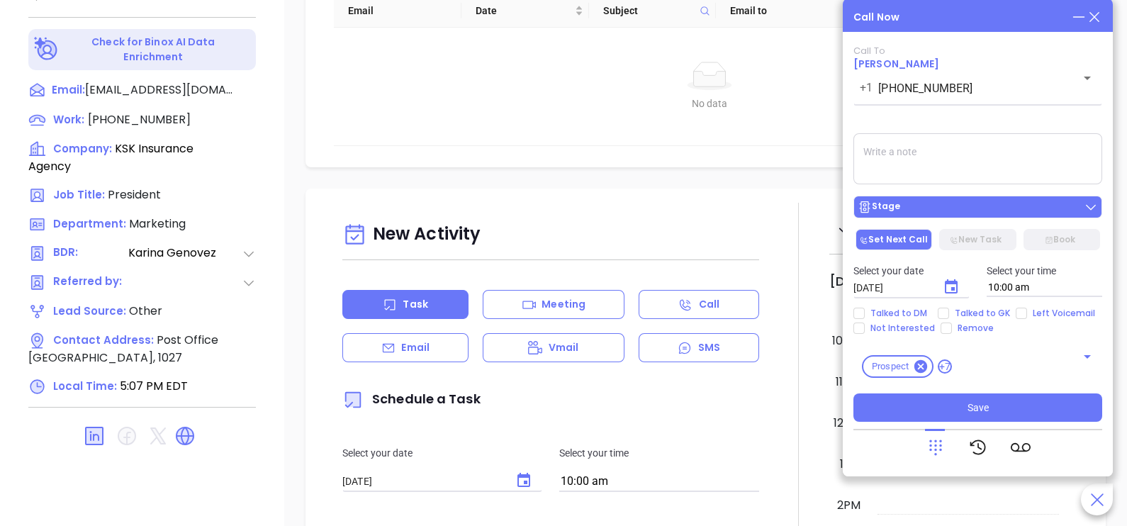
click at [980, 205] on div "Stage" at bounding box center [977, 207] width 240 height 14
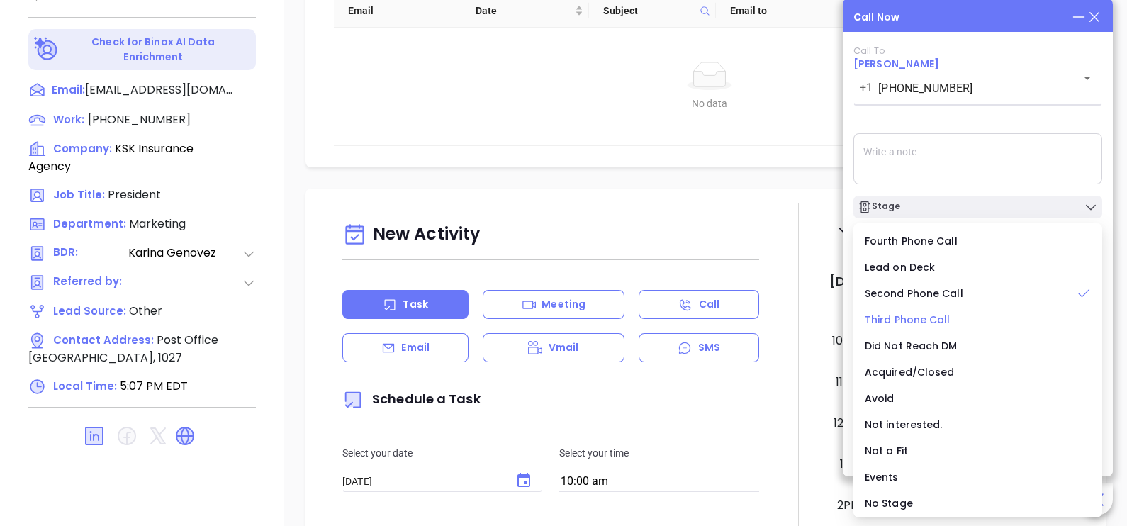
click at [927, 317] on span "Third Phone Call" at bounding box center [907, 319] width 86 height 14
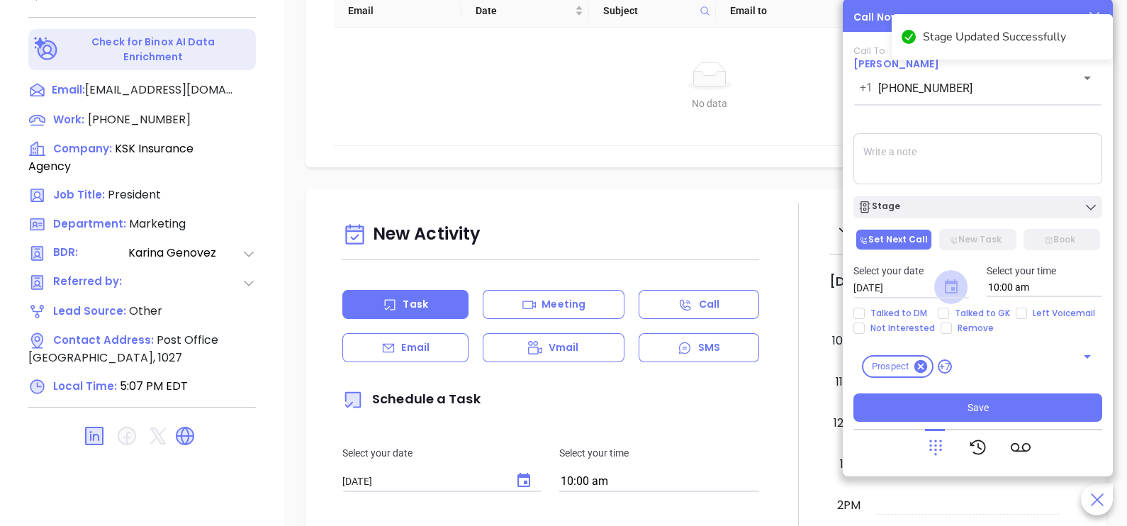
click at [950, 291] on icon "Choose date, selected date is Oct 3, 2025" at bounding box center [951, 286] width 13 height 14
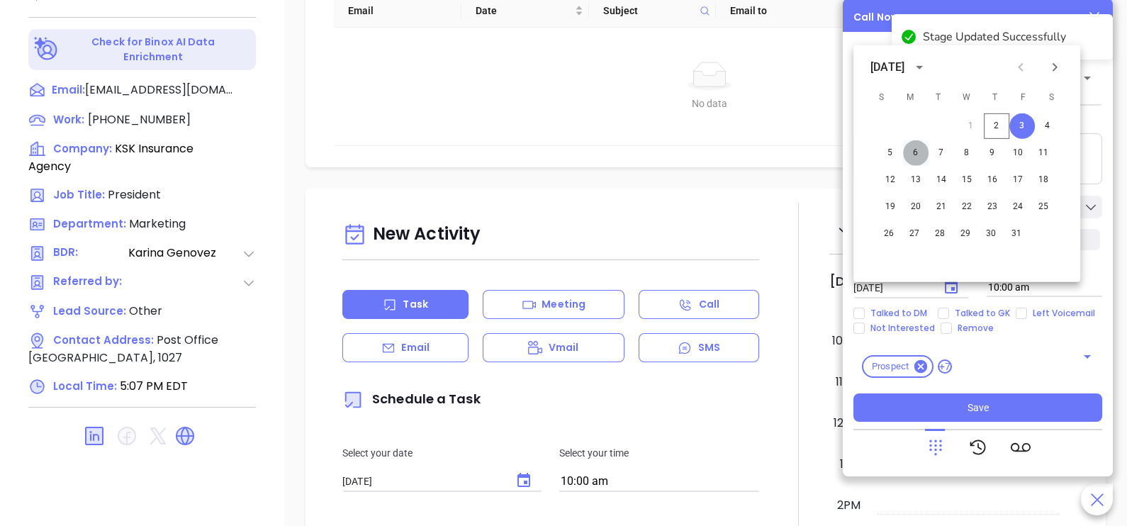
click at [912, 156] on button "6" at bounding box center [916, 153] width 26 height 26
type input "10/06/2025"
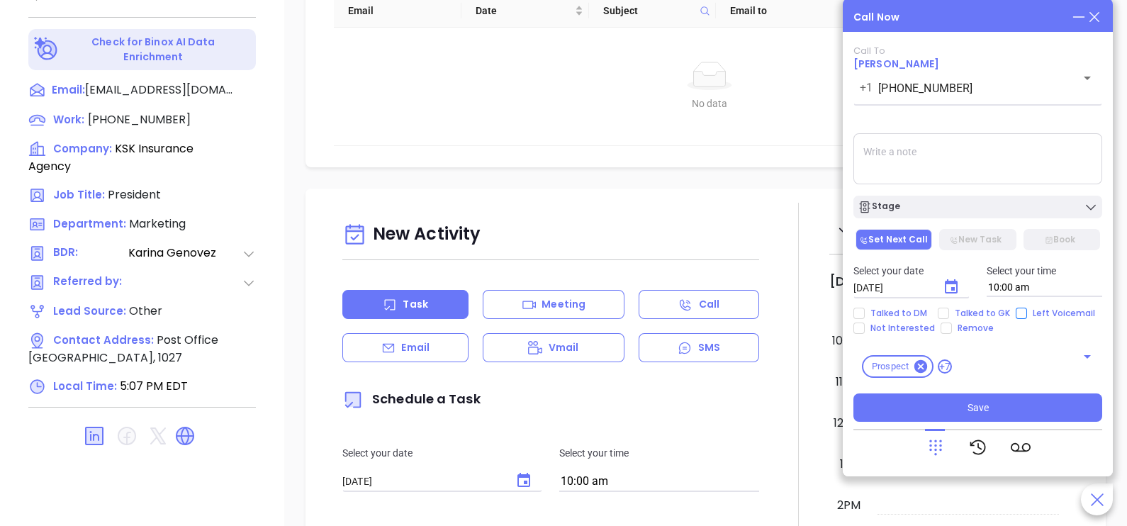
click at [1015, 317] on input "Left Voicemail" at bounding box center [1020, 313] width 11 height 11
checkbox input "true"
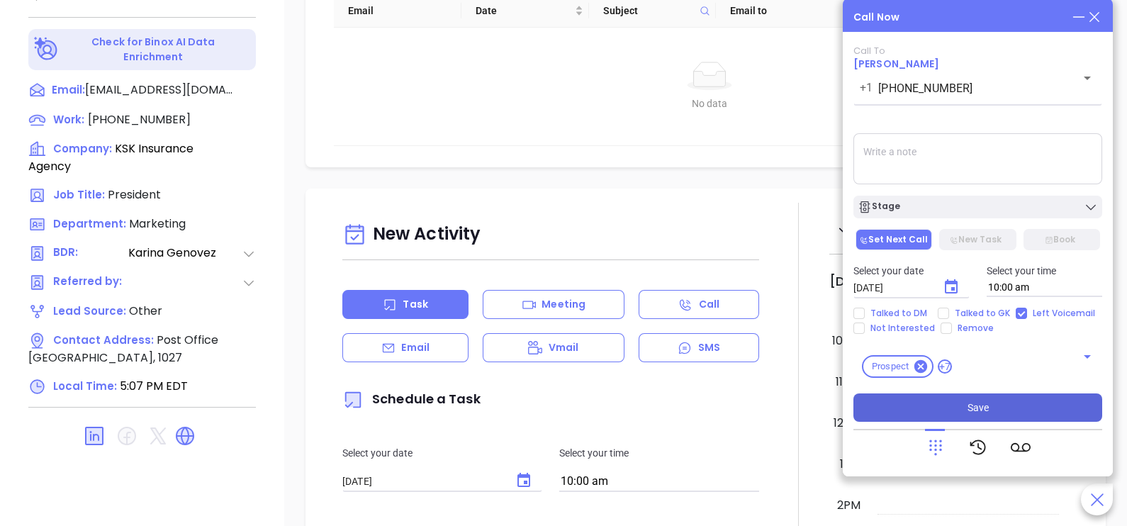
click at [1003, 410] on button "Save" at bounding box center [977, 407] width 249 height 28
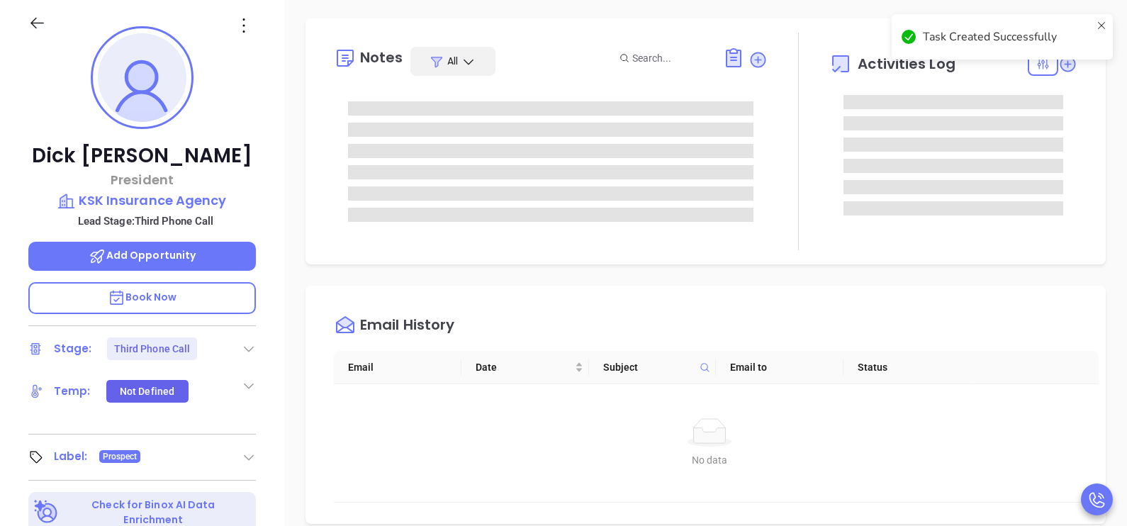
scroll to position [163, 0]
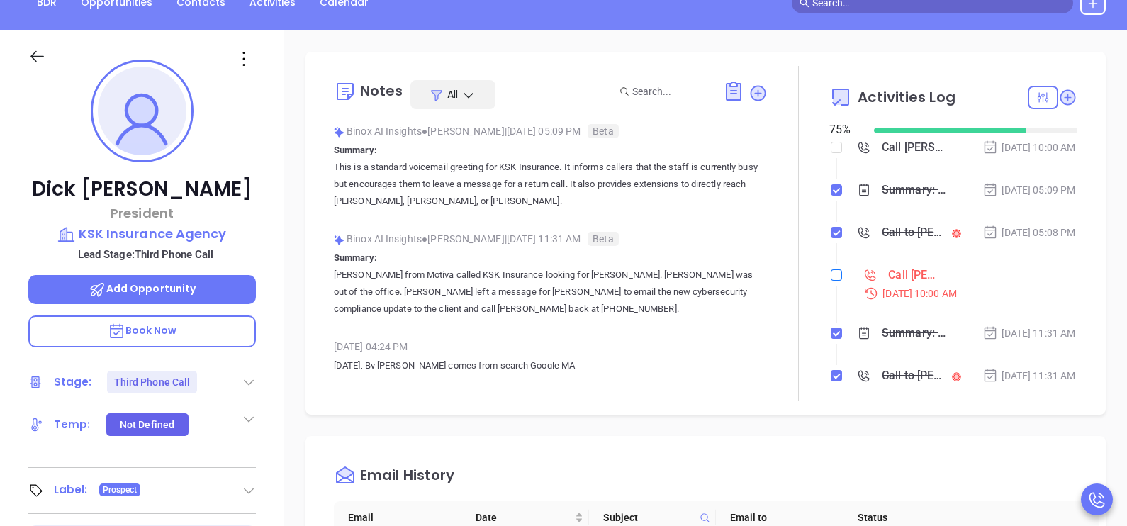
click at [830, 281] on input "checkbox" at bounding box center [835, 274] width 11 height 11
checkbox input "true"
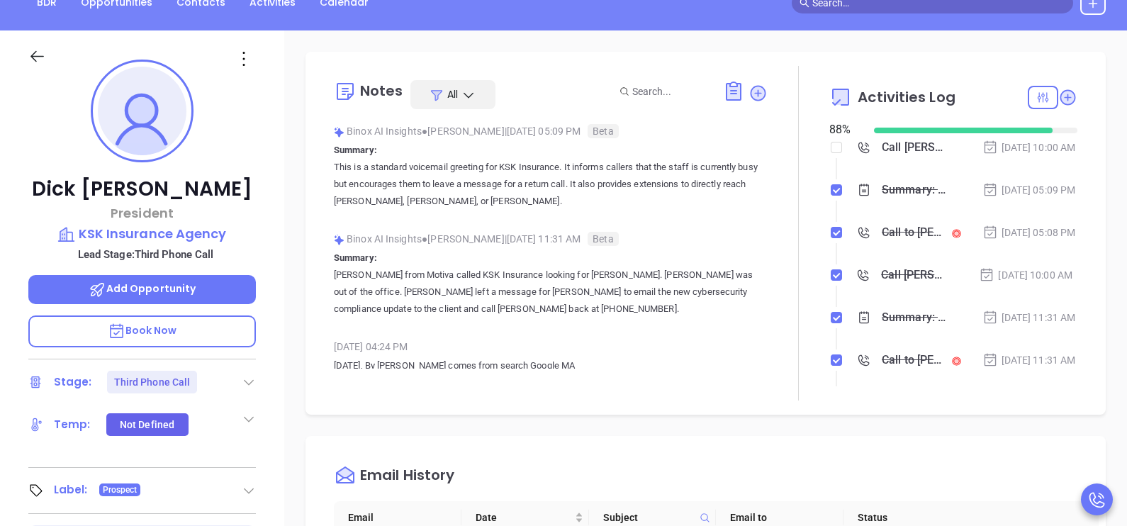
click at [36, 48] on icon at bounding box center [37, 56] width 18 height 18
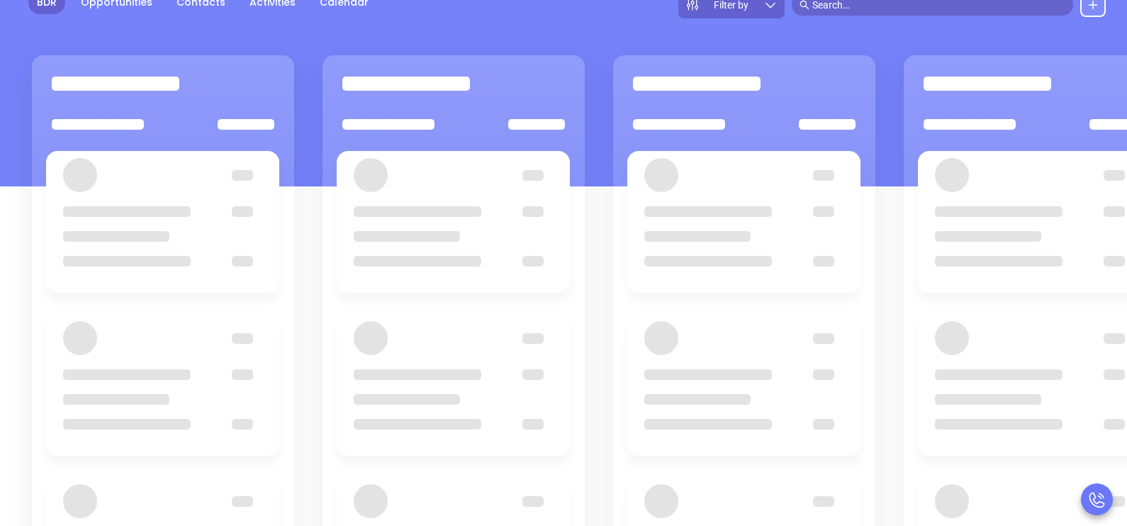
scroll to position [193, 0]
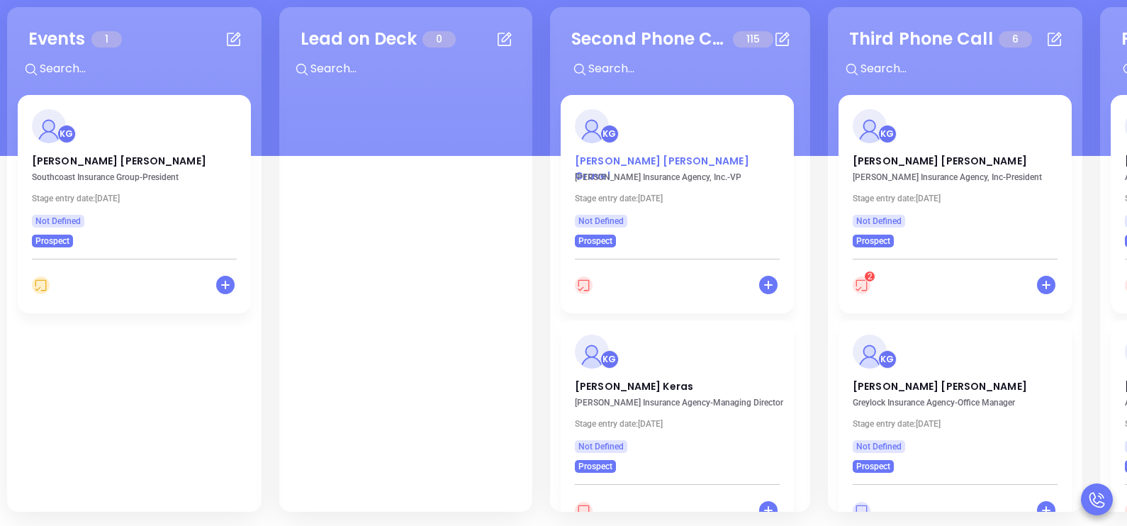
click at [652, 156] on p "Kristi Victoria Gravel" at bounding box center [677, 157] width 205 height 7
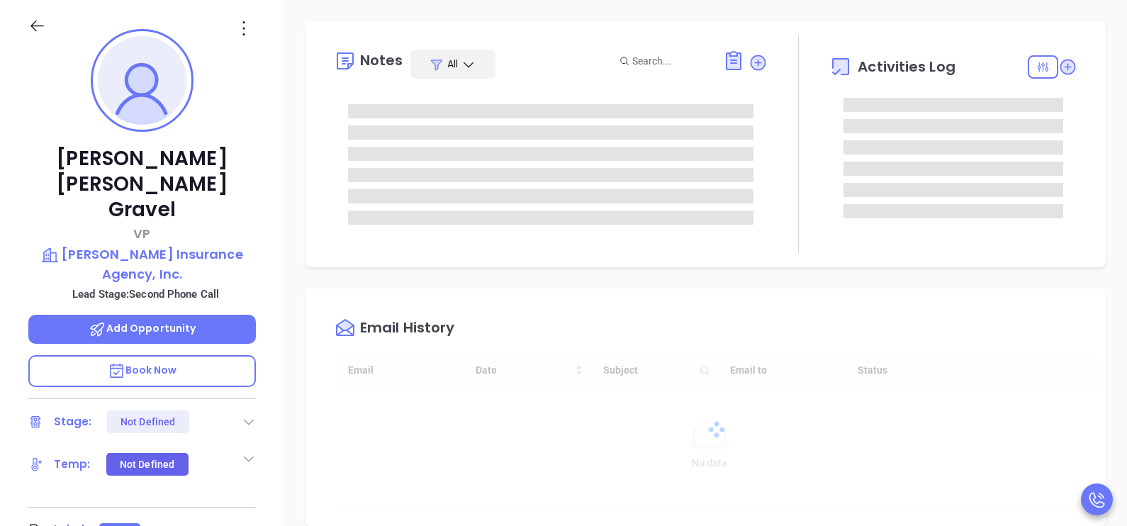
type input "[DATE]"
type input "[PERSON_NAME]"
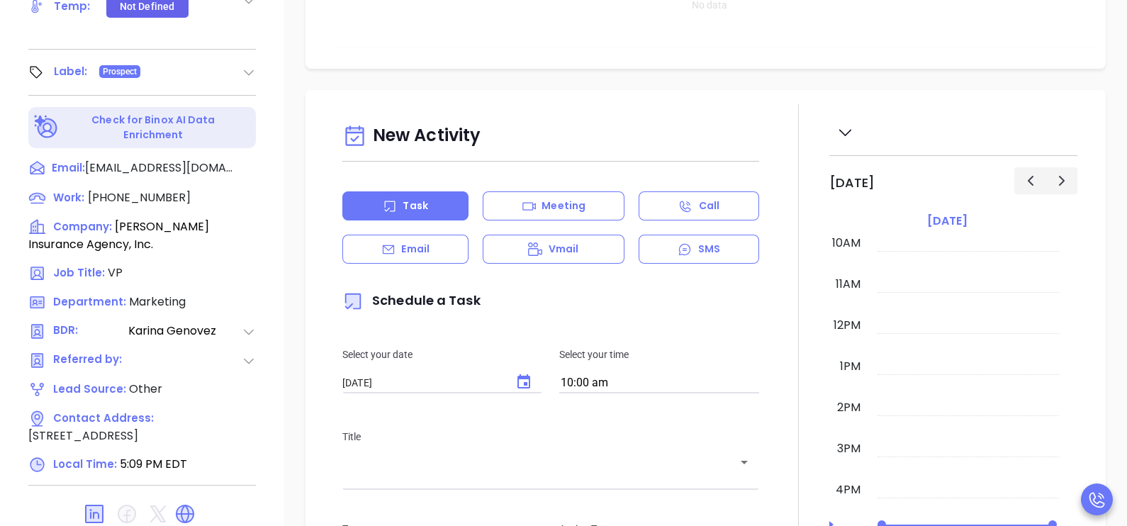
scroll to position [659, 0]
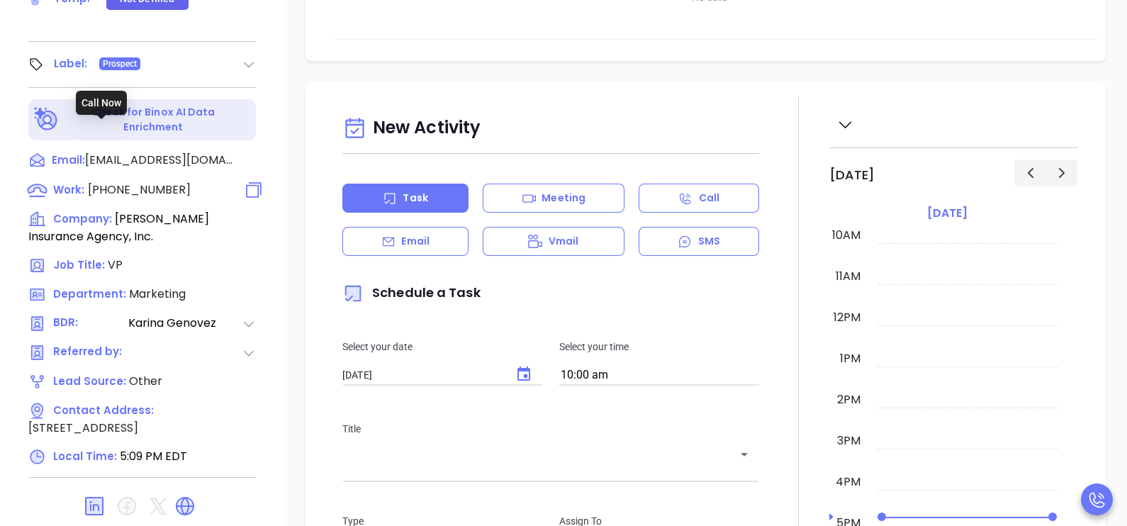
click at [166, 181] on span "(800) 237-1378" at bounding box center [139, 189] width 103 height 16
type input "(800) 237-1378"
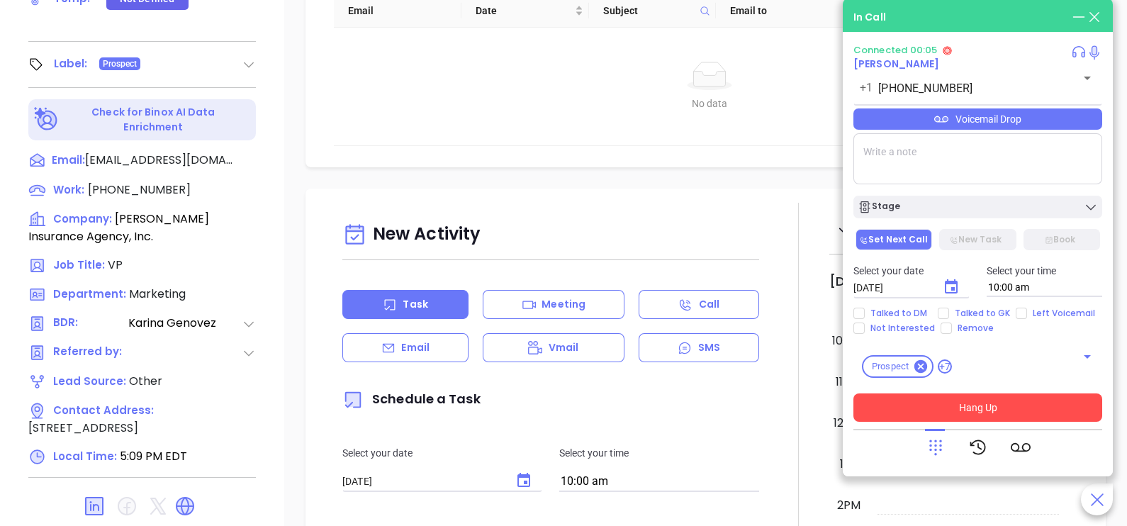
click at [914, 398] on button "Hang Up" at bounding box center [977, 407] width 249 height 28
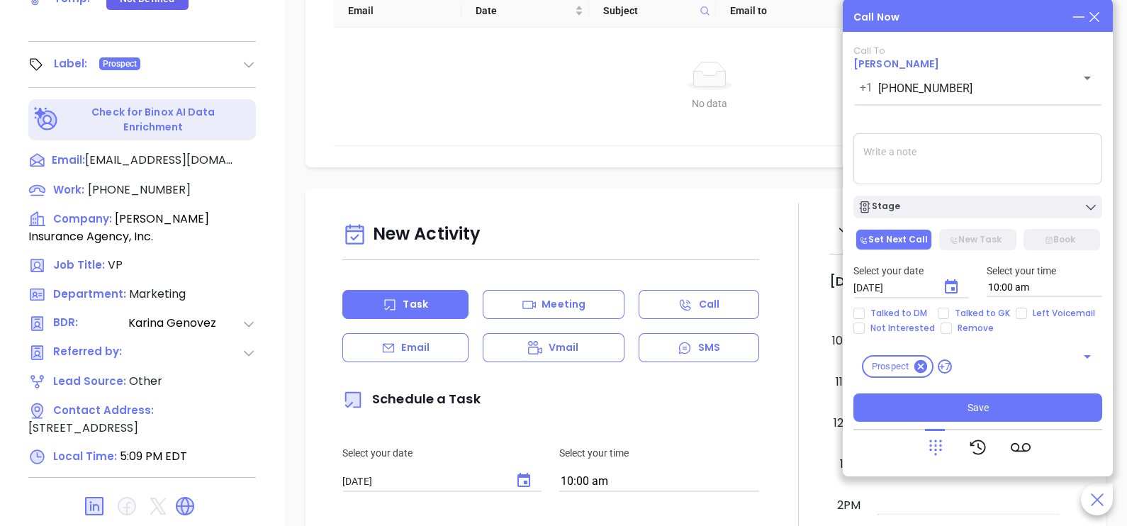
click at [1098, 22] on icon at bounding box center [1094, 17] width 16 height 16
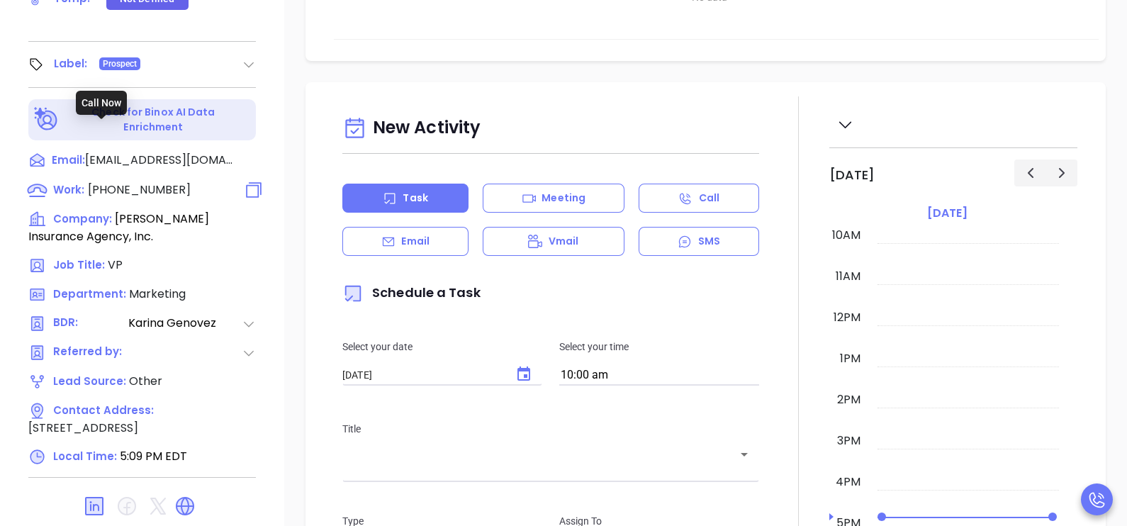
click at [110, 181] on span "(800) 237-1378" at bounding box center [139, 189] width 103 height 16
type input "(800) 237-1378"
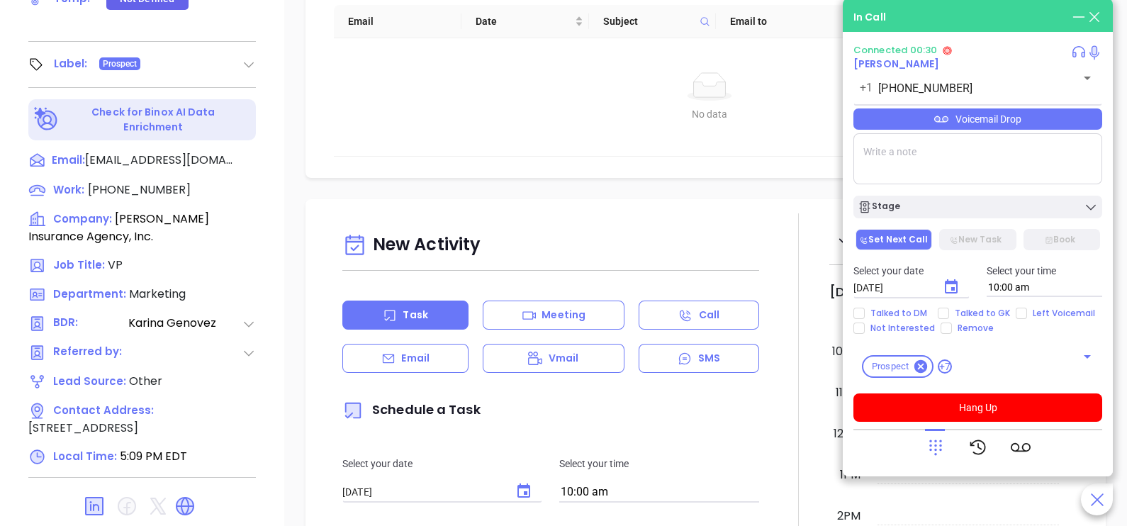
click at [940, 450] on icon at bounding box center [935, 448] width 13 height 16
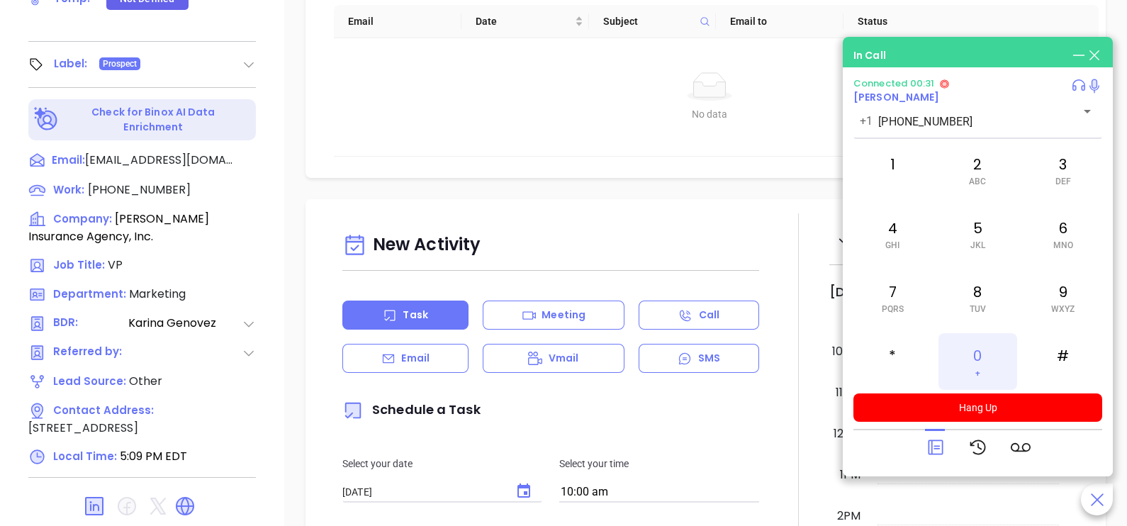
click at [984, 342] on div "0 +" at bounding box center [977, 361] width 78 height 57
click at [938, 440] on icon at bounding box center [935, 447] width 15 height 15
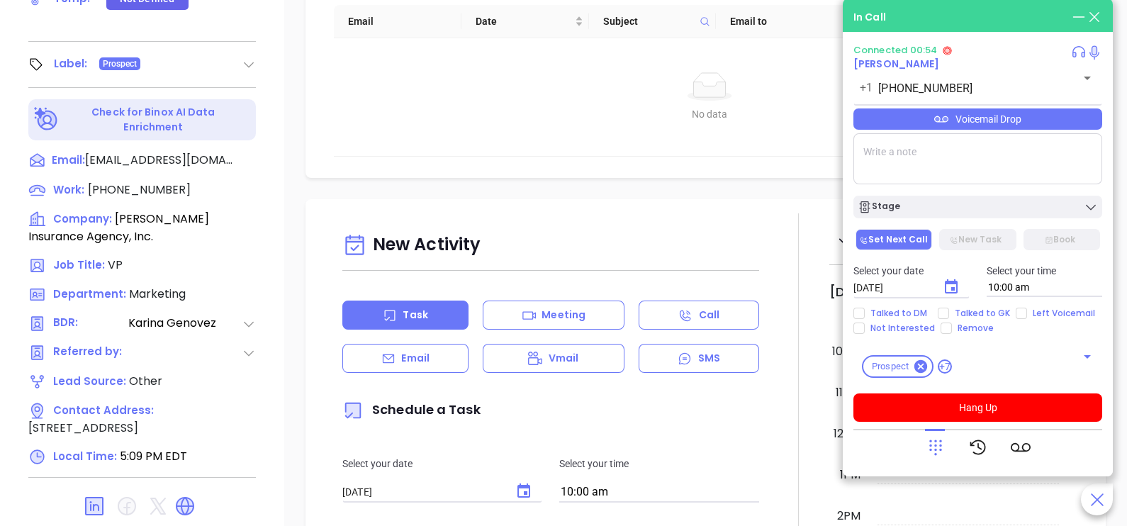
click at [1044, 121] on div "Voicemail Drop" at bounding box center [977, 118] width 249 height 21
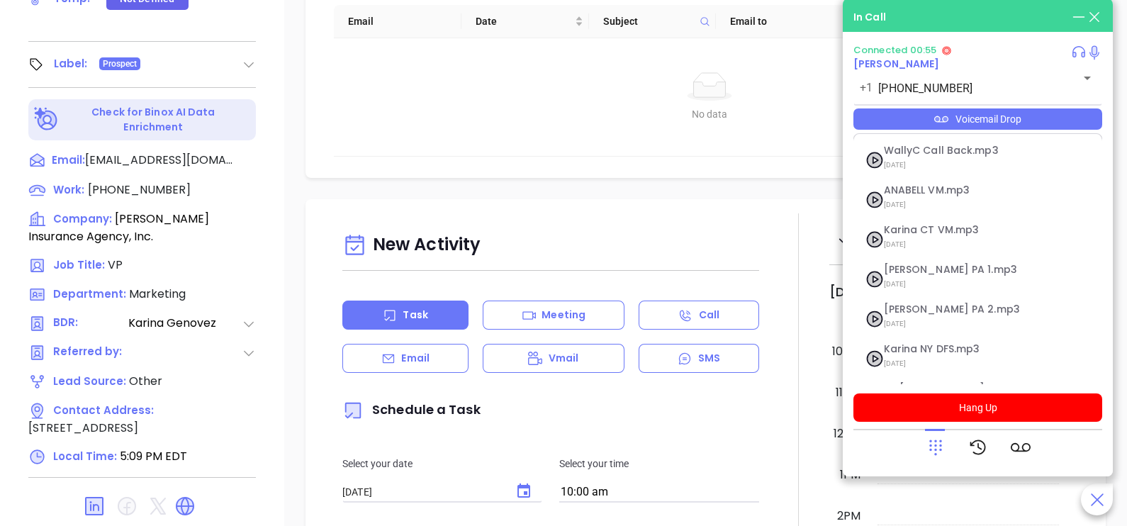
scroll to position [154, 0]
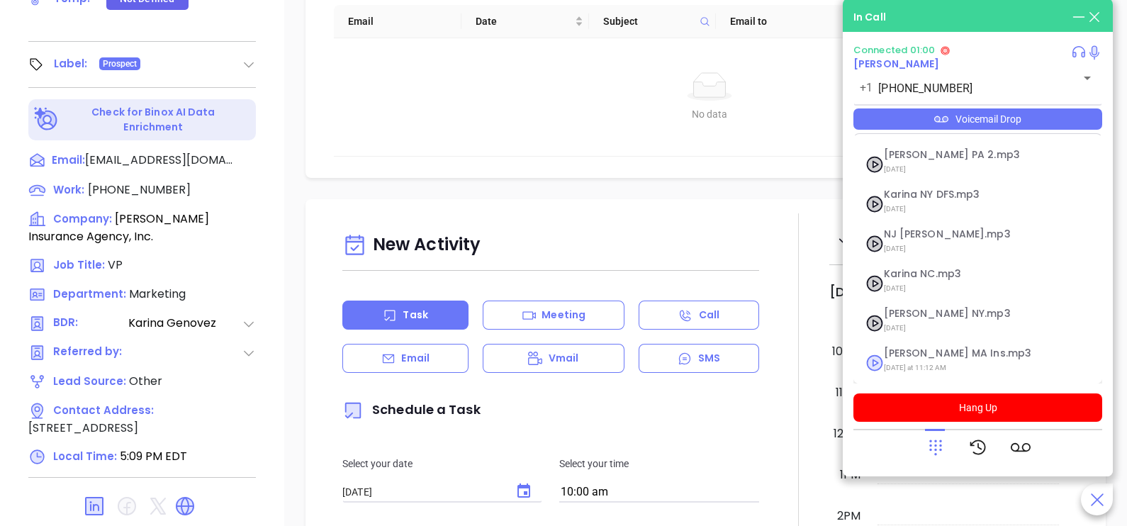
click at [936, 351] on span "Karina MA Ins.mp3" at bounding box center [960, 353] width 153 height 11
checkbox input "true"
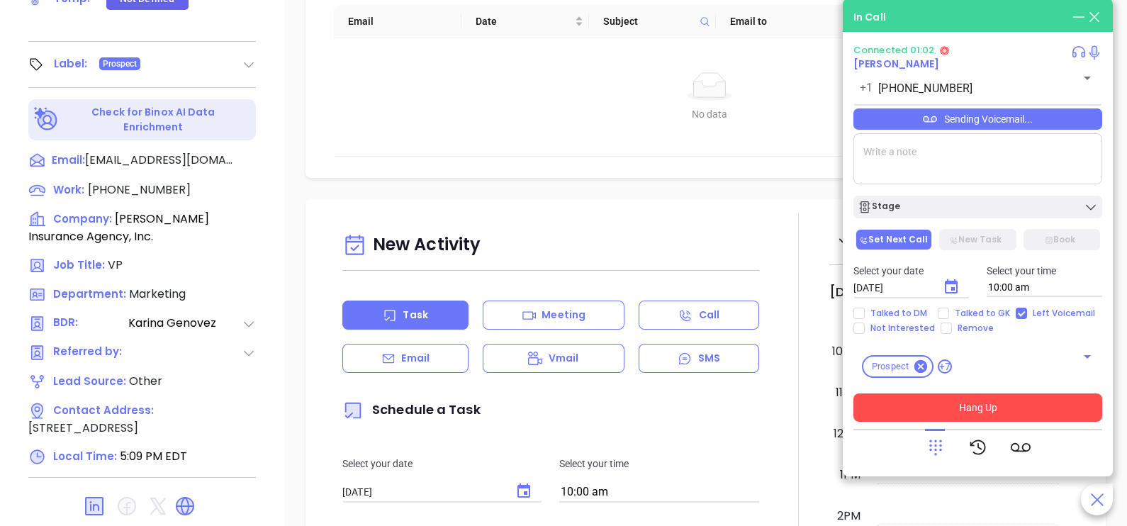
click at [988, 405] on button "Hang Up" at bounding box center [977, 407] width 249 height 28
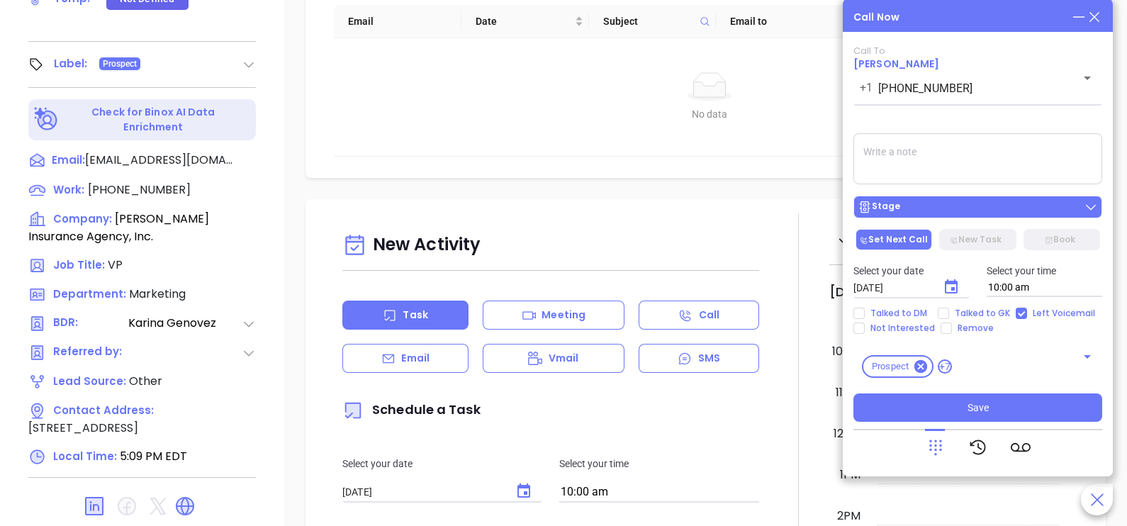
click at [946, 218] on button "Stage" at bounding box center [977, 207] width 249 height 23
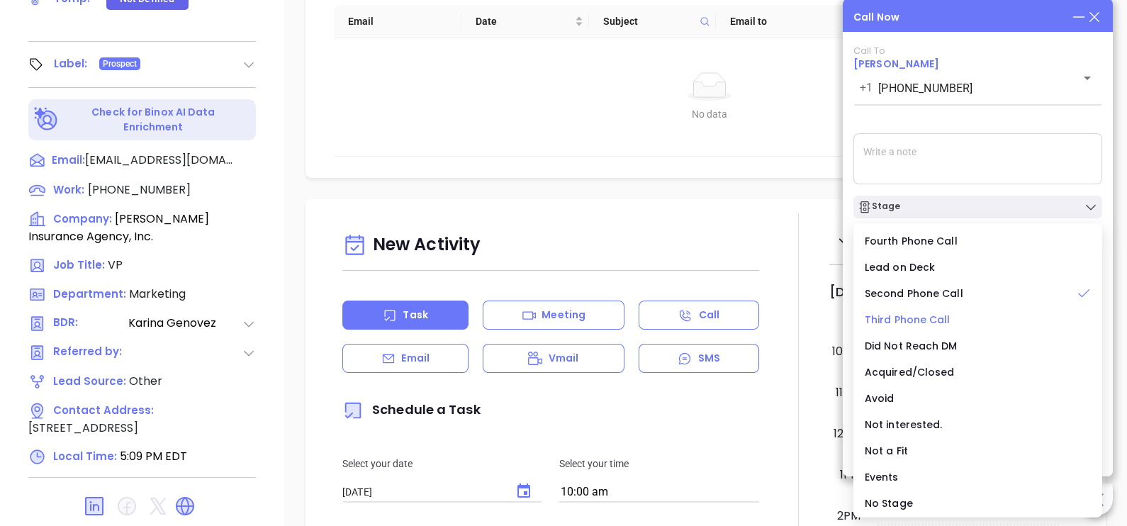
click at [945, 312] on span "Third Phone Call" at bounding box center [907, 319] width 86 height 14
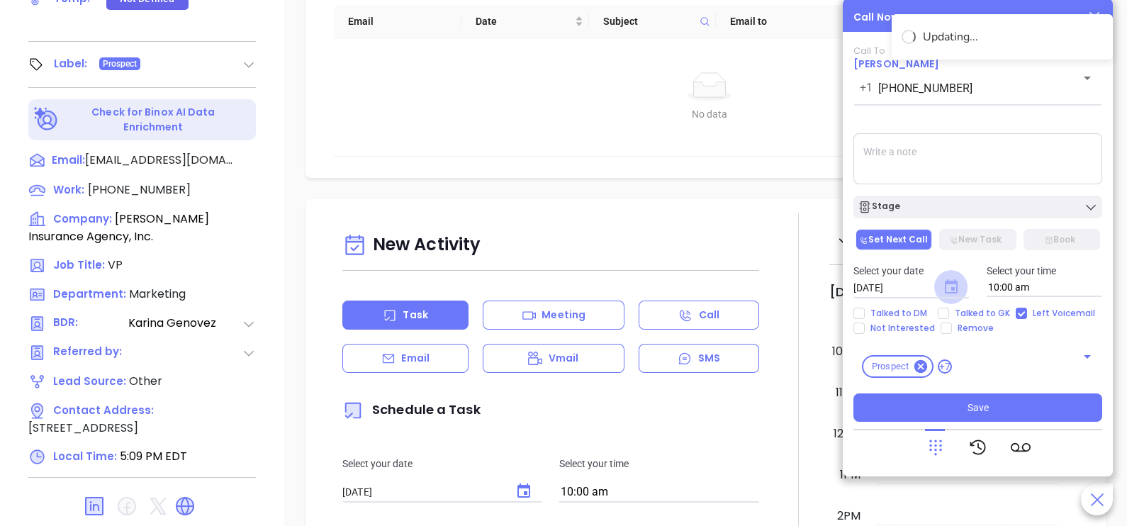
click at [949, 293] on icon "Choose date, selected date is Oct 3, 2025" at bounding box center [951, 286] width 13 height 14
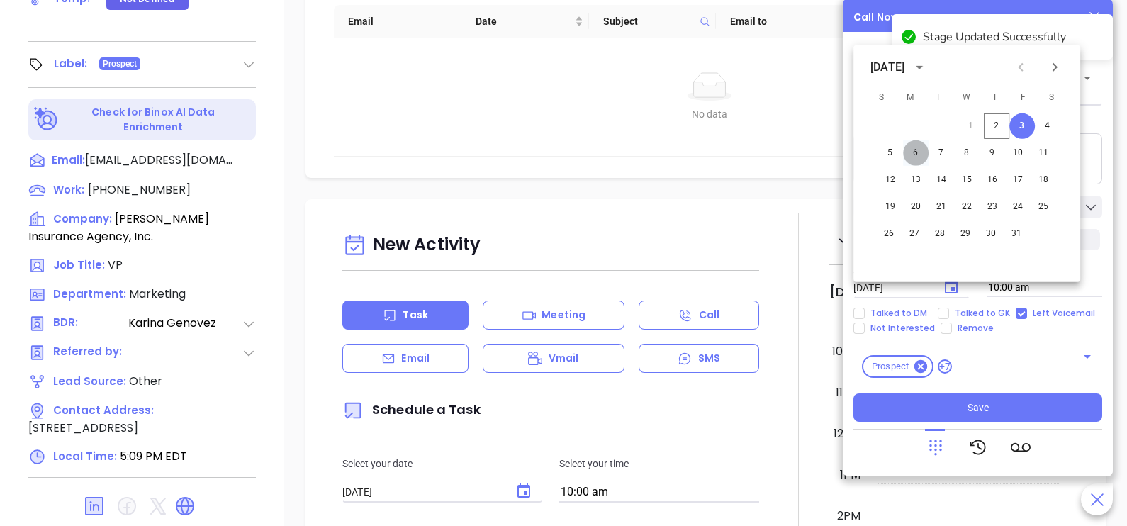
click at [919, 159] on button "6" at bounding box center [916, 153] width 26 height 26
type input "10/06/2025"
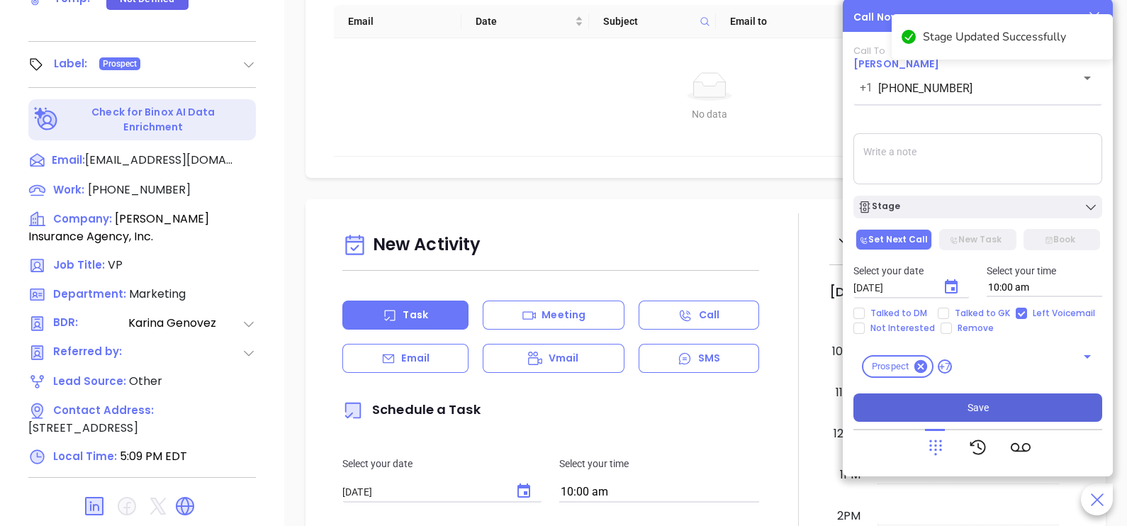
click at [987, 405] on span "Save" at bounding box center [977, 408] width 21 height 16
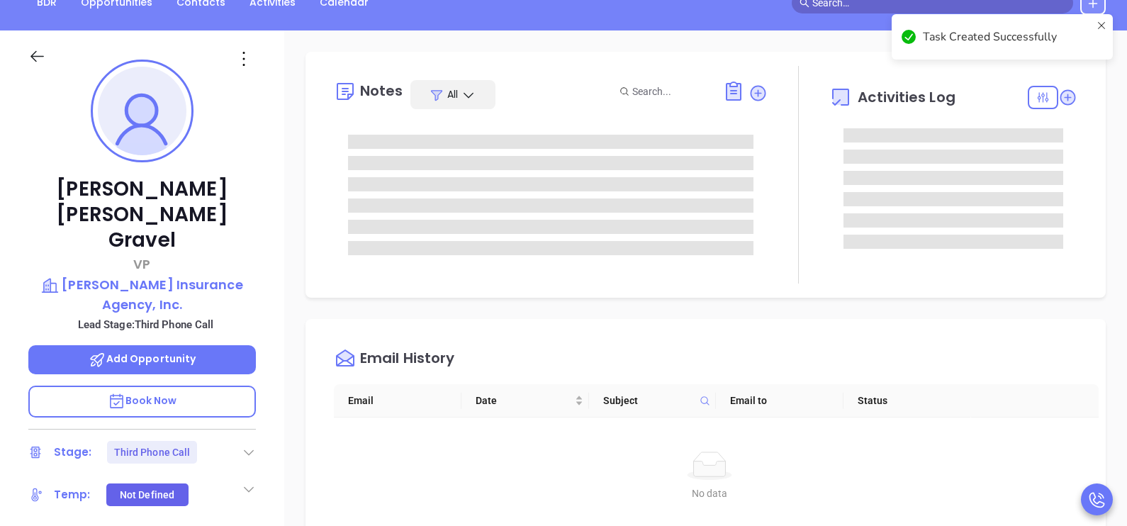
scroll to position [128, 0]
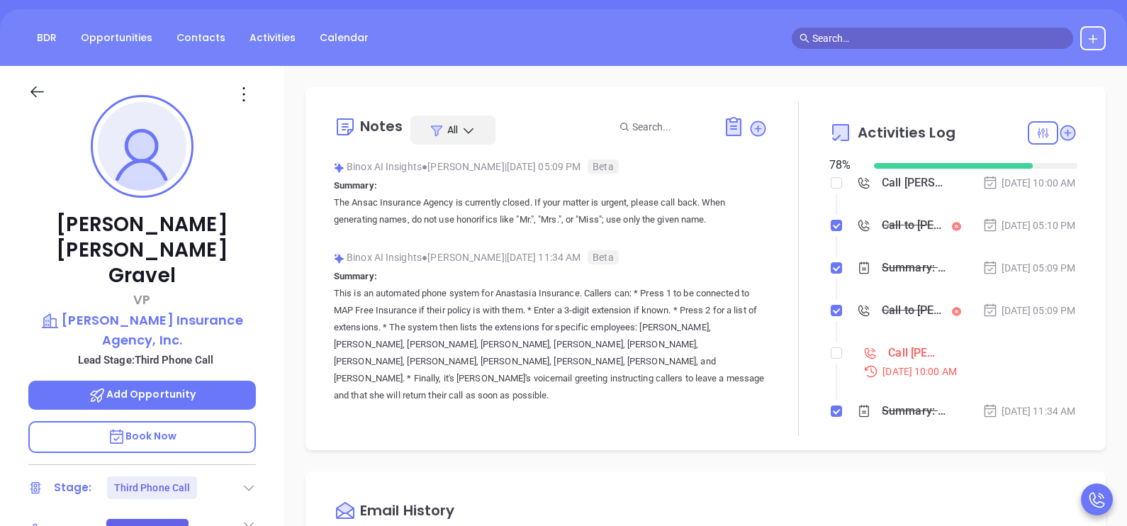
click at [833, 391] on li "Call Kristi Victoria Gravel to follow up Oct 1, 2025 | 10:00 AM" at bounding box center [955, 374] width 244 height 55
click at [830, 359] on input "checkbox" at bounding box center [835, 352] width 11 height 11
checkbox input "true"
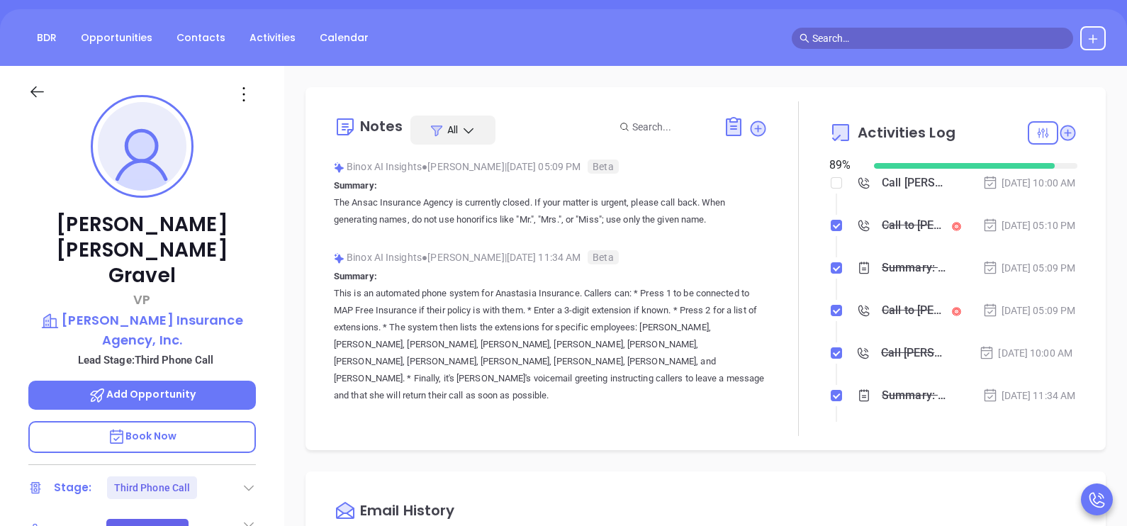
click at [50, 96] on div at bounding box center [50, 99] width 61 height 33
click at [40, 89] on icon at bounding box center [37, 92] width 18 height 18
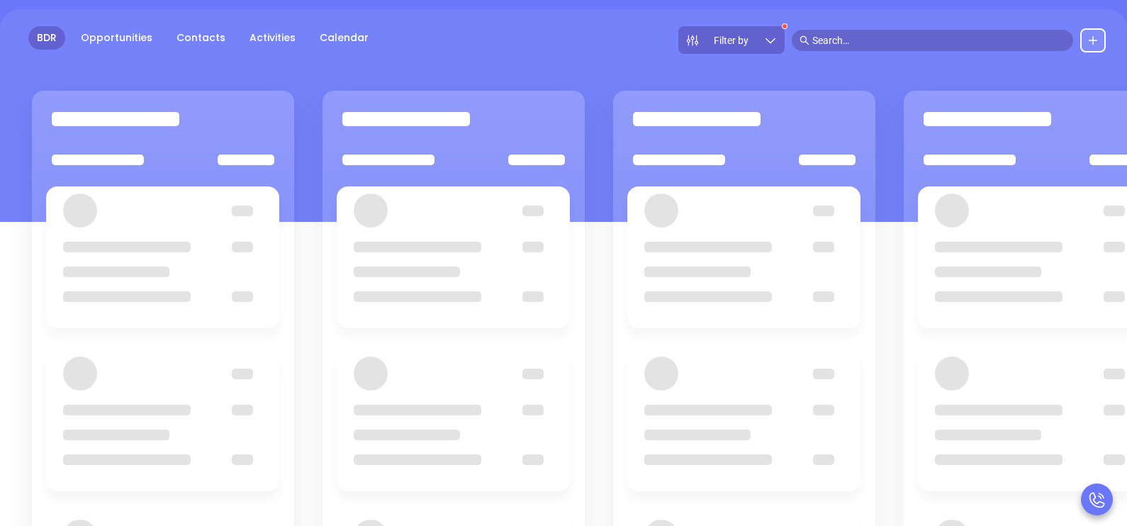
scroll to position [193, 0]
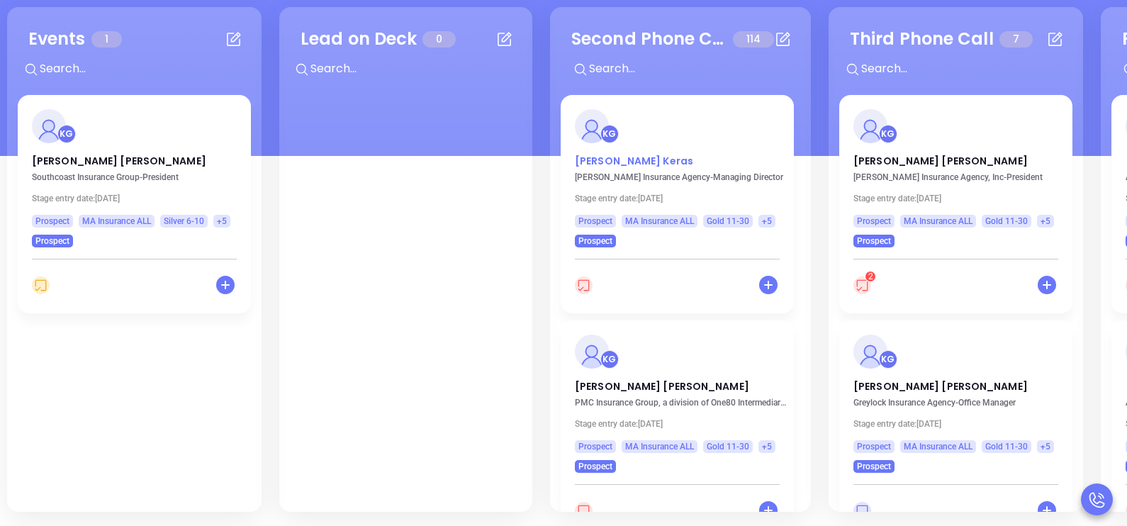
click at [601, 161] on p "Matthew Keras" at bounding box center [677, 157] width 205 height 7
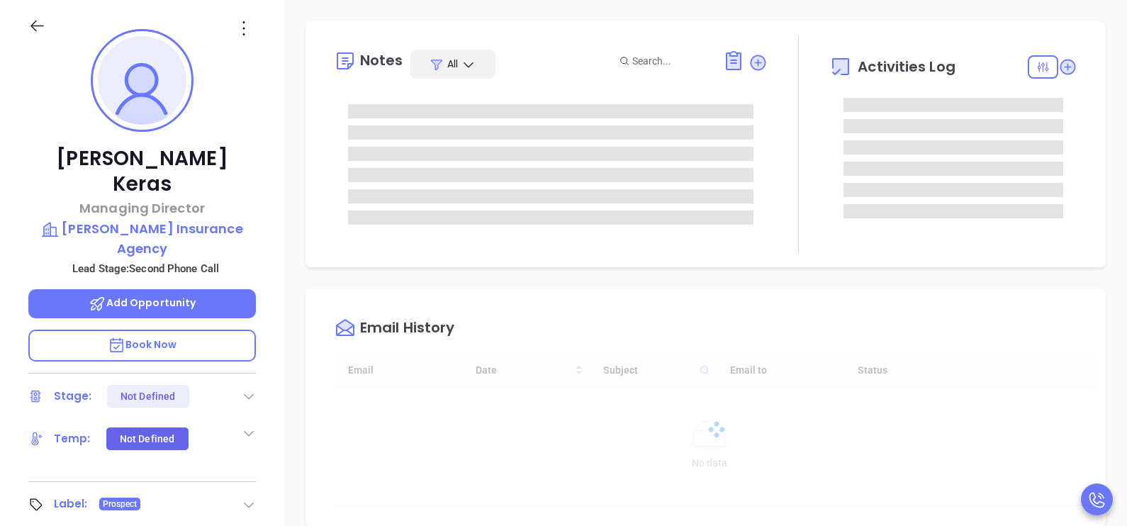
type input "10:00 am"
type input "[DATE]"
type input "[PERSON_NAME]"
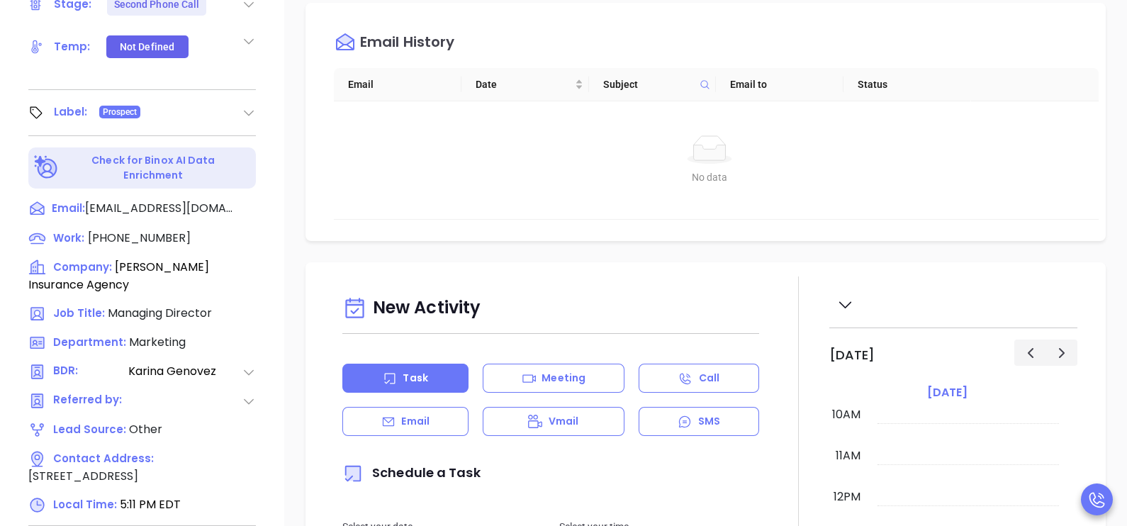
scroll to position [619, 0]
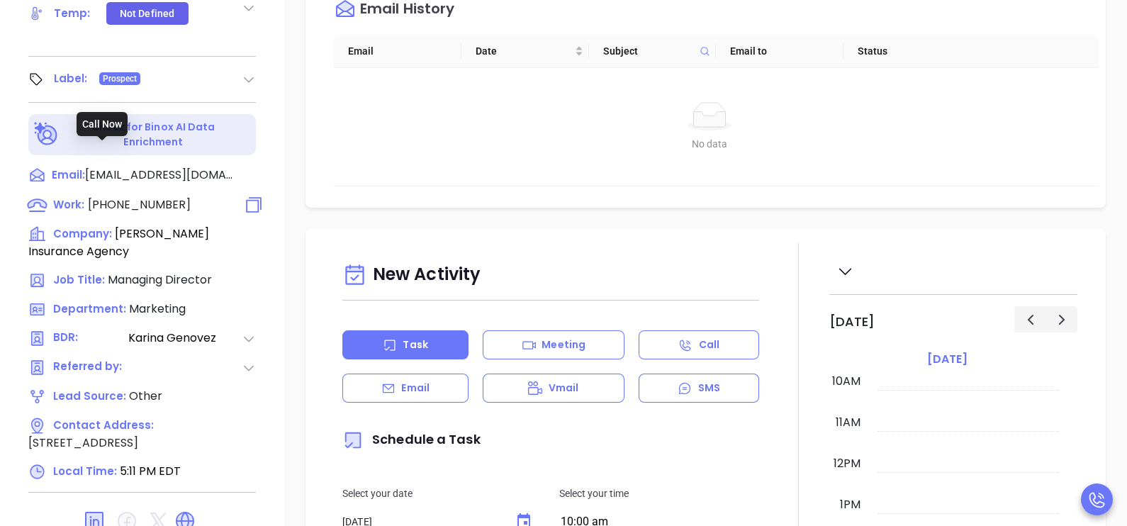
click at [127, 196] on span "(508) 528-3310" at bounding box center [139, 204] width 103 height 16
type input "(508) 528-3310"
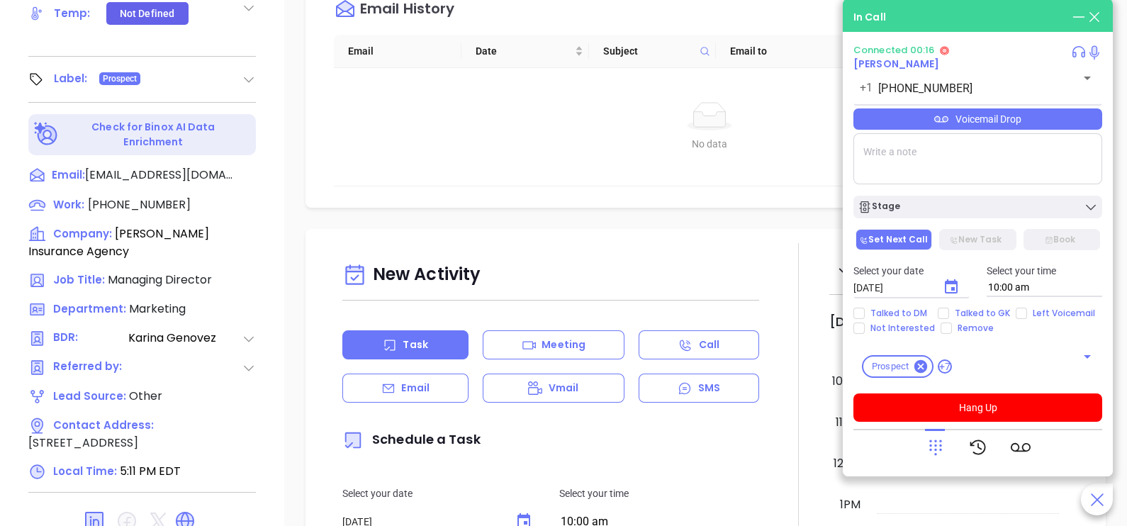
click at [932, 443] on icon at bounding box center [935, 447] width 20 height 20
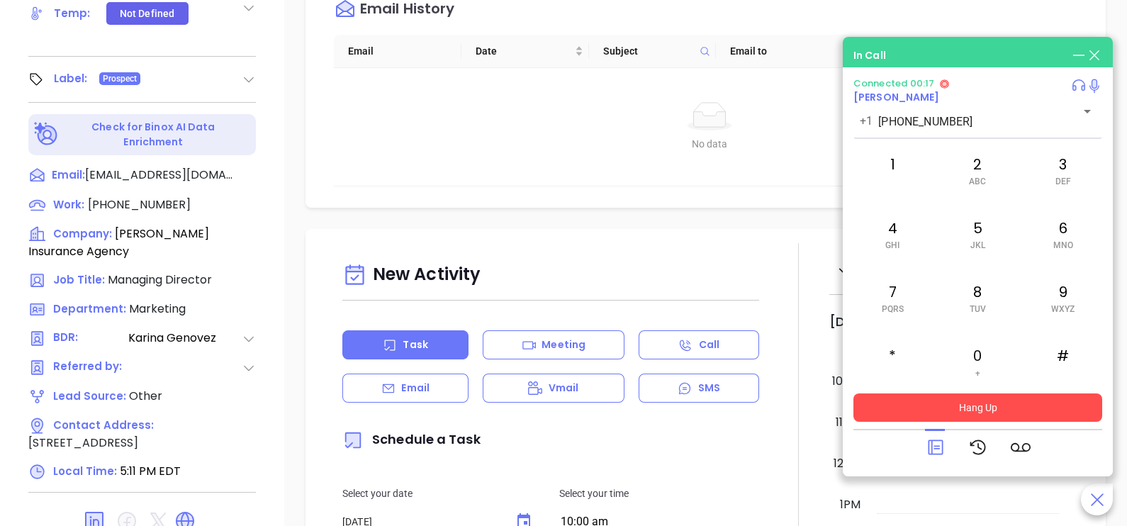
click at [974, 407] on button "Hang Up" at bounding box center [977, 407] width 249 height 28
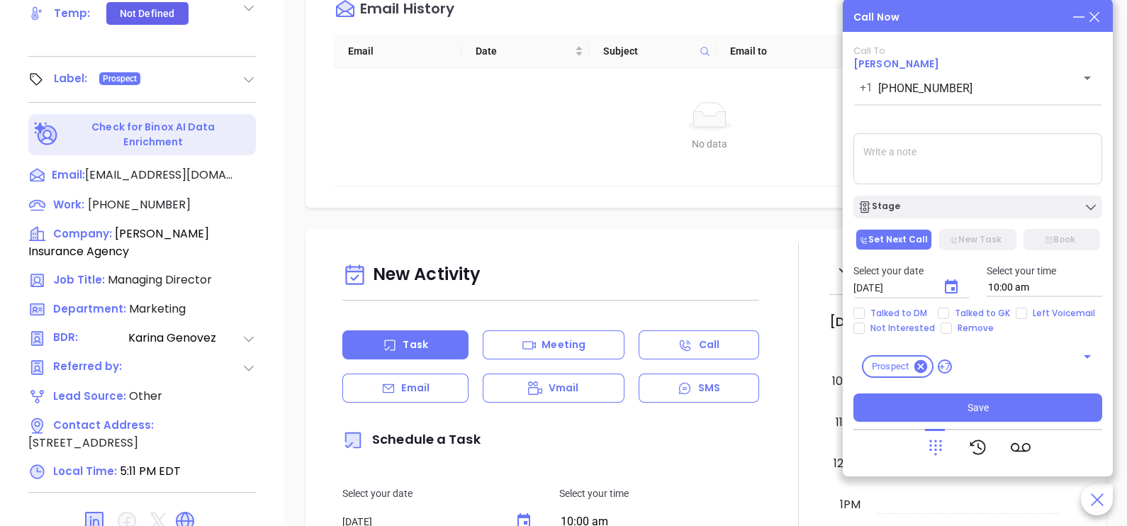
click at [1098, 17] on icon at bounding box center [1094, 17] width 16 height 16
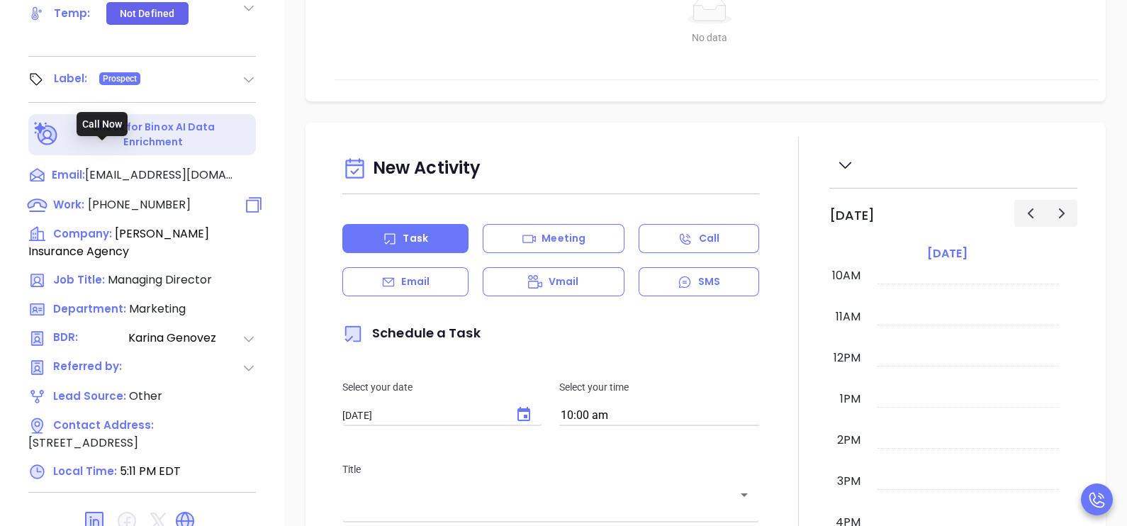
click at [137, 196] on span "(508) 528-3310" at bounding box center [139, 204] width 103 height 16
type input "(508) 528-3310"
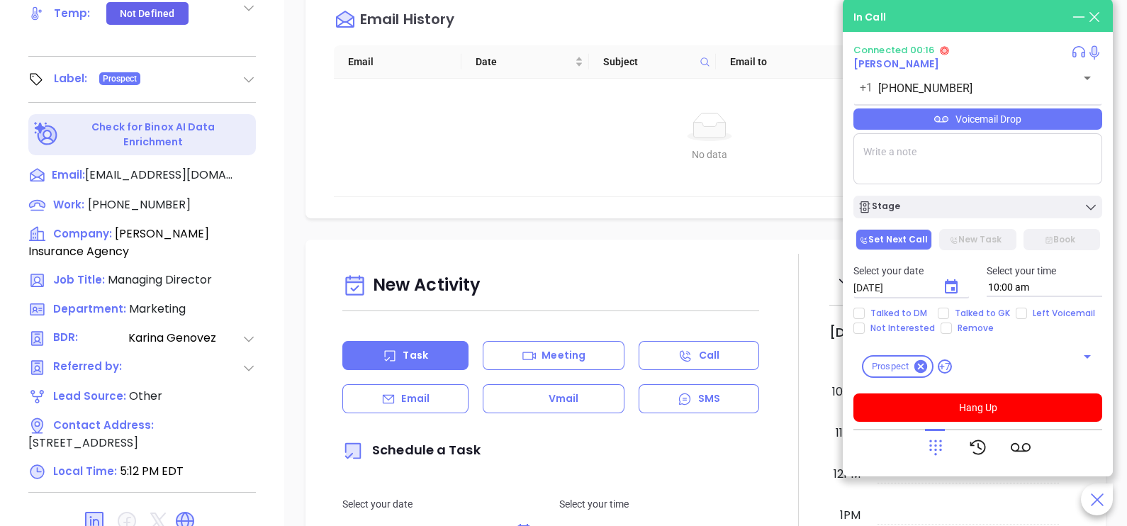
click at [925, 450] on icon at bounding box center [935, 447] width 20 height 20
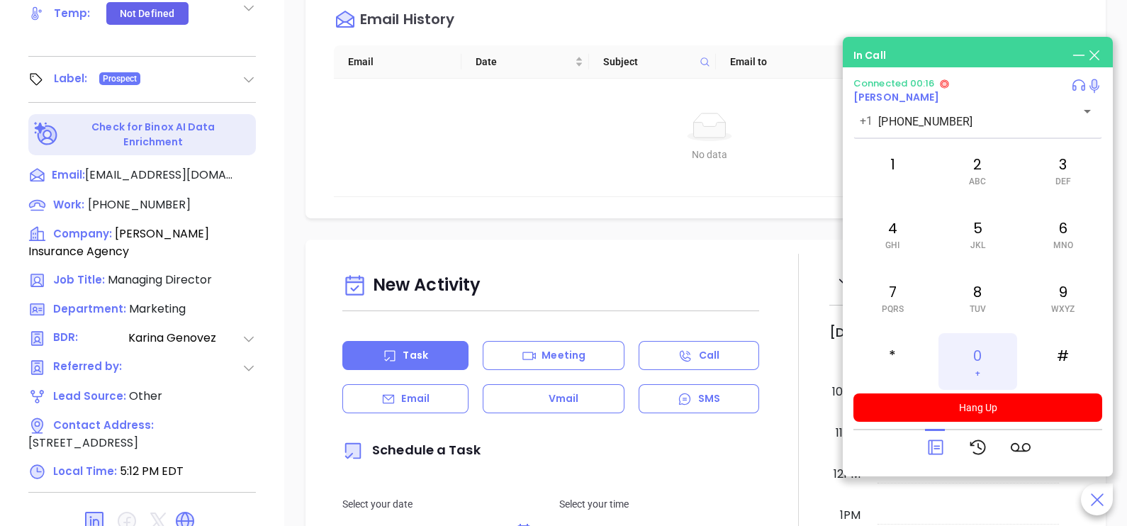
click at [978, 351] on div "0 +" at bounding box center [977, 361] width 78 height 57
click at [939, 437] on icon at bounding box center [935, 447] width 20 height 20
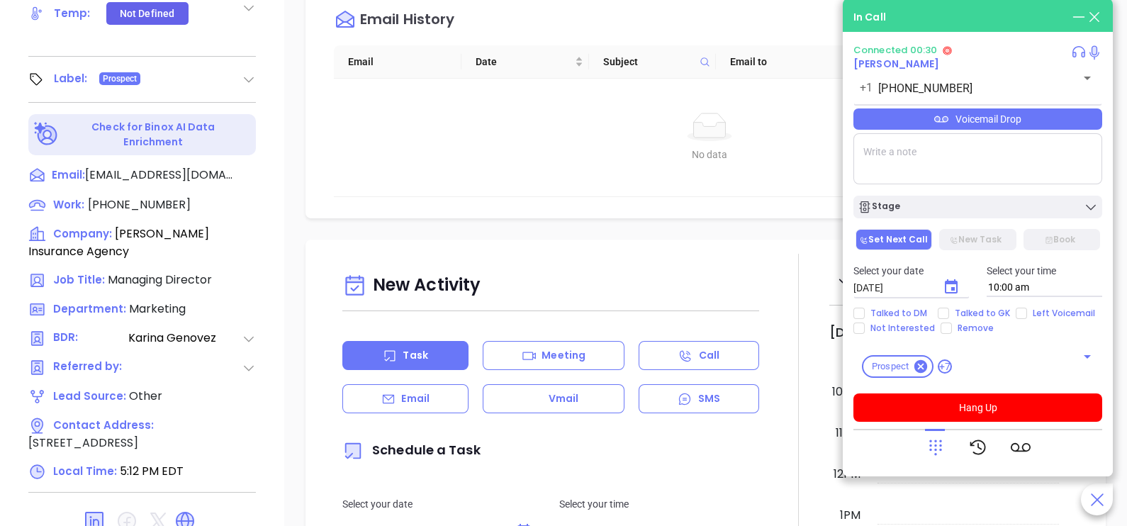
click at [1034, 117] on div "Voicemail Drop" at bounding box center [977, 118] width 249 height 21
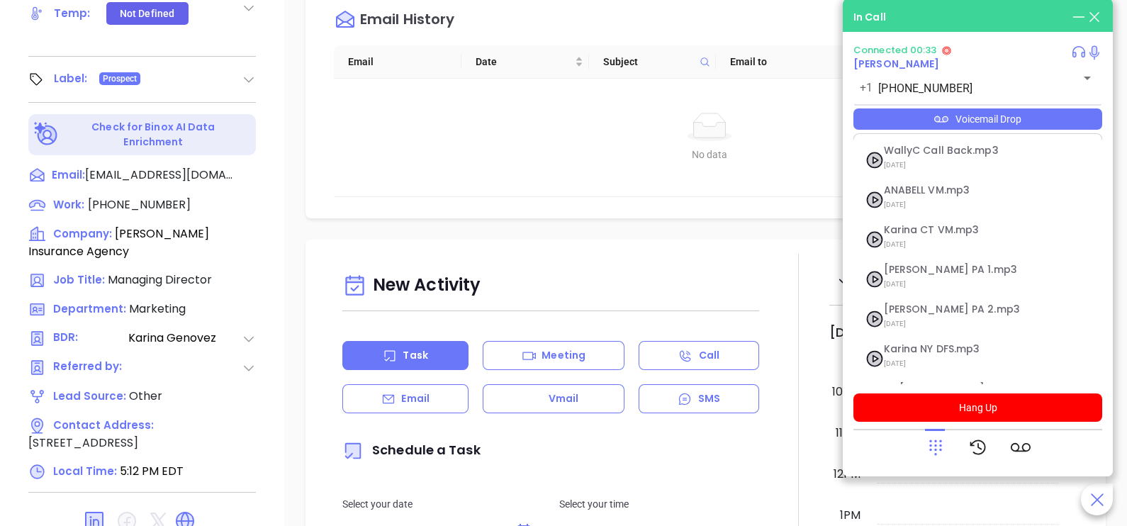
scroll to position [154, 0]
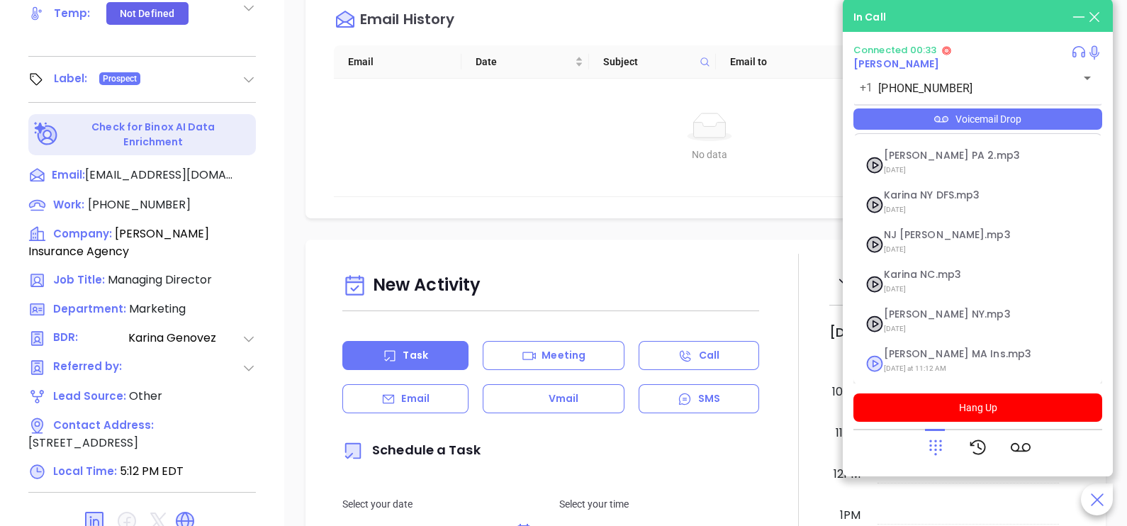
click at [979, 351] on span "Karina MA Ins.mp3" at bounding box center [960, 354] width 153 height 11
checkbox input "true"
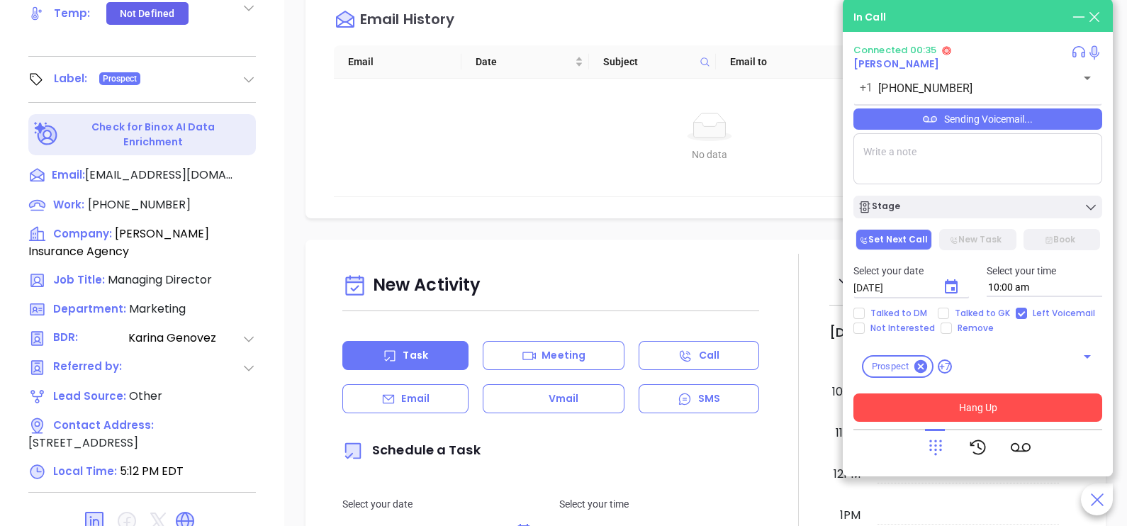
click at [974, 411] on button "Hang Up" at bounding box center [977, 407] width 249 height 28
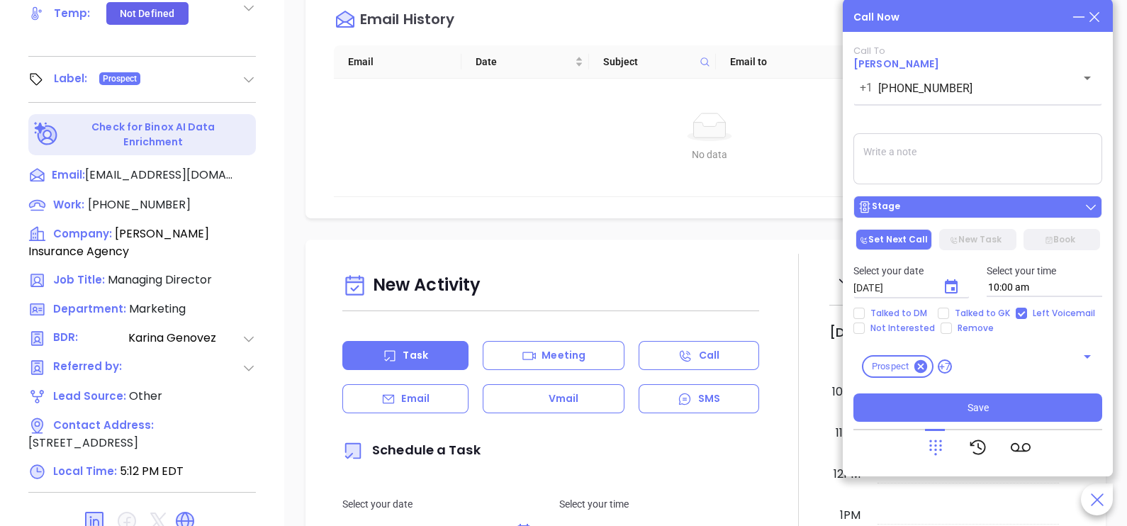
click at [980, 198] on button "Stage" at bounding box center [977, 207] width 249 height 23
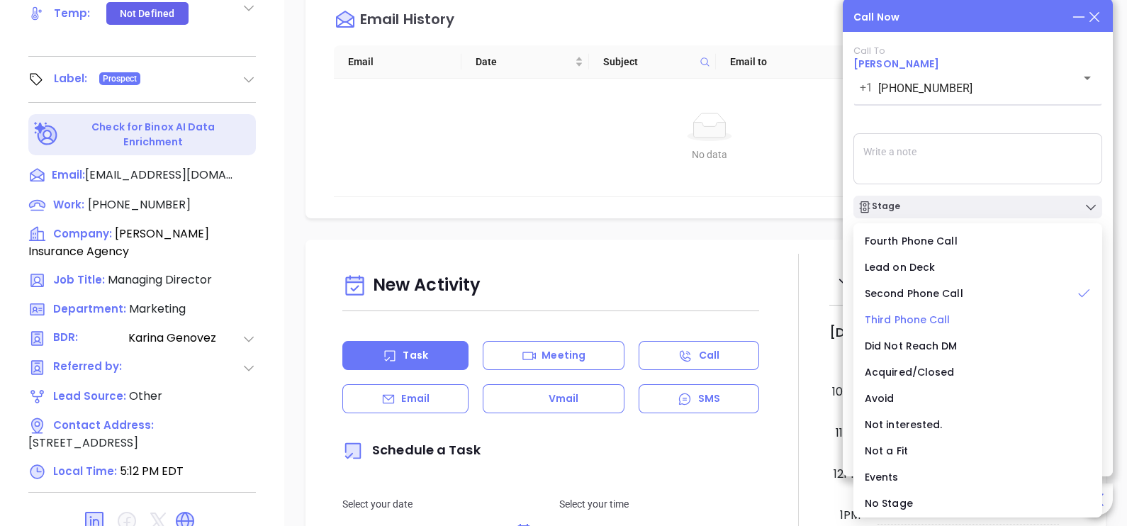
click at [921, 320] on span "Third Phone Call" at bounding box center [907, 319] width 86 height 14
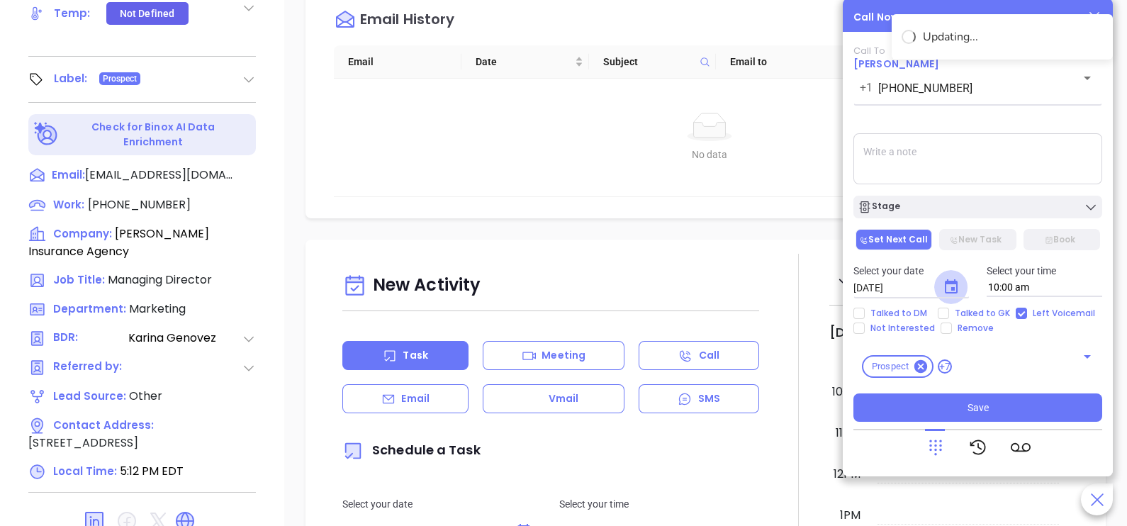
click at [953, 286] on icon "Choose date, selected date is Oct 3, 2025" at bounding box center [950, 286] width 17 height 17
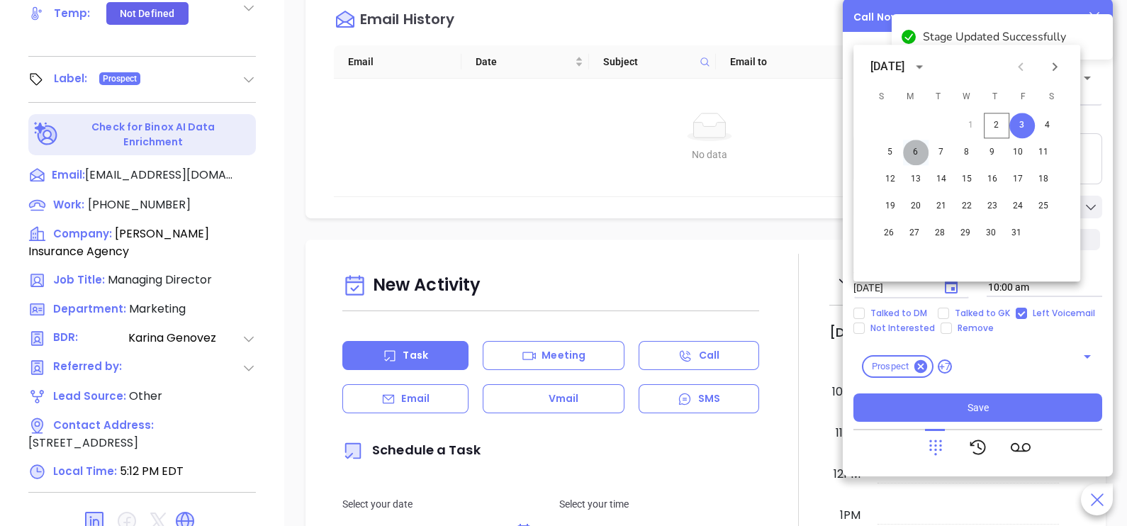
click at [920, 157] on button "6" at bounding box center [916, 153] width 26 height 26
type input "10/06/2025"
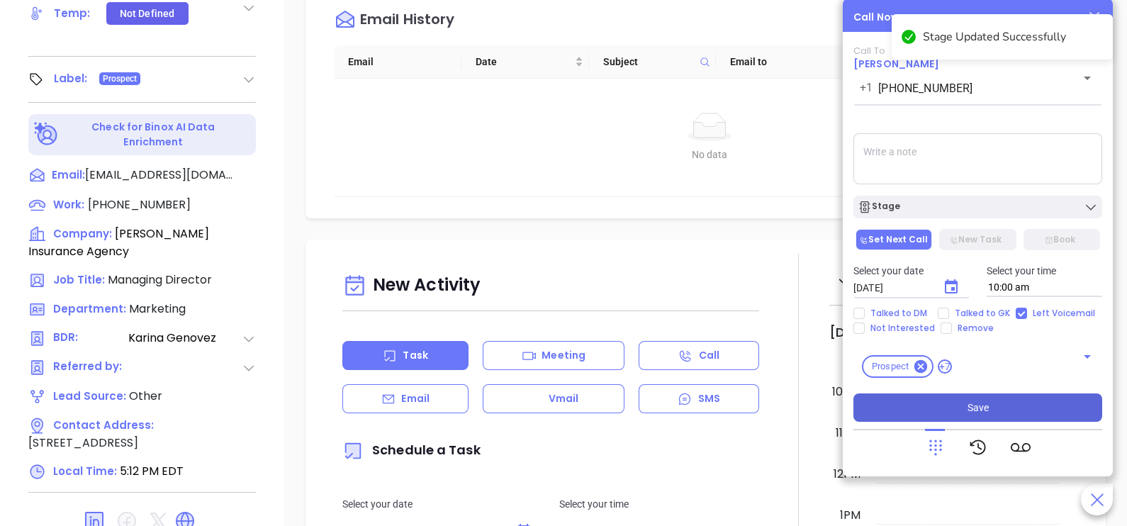
click at [966, 405] on button "Save" at bounding box center [977, 407] width 249 height 28
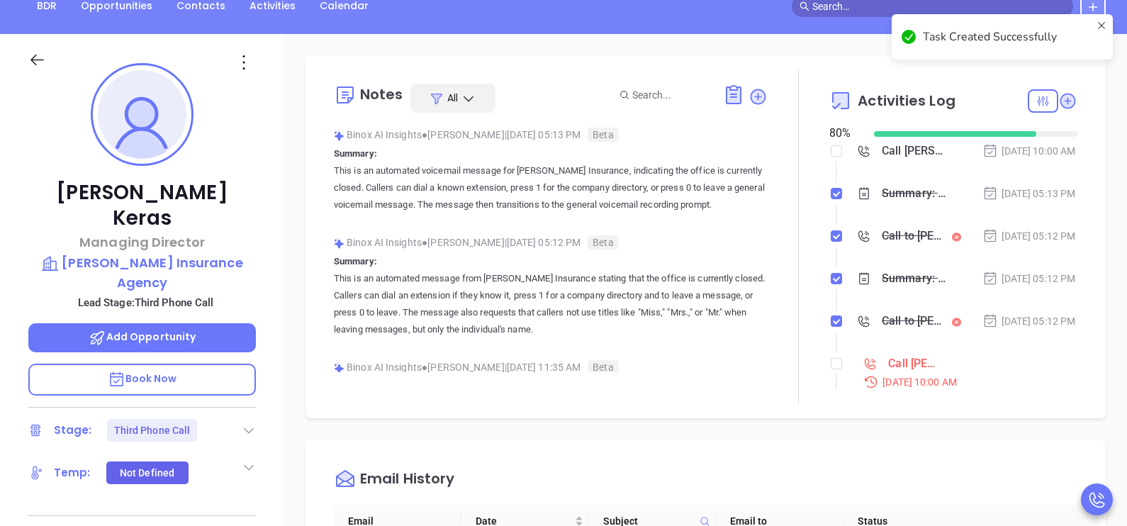
scroll to position [158, 0]
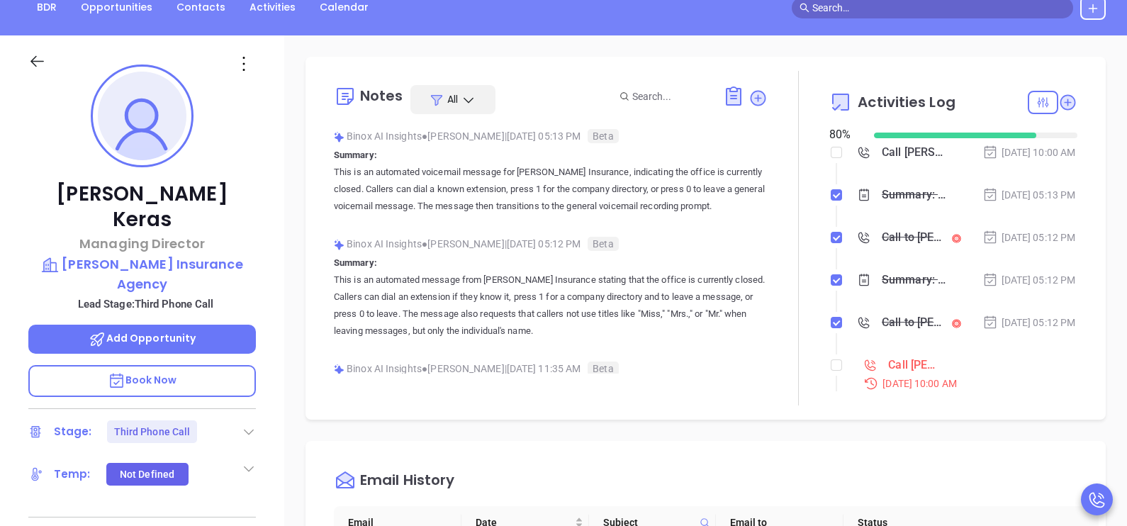
click at [1015, 271] on li "Call to Matthew Keras Oct 2, 2025 | 05:12 PM" at bounding box center [955, 251] width 244 height 39
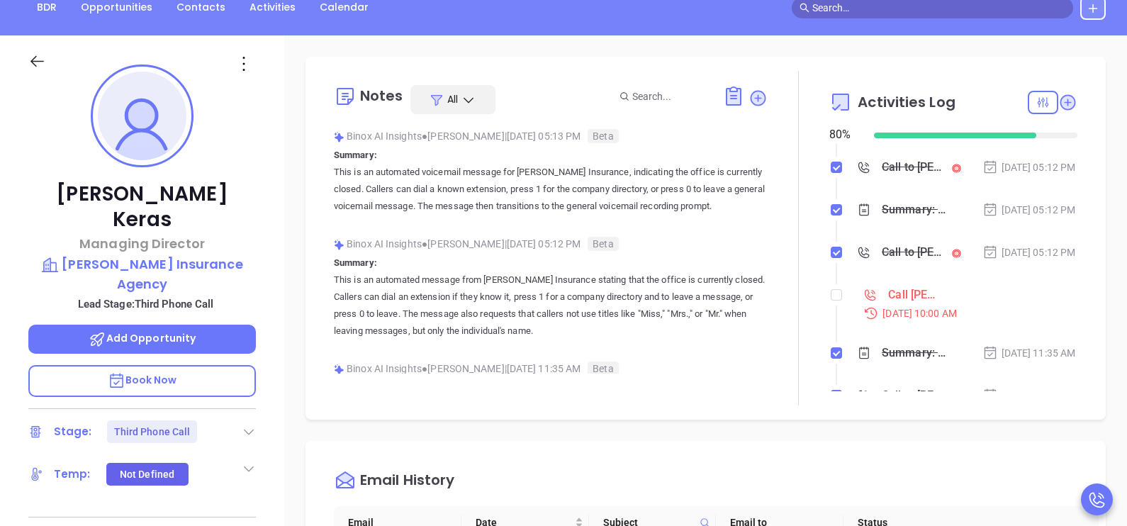
scroll to position [106, 0]
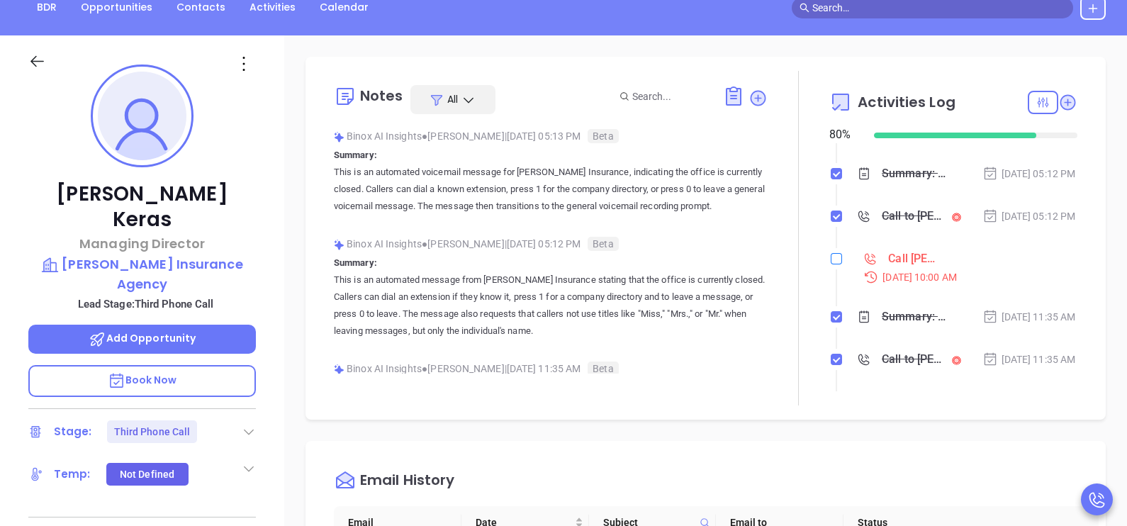
click at [830, 264] on input "checkbox" at bounding box center [835, 258] width 11 height 11
checkbox input "true"
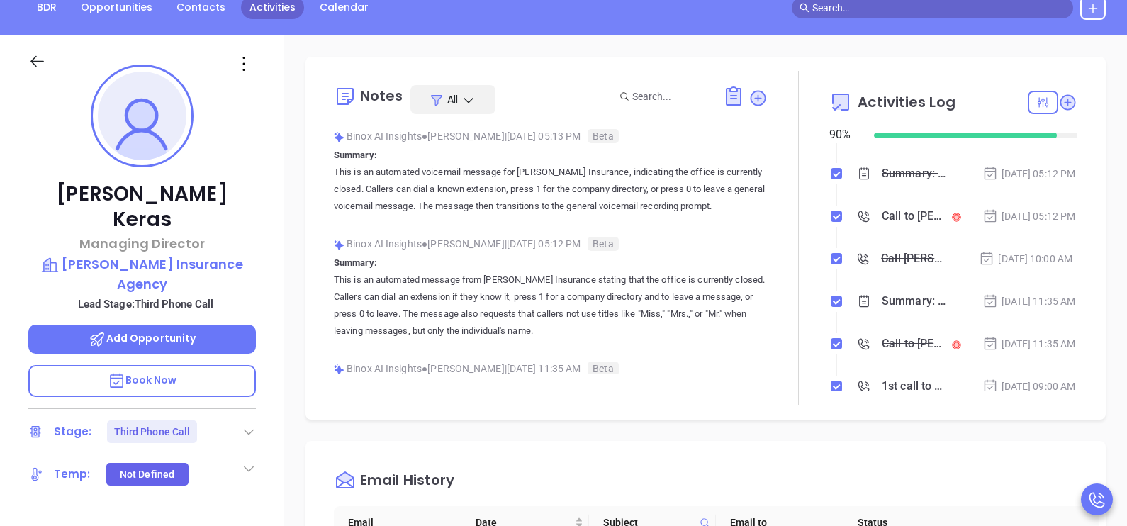
click at [259, 6] on link "Activities" at bounding box center [272, 7] width 63 height 23
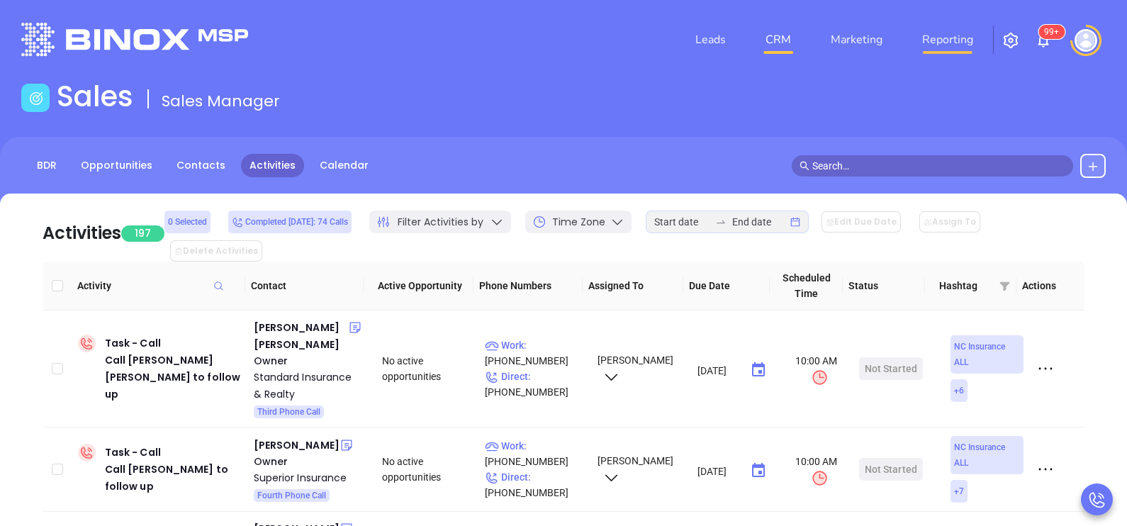
click at [950, 34] on link "Reporting" at bounding box center [947, 40] width 62 height 28
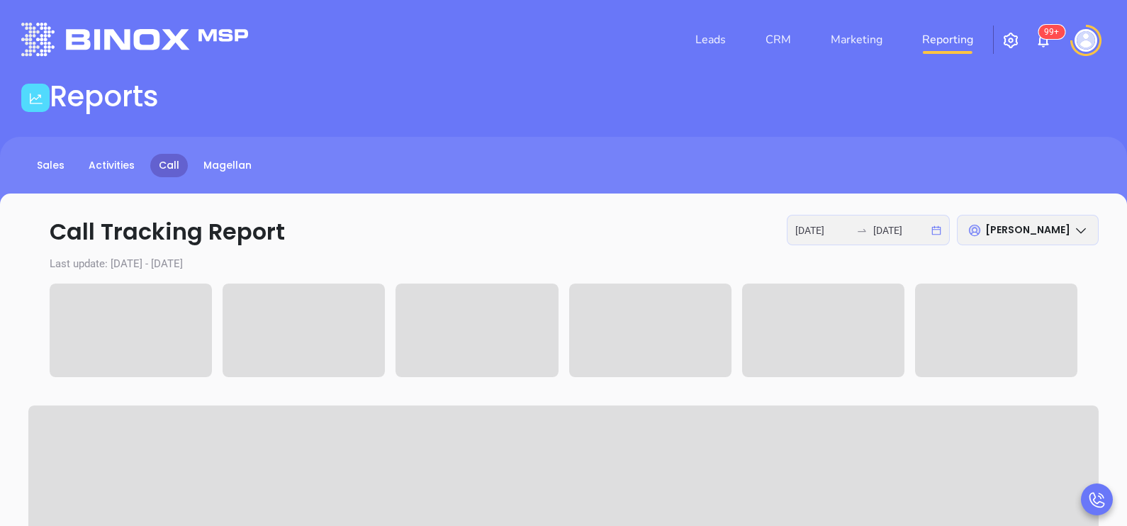
click at [856, 227] on icon "swap-right" at bounding box center [861, 230] width 11 height 11
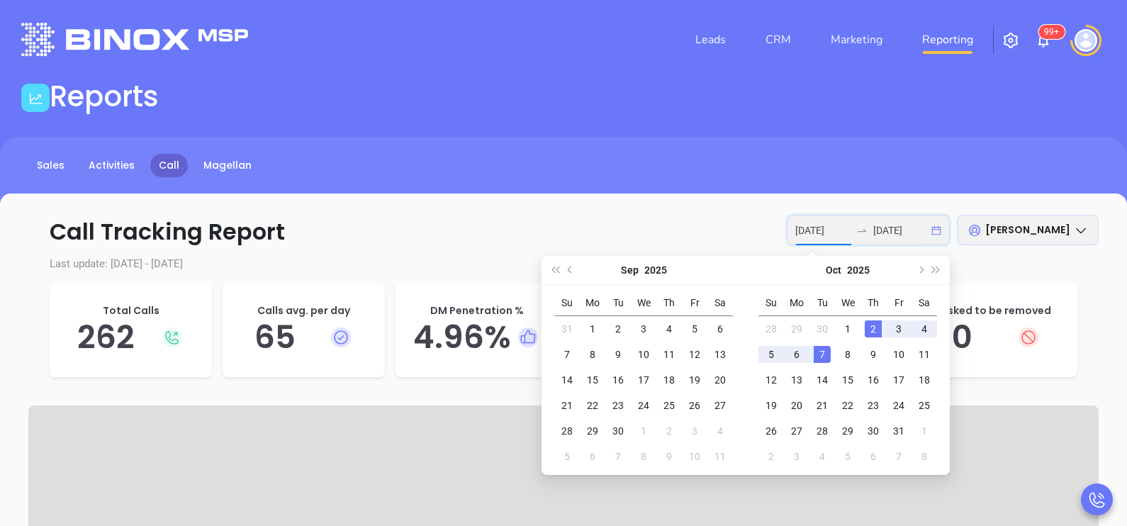
type input "2025-10-02"
click at [878, 322] on div "2" at bounding box center [872, 328] width 17 height 17
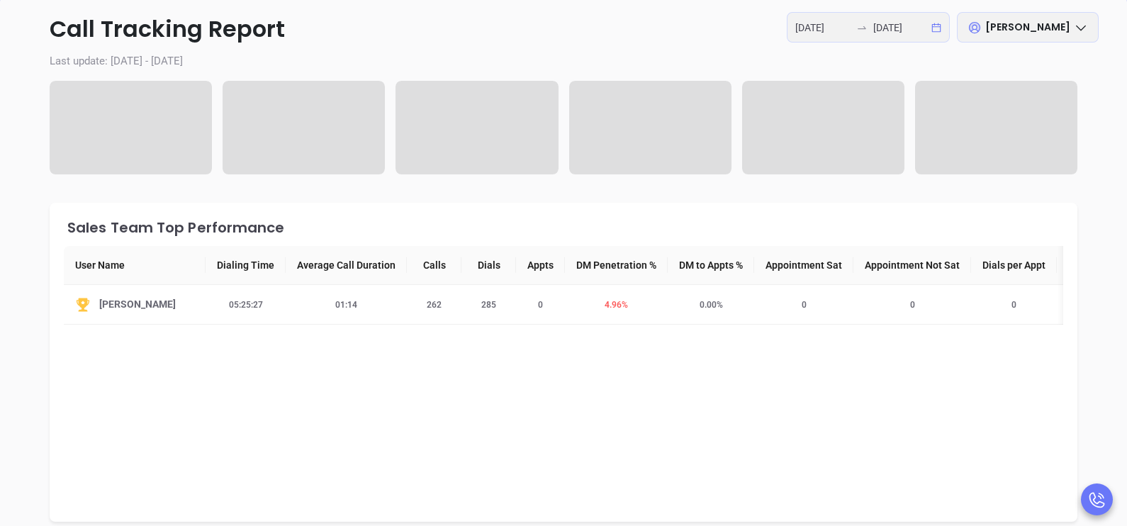
scroll to position [213, 0]
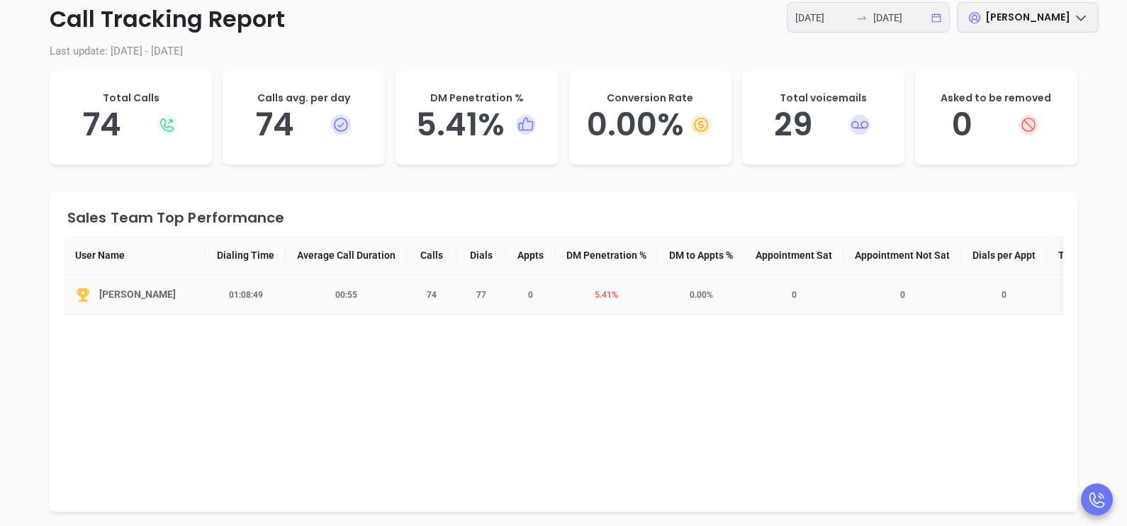
click at [608, 300] on span "5.41 %" at bounding box center [606, 295] width 40 height 10
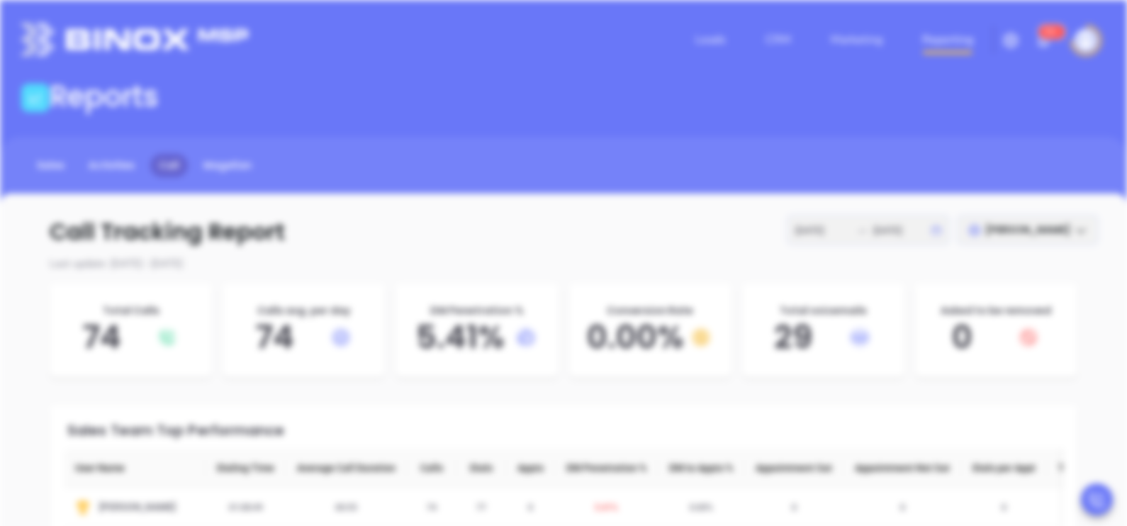
scroll to position [0, 0]
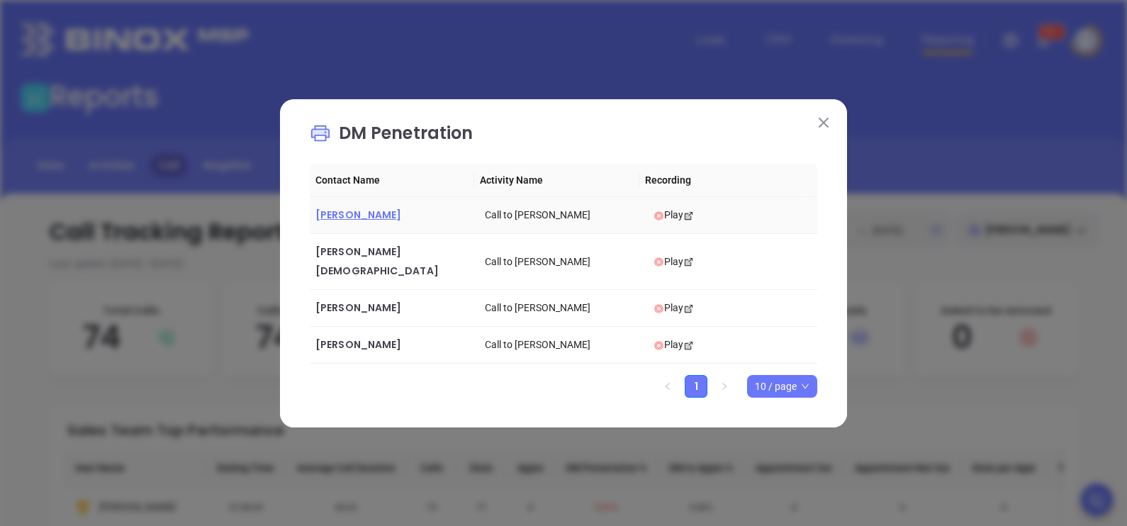
click at [358, 222] on span "Blaine Riney" at bounding box center [358, 215] width 86 height 14
click at [342, 300] on span "Dustin Deal" at bounding box center [358, 307] width 86 height 14
click at [354, 337] on span "Ed Morgan" at bounding box center [358, 344] width 86 height 14
click at [361, 261] on span "Arthur Dogramacian" at bounding box center [376, 260] width 123 height 33
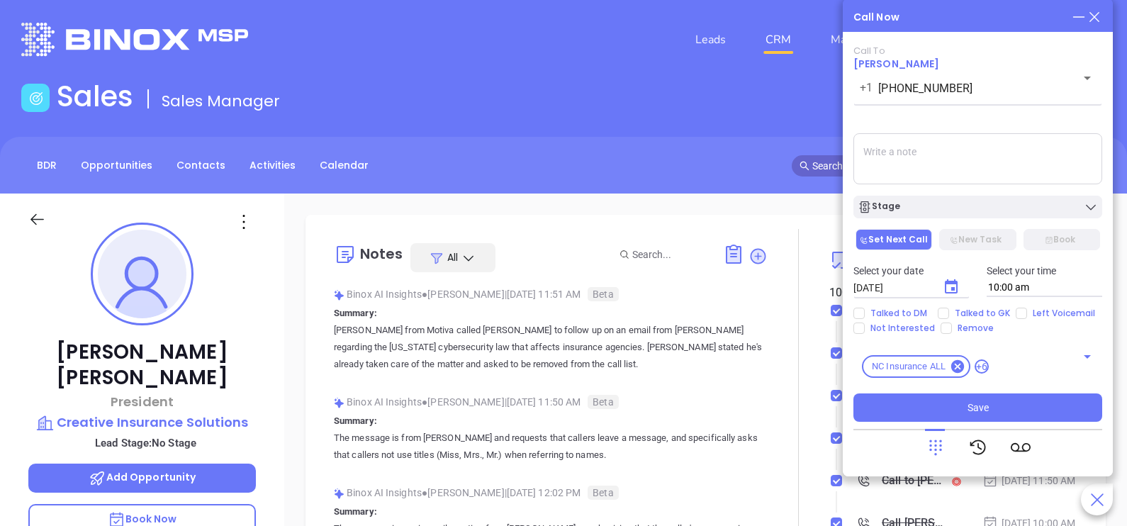
scroll to position [35, 0]
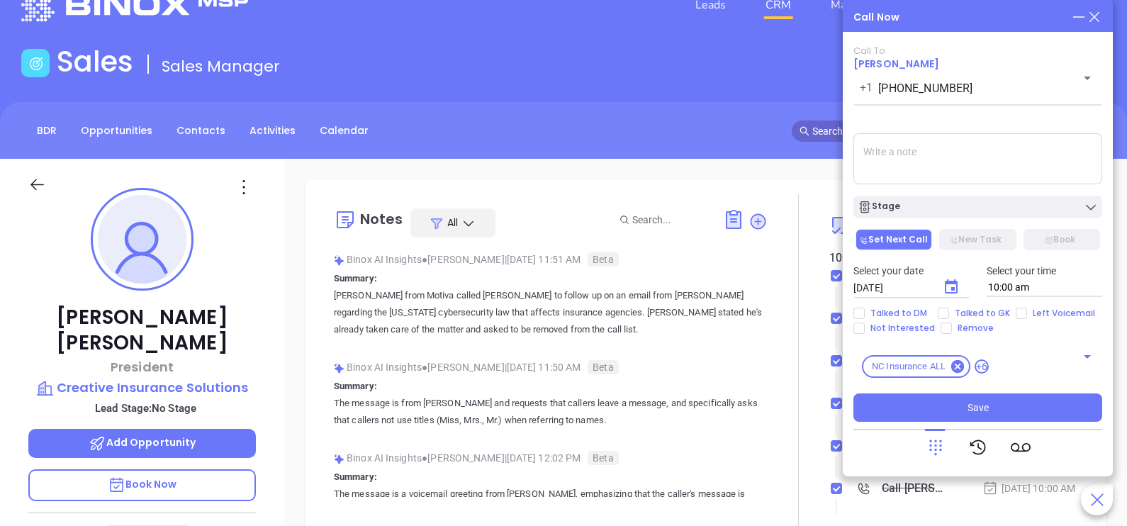
click at [1098, 14] on icon at bounding box center [1094, 17] width 16 height 16
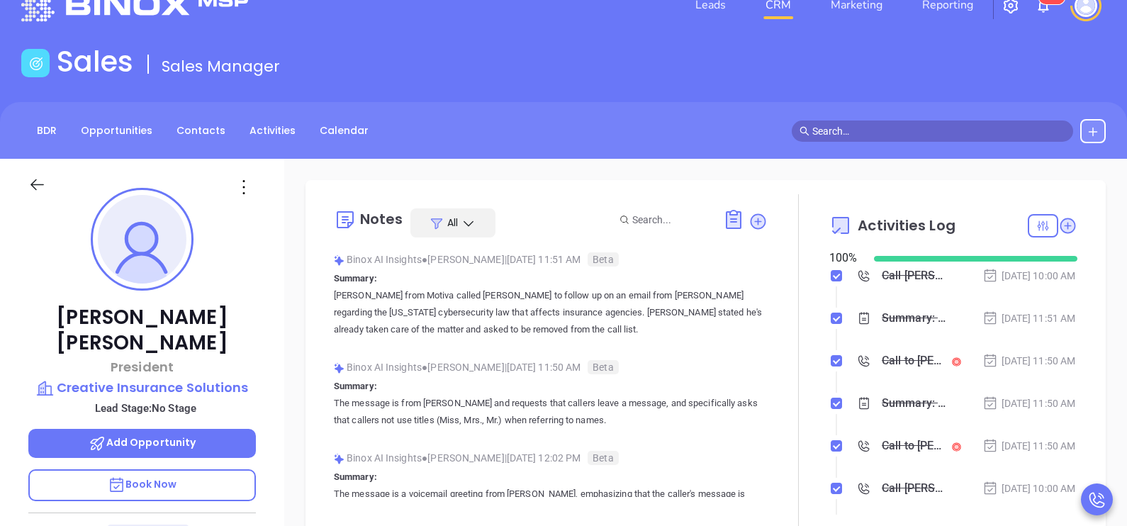
click at [882, 329] on div "Summary: Jeana from Motiva called Scott to follow up on an email from Walter Ca…" at bounding box center [913, 318] width 64 height 21
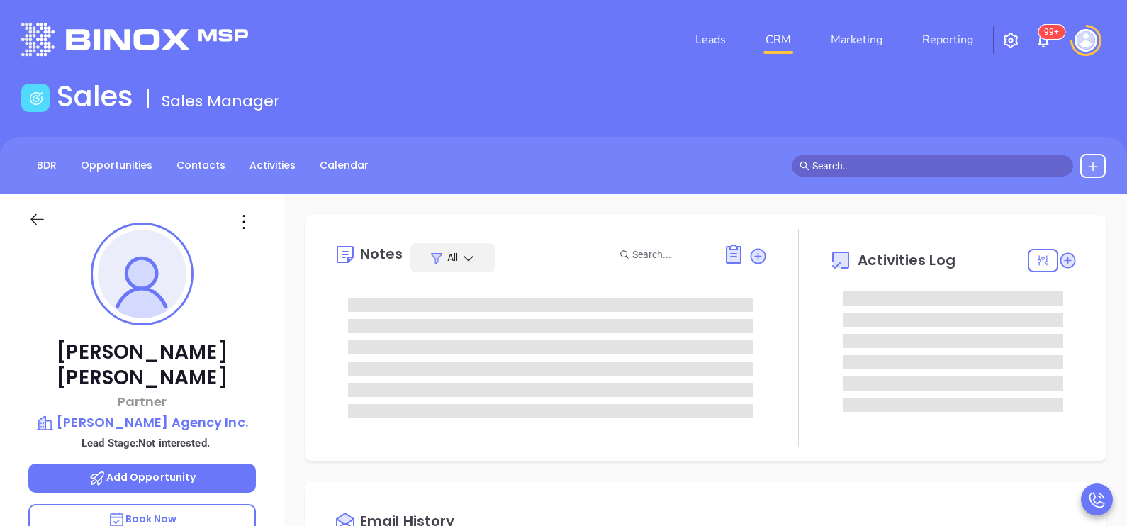
type input "[DATE]"
type input "[PERSON_NAME]"
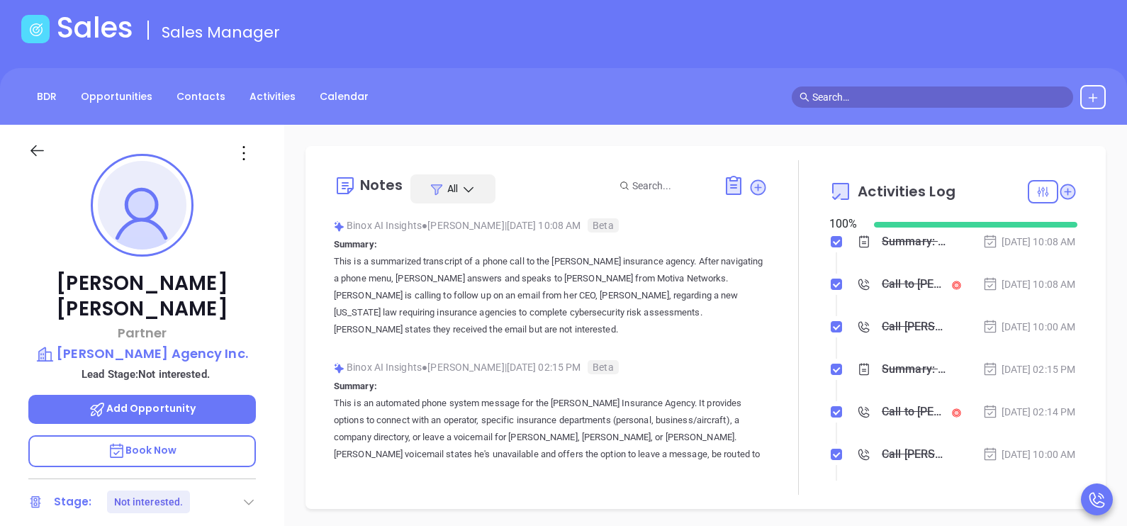
scroll to position [70, 0]
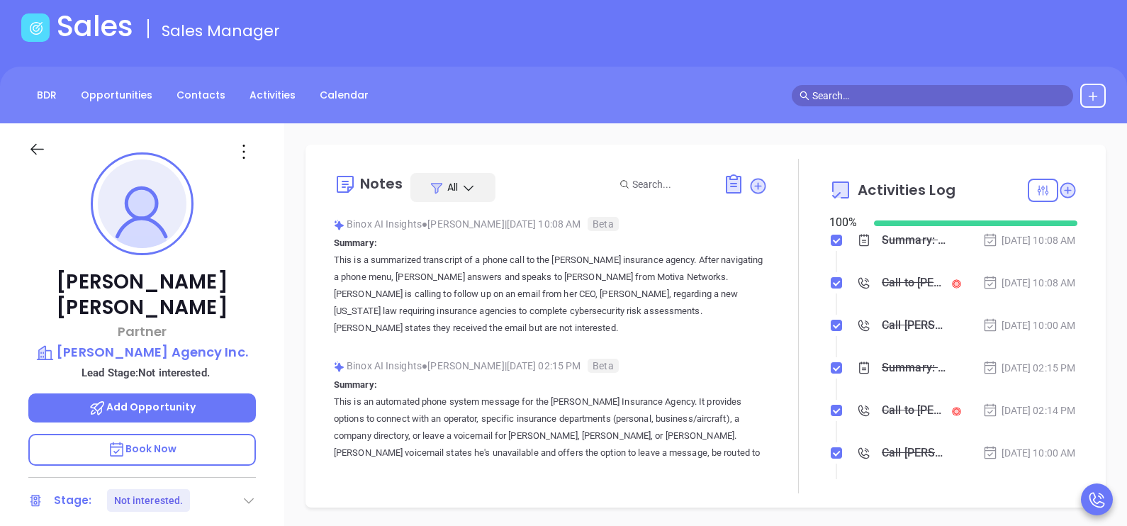
click at [896, 293] on div "Call to Blaine Riney" at bounding box center [913, 282] width 64 height 21
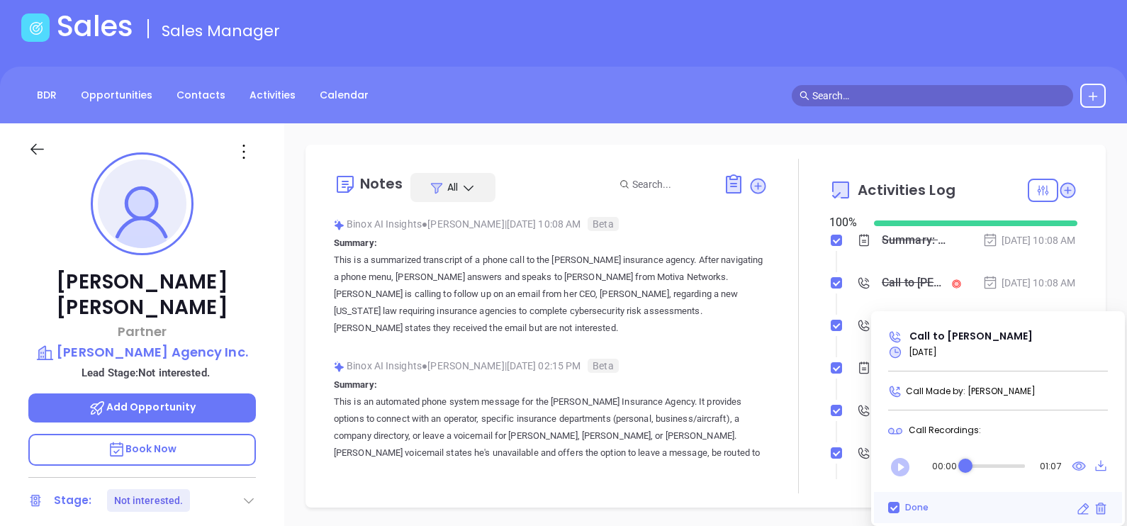
click at [896, 473] on icon "Play" at bounding box center [900, 467] width 18 height 18
click at [981, 464] on div "Audio progress control" at bounding box center [994, 466] width 62 height 4
click at [993, 465] on div "Audio progress control" at bounding box center [995, 466] width 60 height 4
click at [993, 466] on div "Audio progress control" at bounding box center [995, 466] width 59 height 4
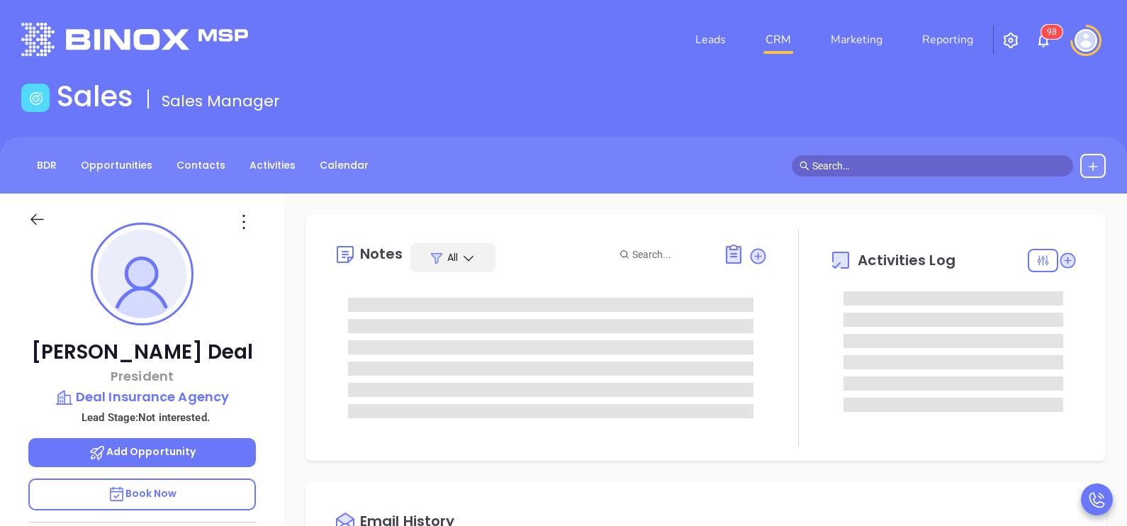
type input "[DATE]"
type input "[PERSON_NAME]"
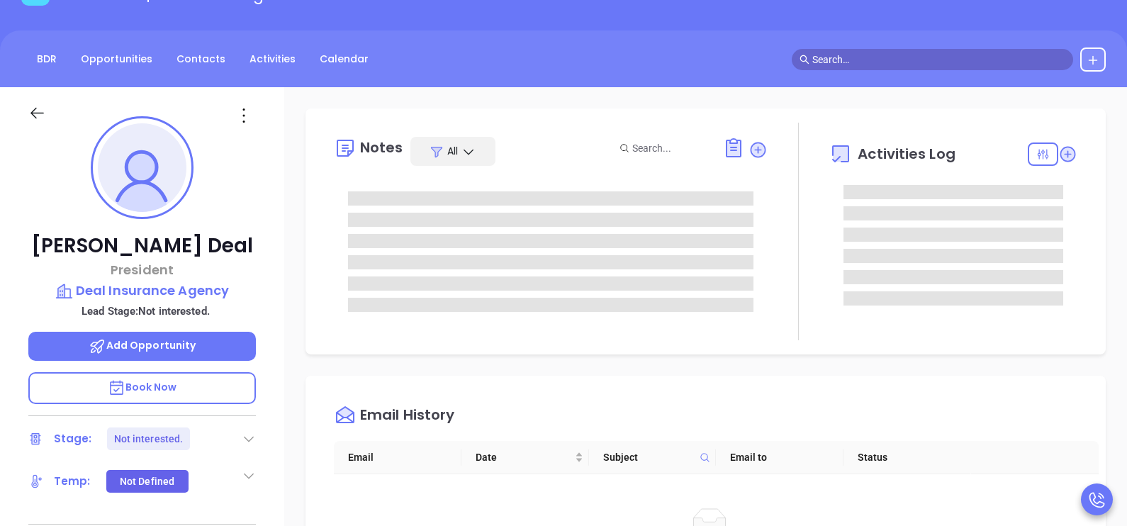
scroll to position [141, 0]
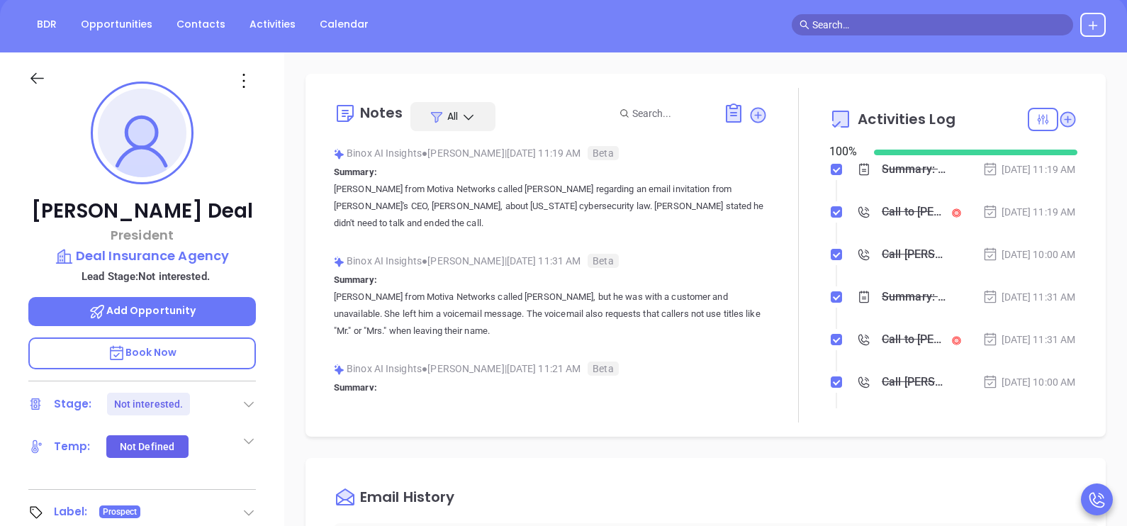
click at [906, 215] on div "Call to Dustin Deal" at bounding box center [913, 211] width 64 height 21
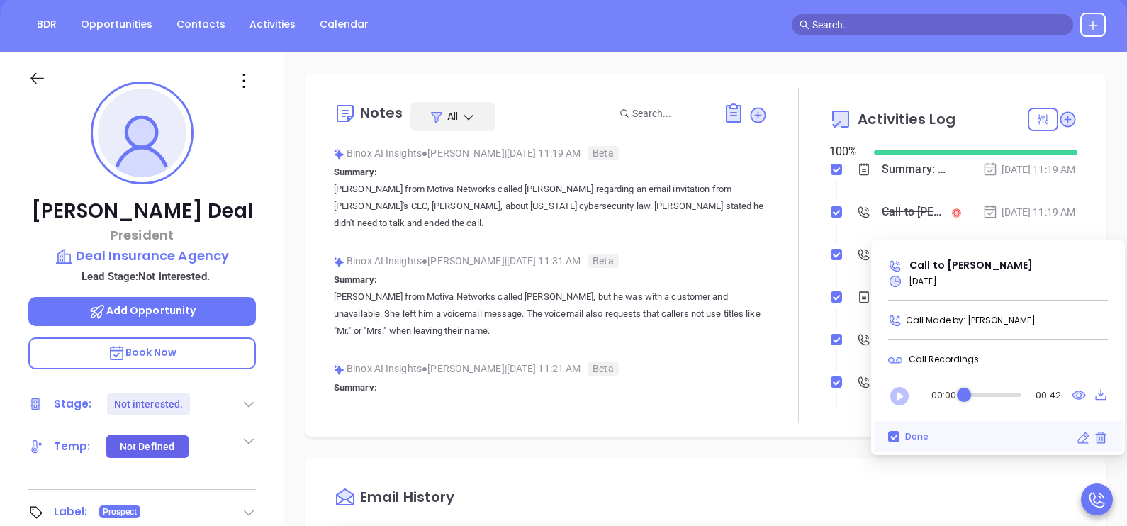
click at [903, 387] on icon "Play" at bounding box center [899, 396] width 18 height 18
click at [975, 396] on div "Audio progress control" at bounding box center [991, 395] width 58 height 14
click at [986, 393] on div "Audio progress control" at bounding box center [989, 395] width 60 height 4
click at [983, 393] on div "Audio progress control" at bounding box center [992, 395] width 56 height 4
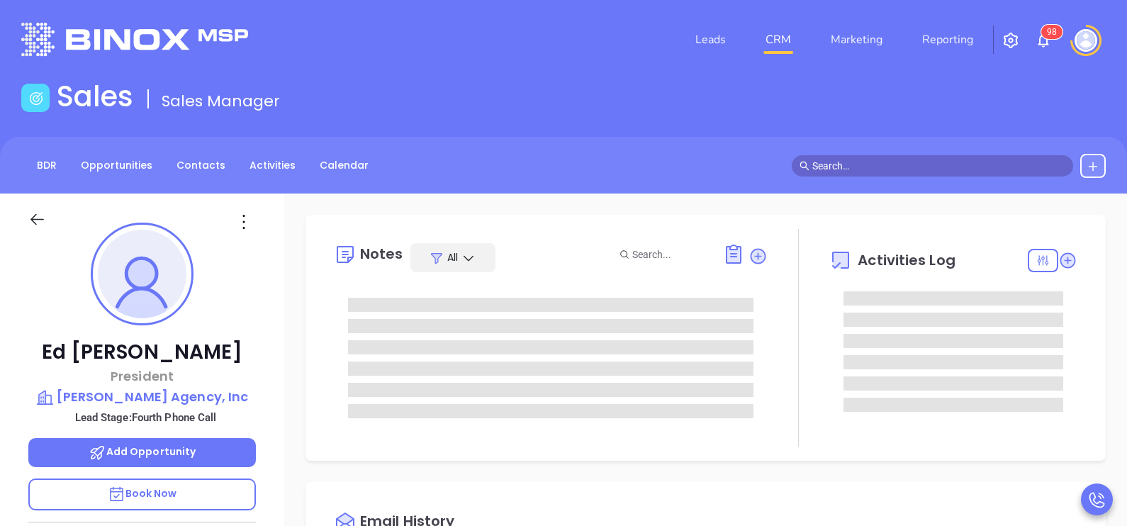
type input "[DATE]"
type input "[PERSON_NAME]"
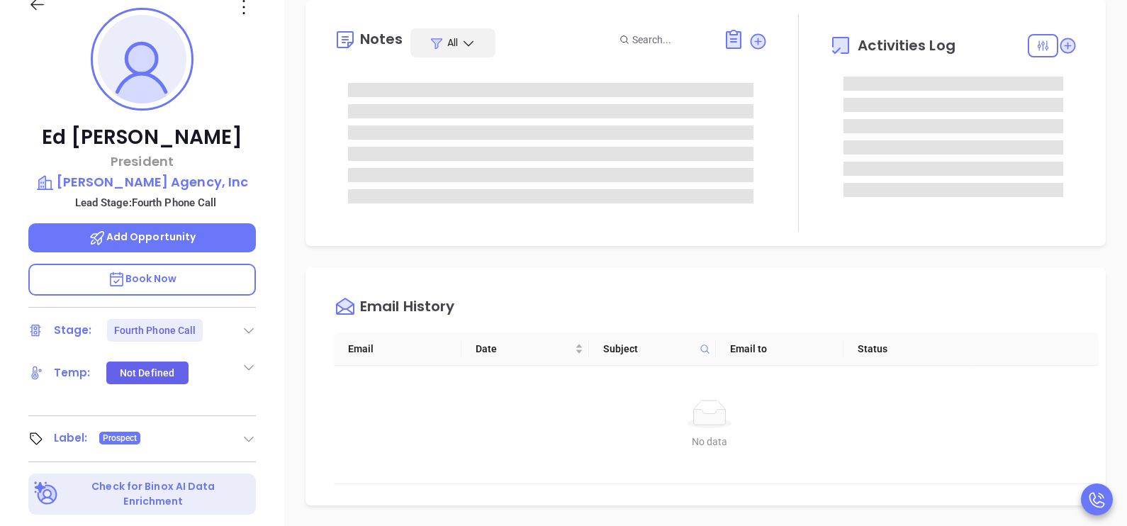
scroll to position [213, 0]
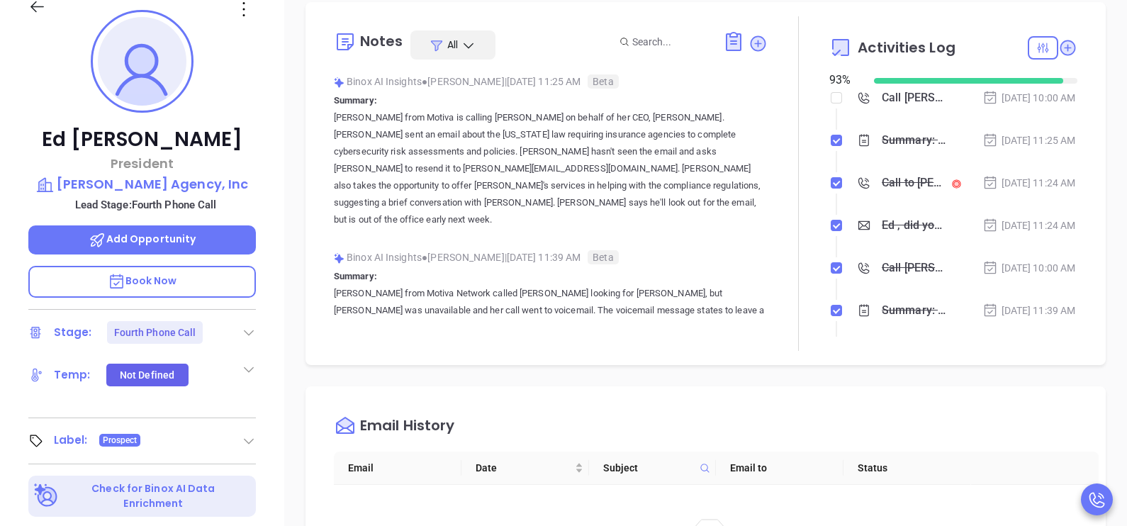
click at [912, 193] on div "Call to [PERSON_NAME]" at bounding box center [913, 182] width 64 height 21
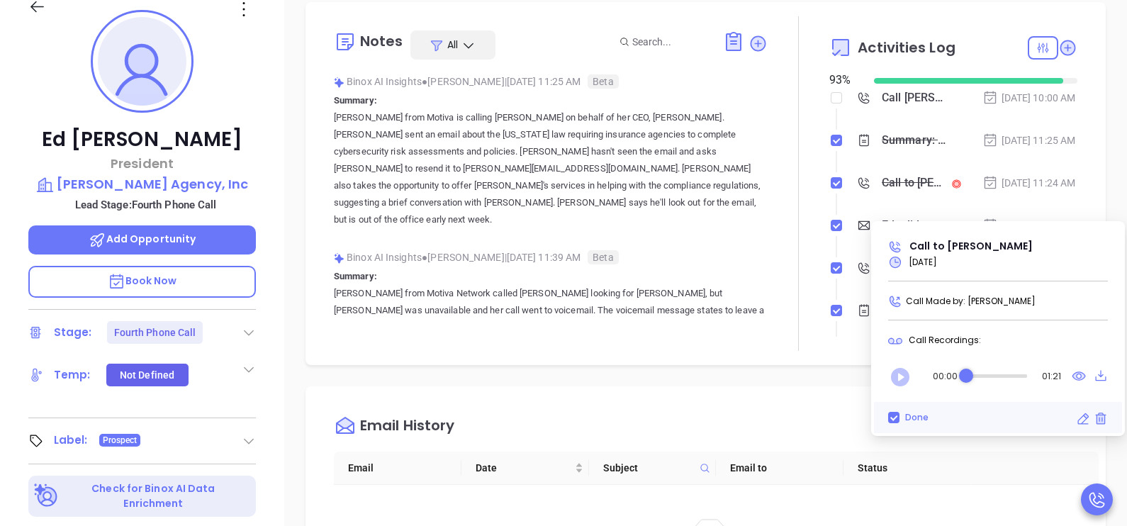
click at [907, 377] on icon "Play" at bounding box center [900, 377] width 18 height 18
click at [1014, 369] on div "Audio progress control" at bounding box center [996, 376] width 62 height 14
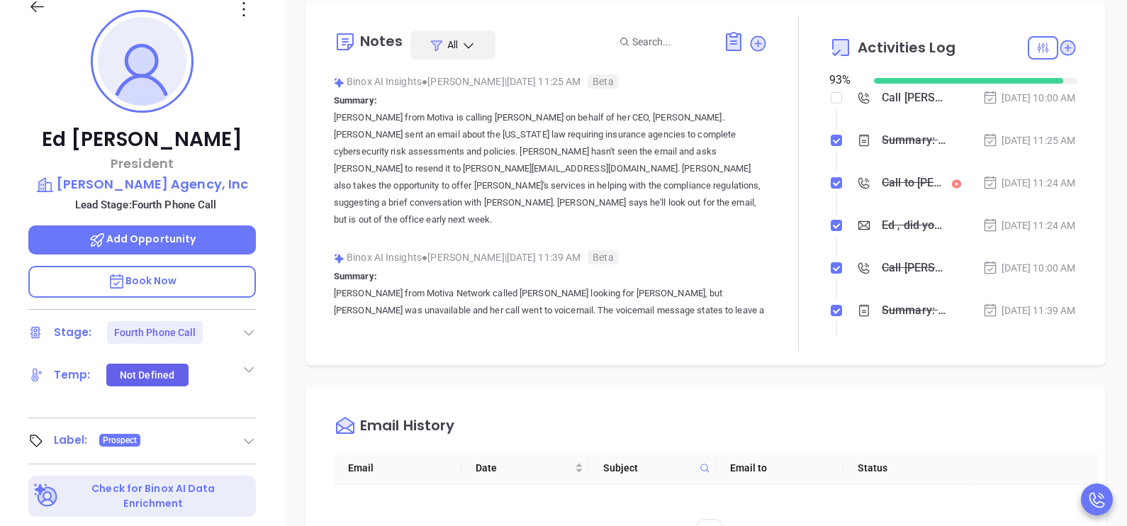
click at [1070, 155] on div "Notes All Binox AI Insights ● [PERSON_NAME] | [DATE] 11:25 AM Beta Summary: [PE…" at bounding box center [706, 183] width 772 height 334
click at [273, 340] on div "[PERSON_NAME] President [PERSON_NAME] Agency, Inc Lead Stage: Fourth Phone Call…" at bounding box center [142, 310] width 284 height 658
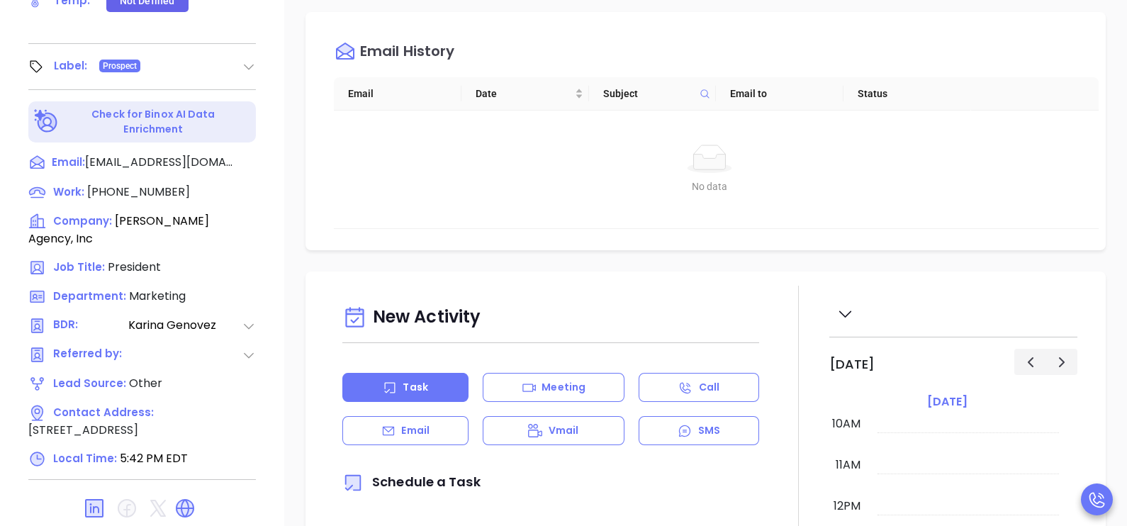
scroll to position [637, 0]
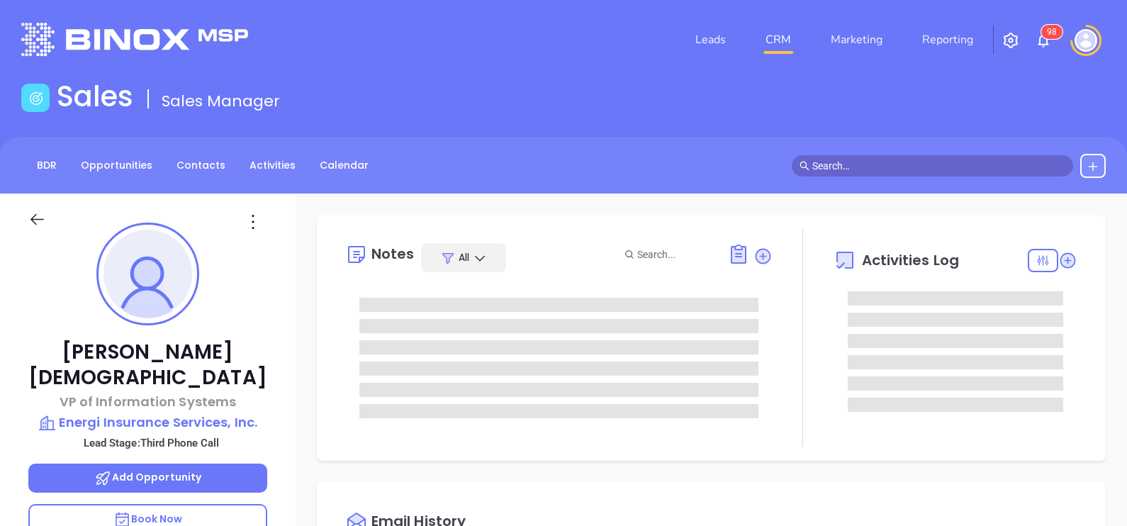
type input "[DATE]"
type input "[PERSON_NAME]"
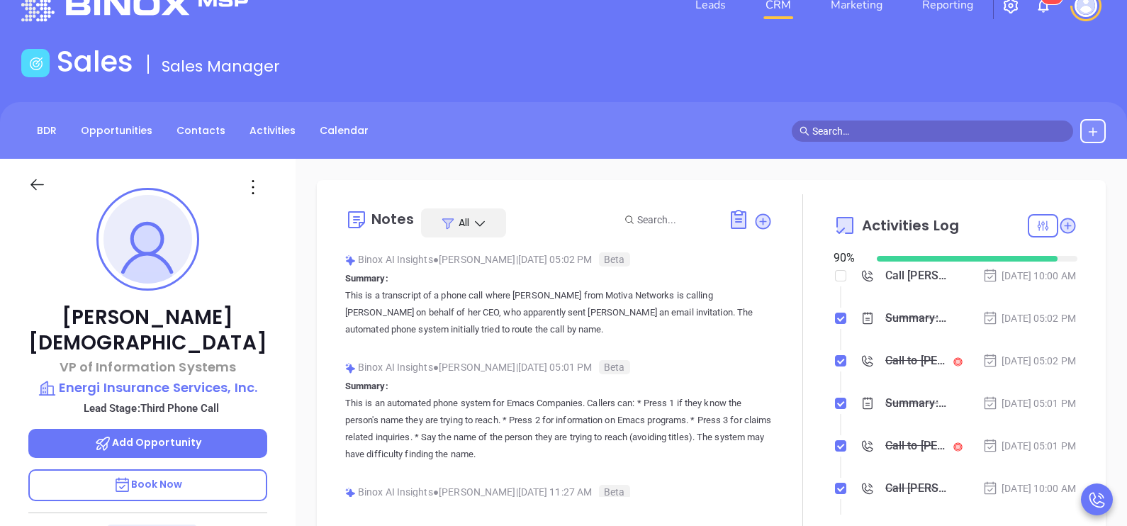
scroll to position [106, 0]
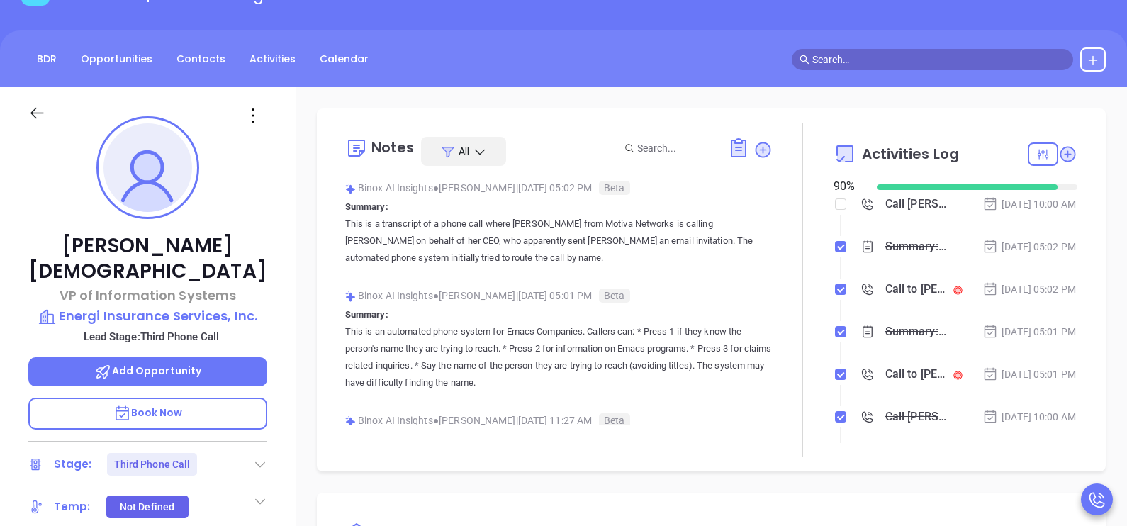
click at [887, 300] on div "Call to [PERSON_NAME]" at bounding box center [916, 288] width 62 height 21
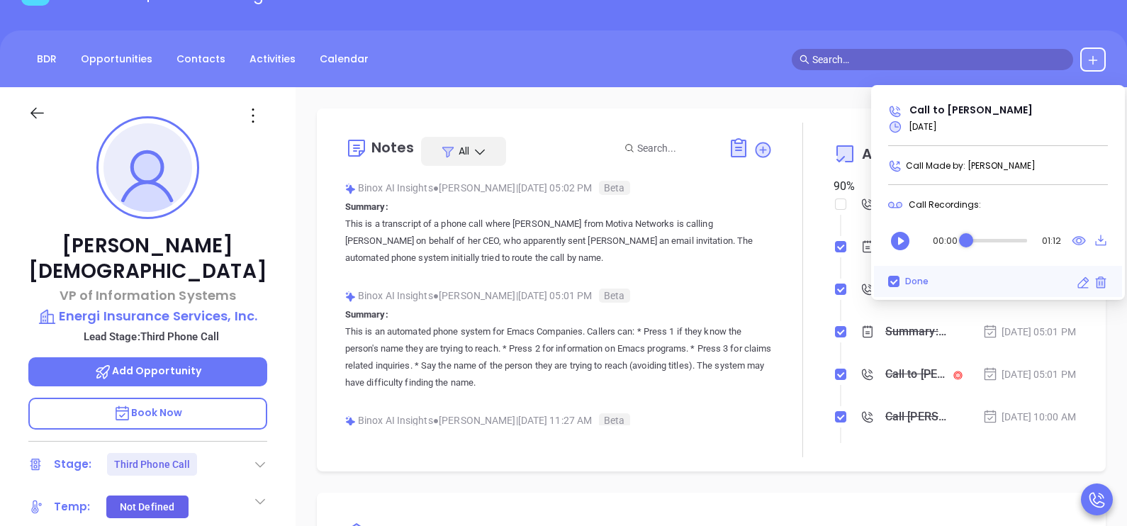
click at [903, 235] on icon "Play" at bounding box center [900, 241] width 18 height 18
click at [975, 235] on div "Audio progress control" at bounding box center [996, 240] width 61 height 14
click at [981, 239] on div "Audio progress control" at bounding box center [994, 241] width 65 height 4
click at [988, 239] on div "Audio progress control" at bounding box center [988, 240] width 14 height 14
click at [999, 240] on div "Audio progress control" at bounding box center [996, 241] width 61 height 4
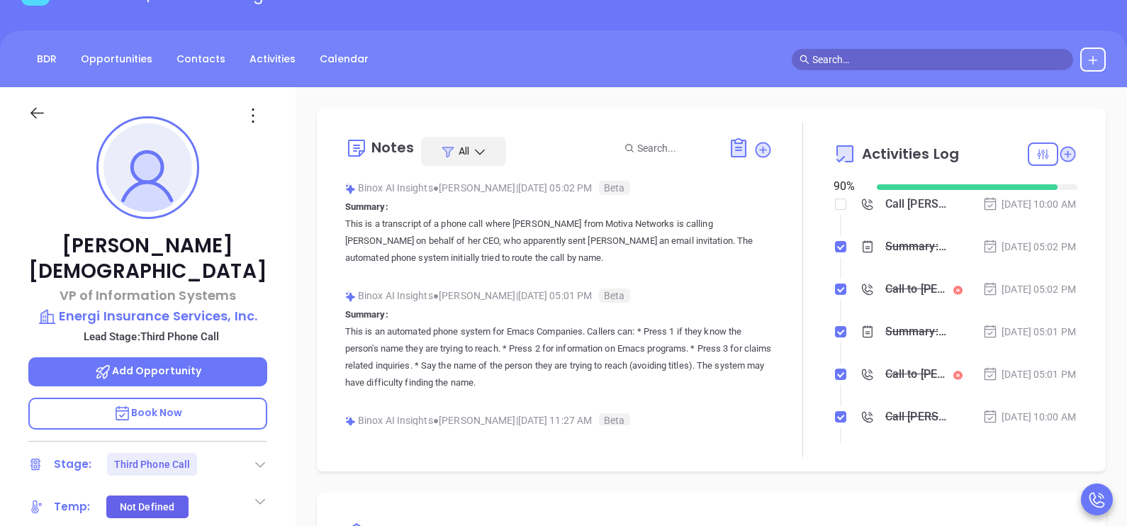
click at [270, 360] on div "Arthur Dogramacian VP of Information Systems Energi Insurance Services, Inc. Le…" at bounding box center [147, 416] width 295 height 658
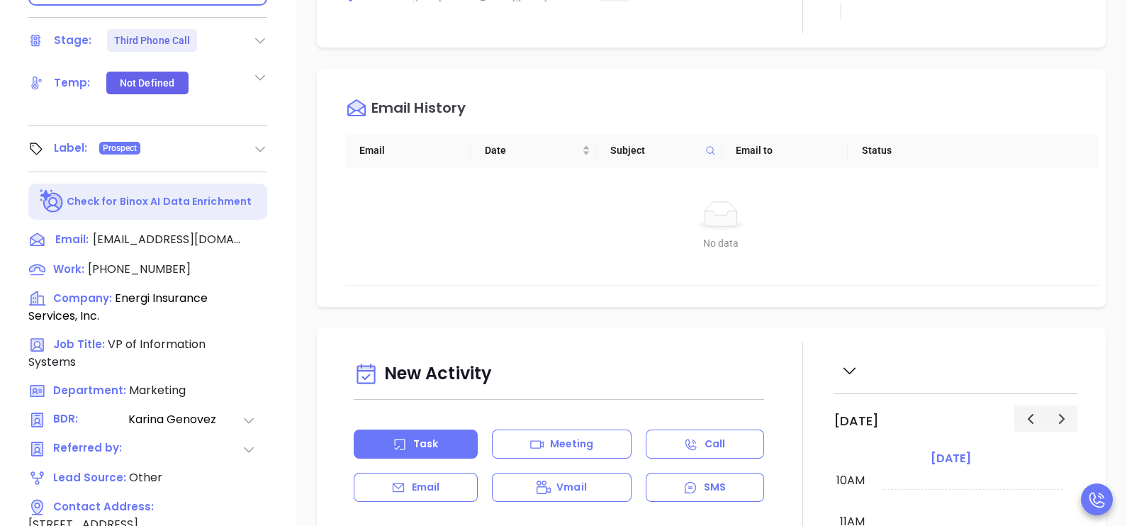
scroll to position [531, 0]
